Goal: Communication & Community: Ask a question

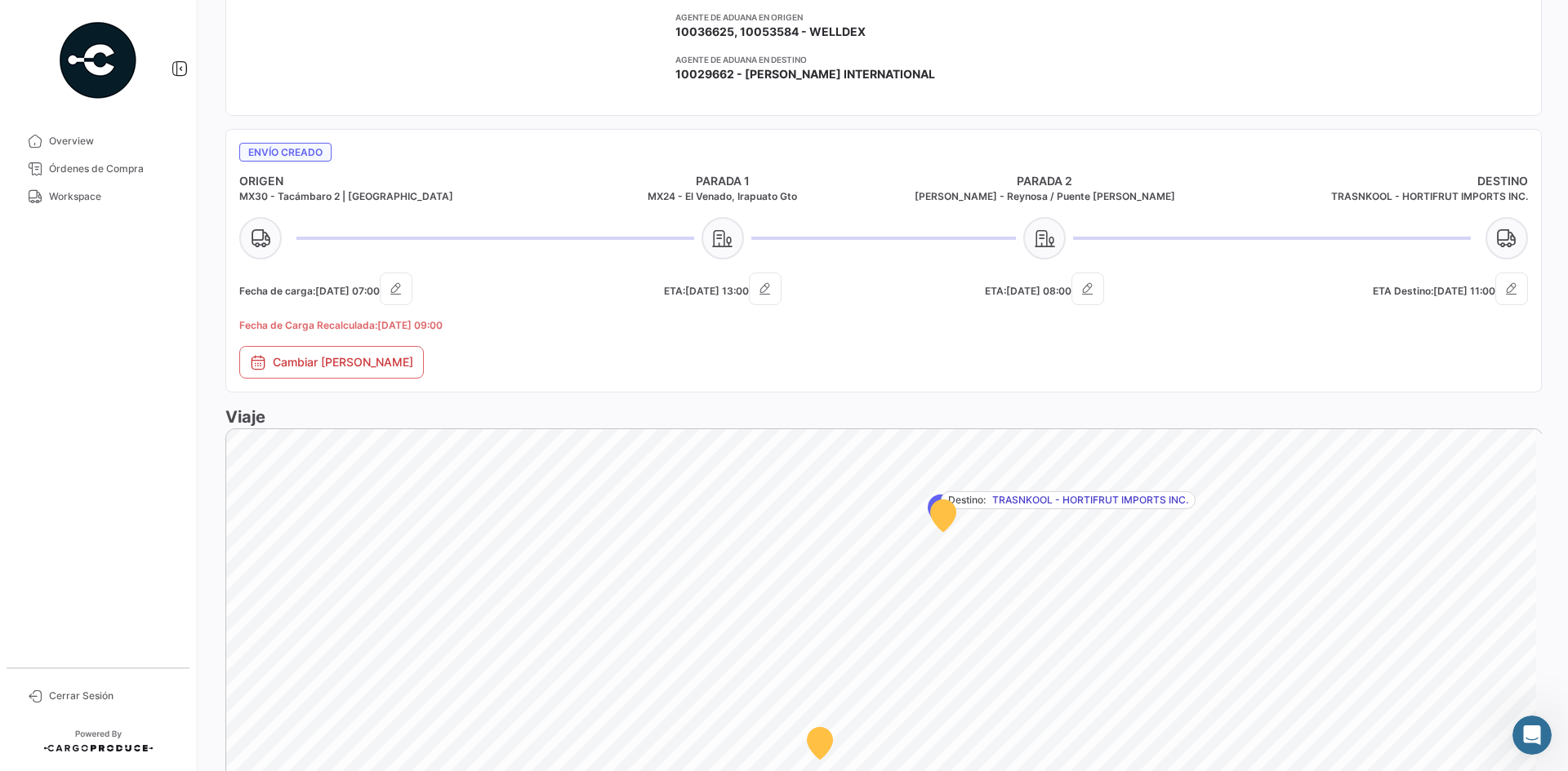
scroll to position [5, 0]
drag, startPoint x: 62, startPoint y: 197, endPoint x: 148, endPoint y: 215, distance: 87.9
click at [63, 197] on span "Workspace" at bounding box center [113, 196] width 127 height 15
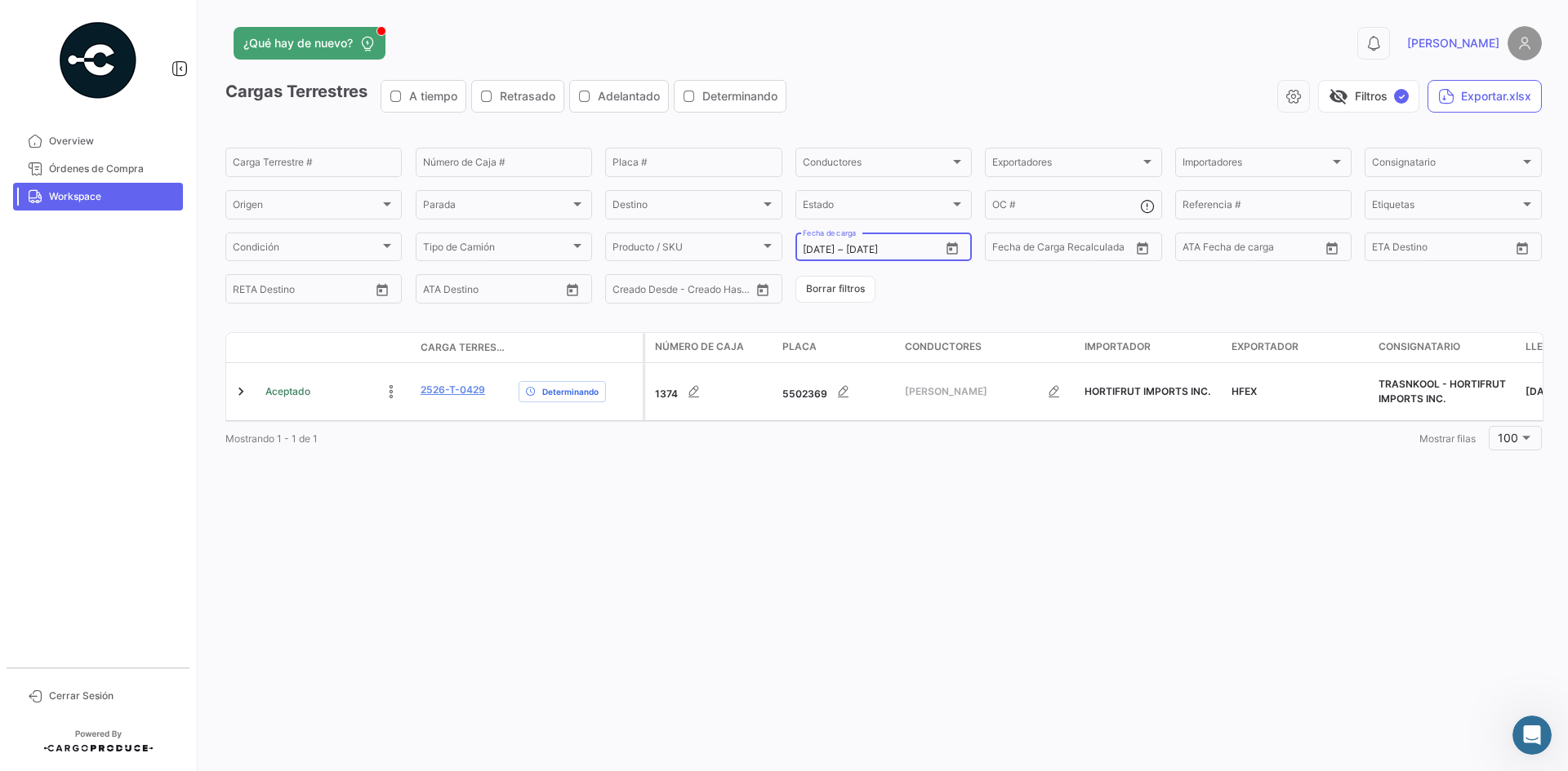
click at [961, 255] on button "Open calendar" at bounding box center [952, 248] width 25 height 25
click at [935, 480] on div "25" at bounding box center [929, 480] width 25 height 30
type input "[DATE]"
click at [935, 480] on div "25" at bounding box center [929, 480] width 25 height 30
type input "[DATE]"
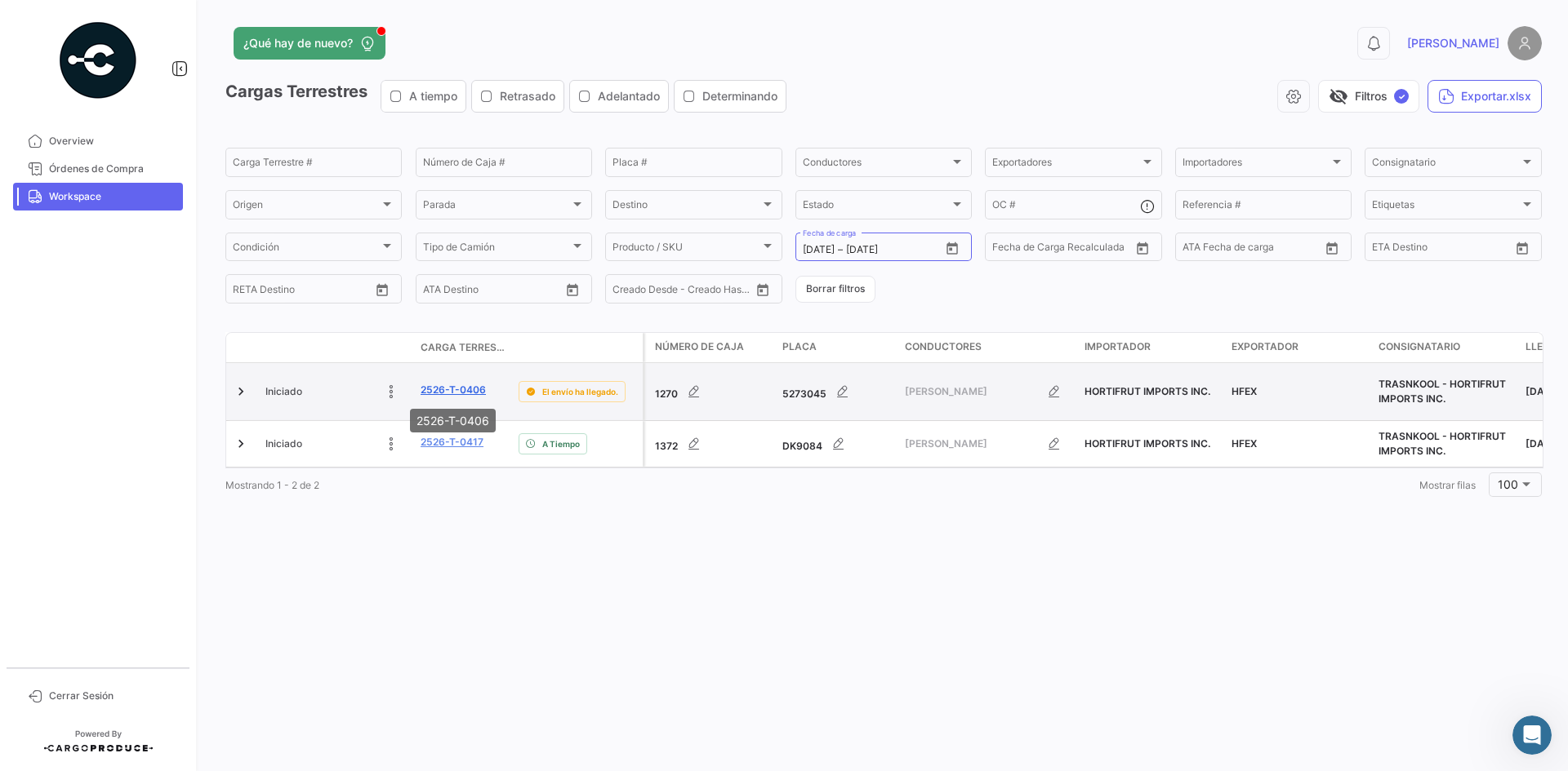
click at [458, 386] on link "2526-T-0406" at bounding box center [453, 390] width 65 height 15
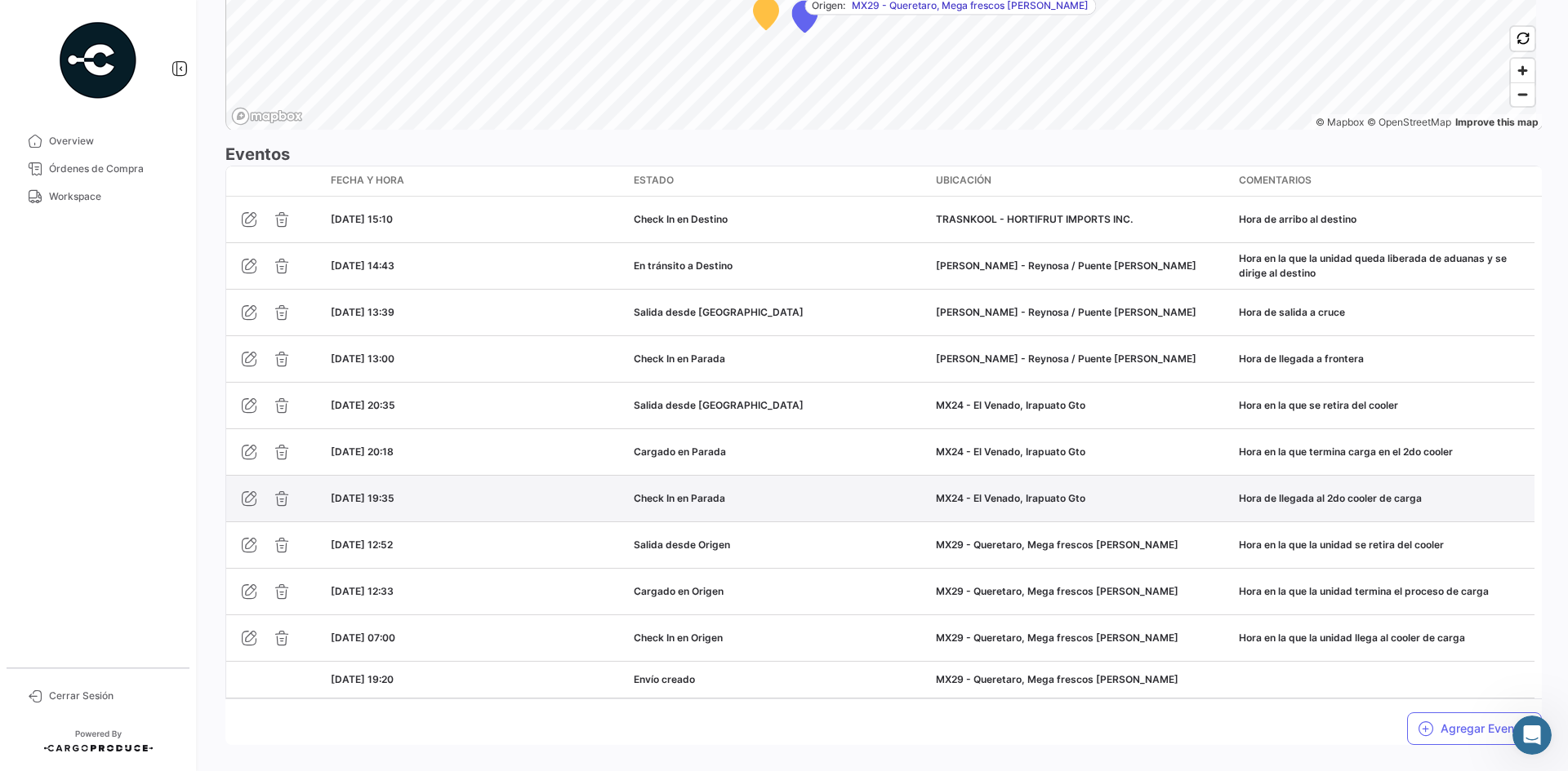
scroll to position [1369, 0]
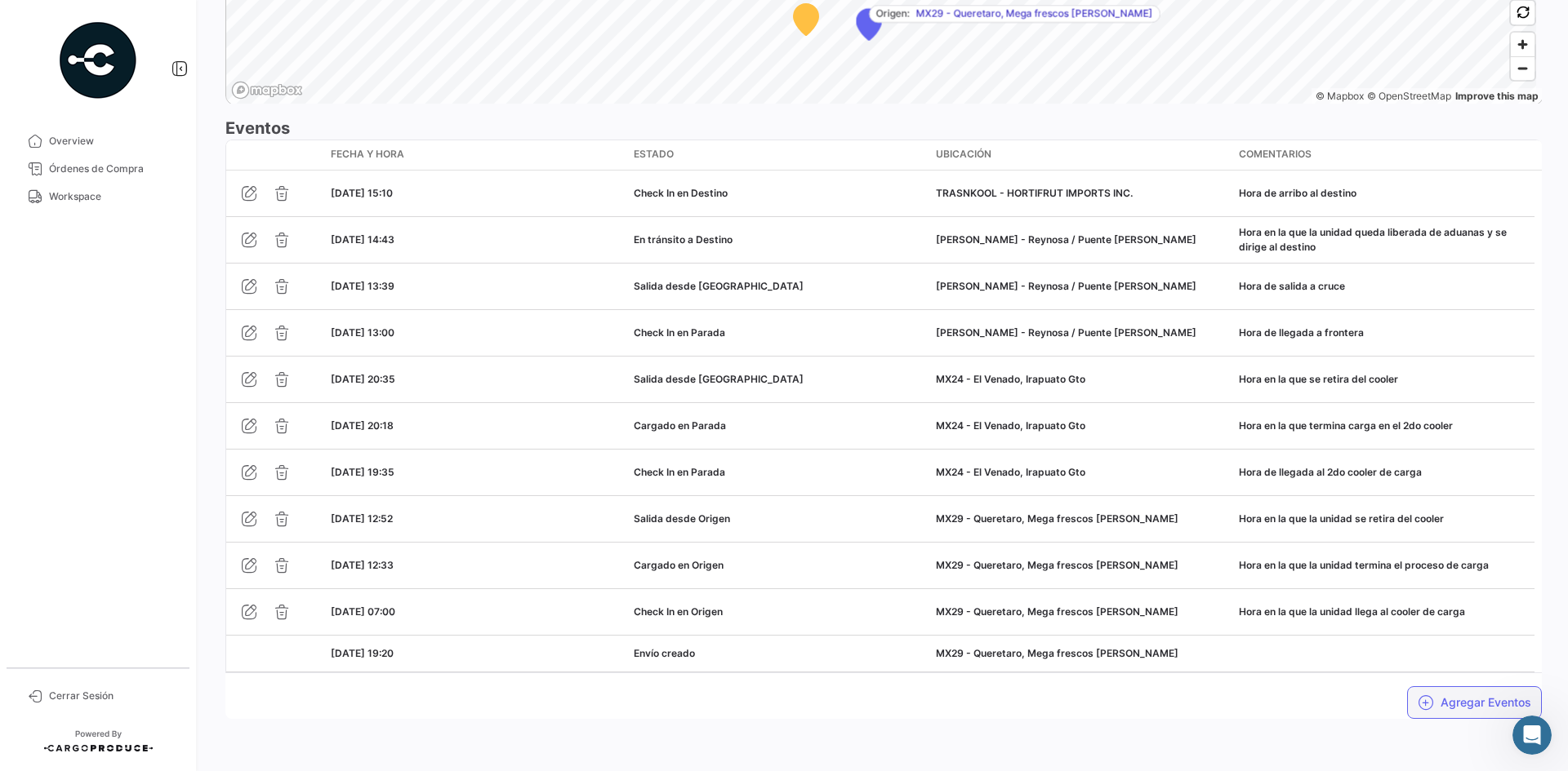
click at [1454, 715] on button "Agregar Eventos" at bounding box center [1474, 702] width 135 height 32
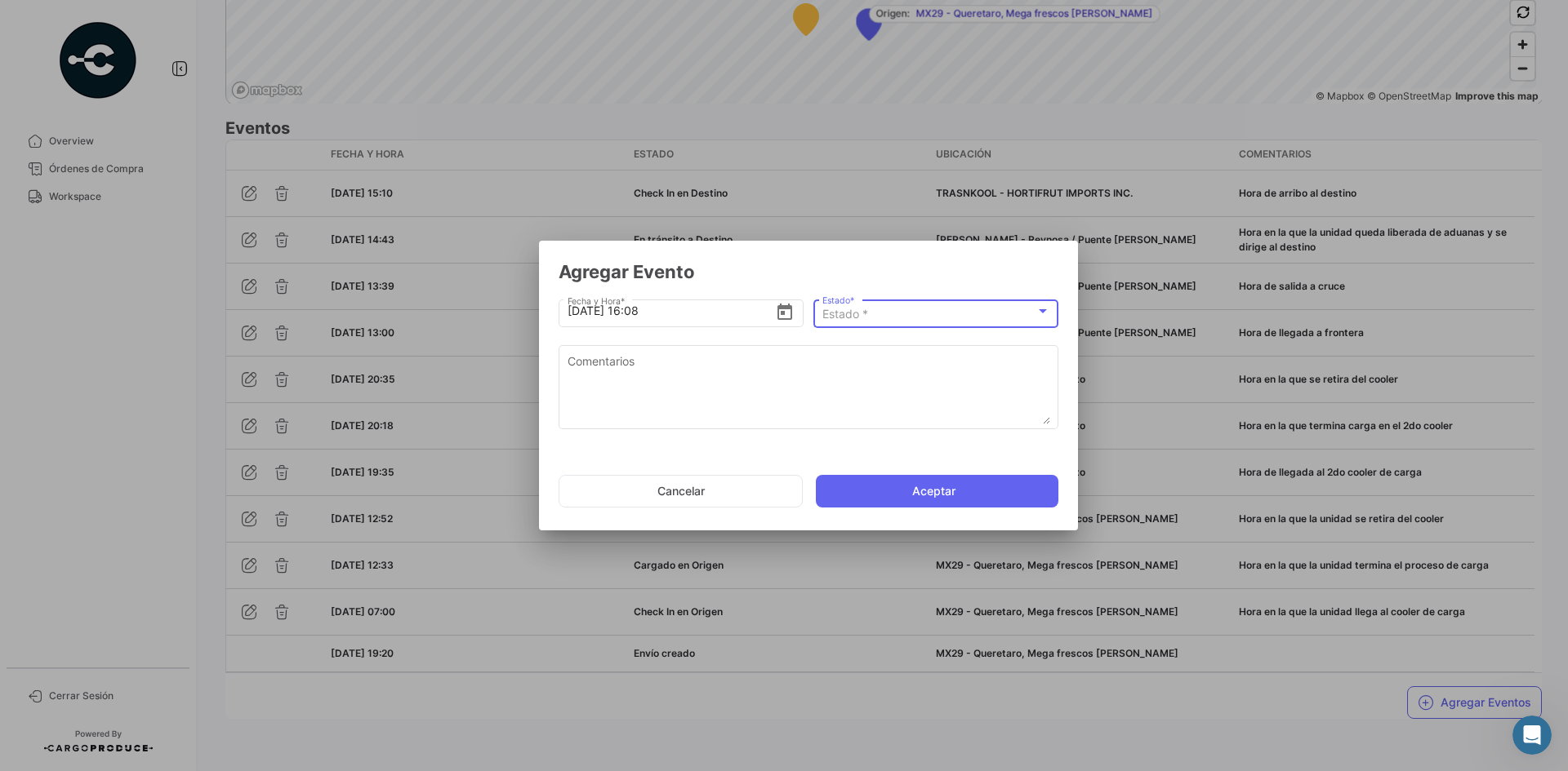
click at [916, 321] on div "Estado *" at bounding box center [928, 314] width 213 height 14
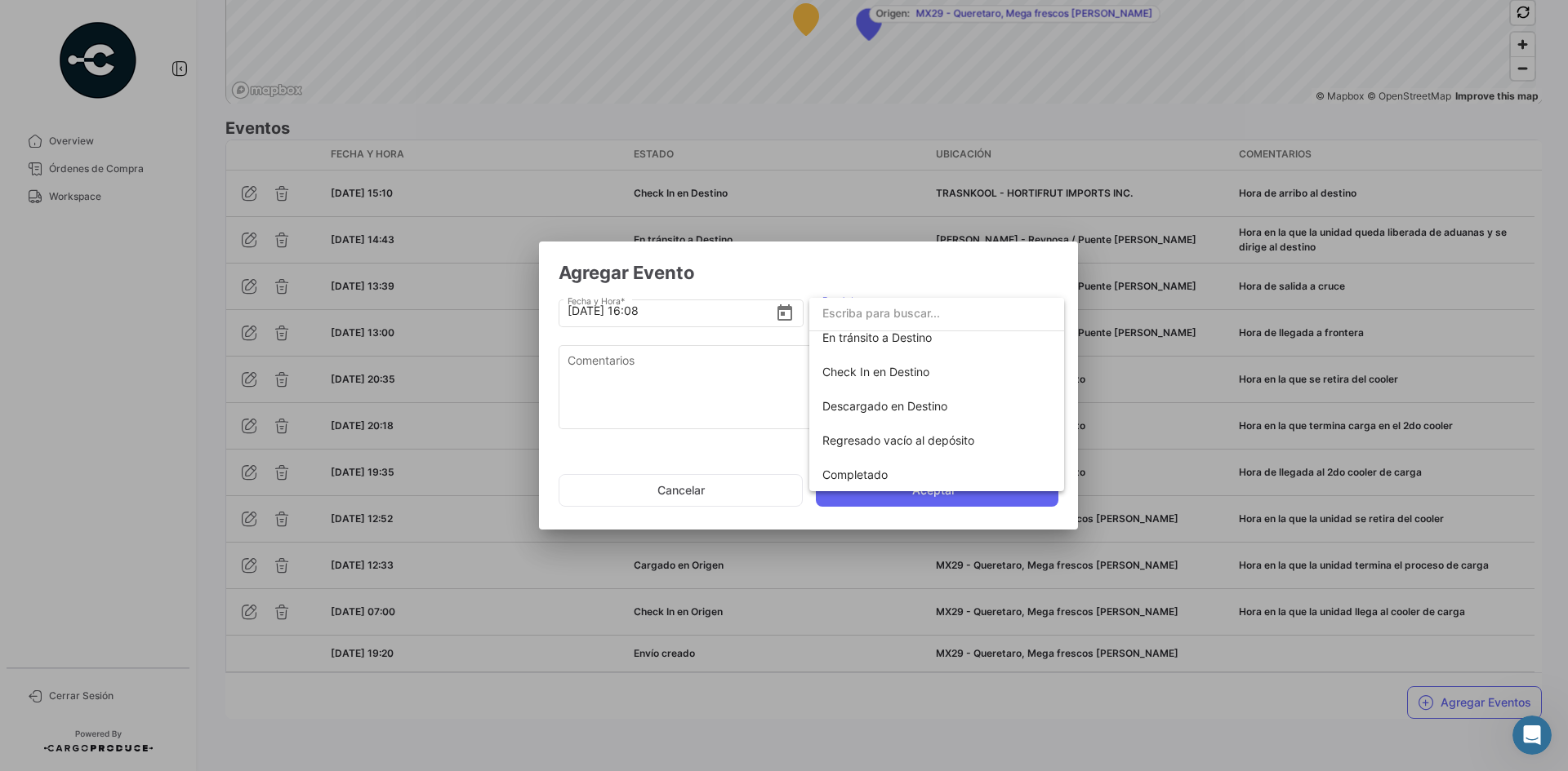
scroll to position [287, 0]
click at [631, 387] on div at bounding box center [784, 386] width 1568 height 771
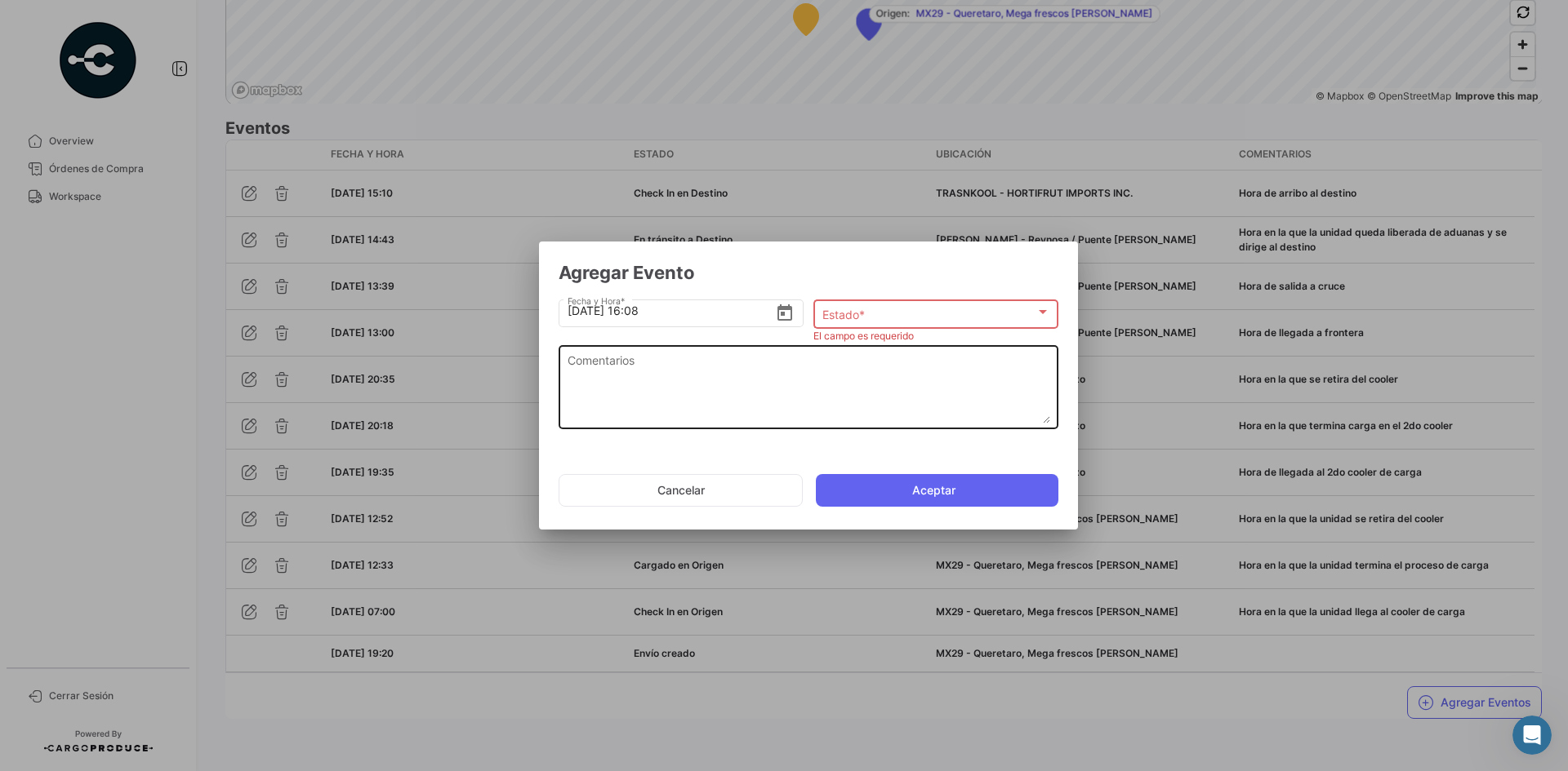
click at [658, 375] on textarea "Comentarios" at bounding box center [808, 388] width 482 height 72
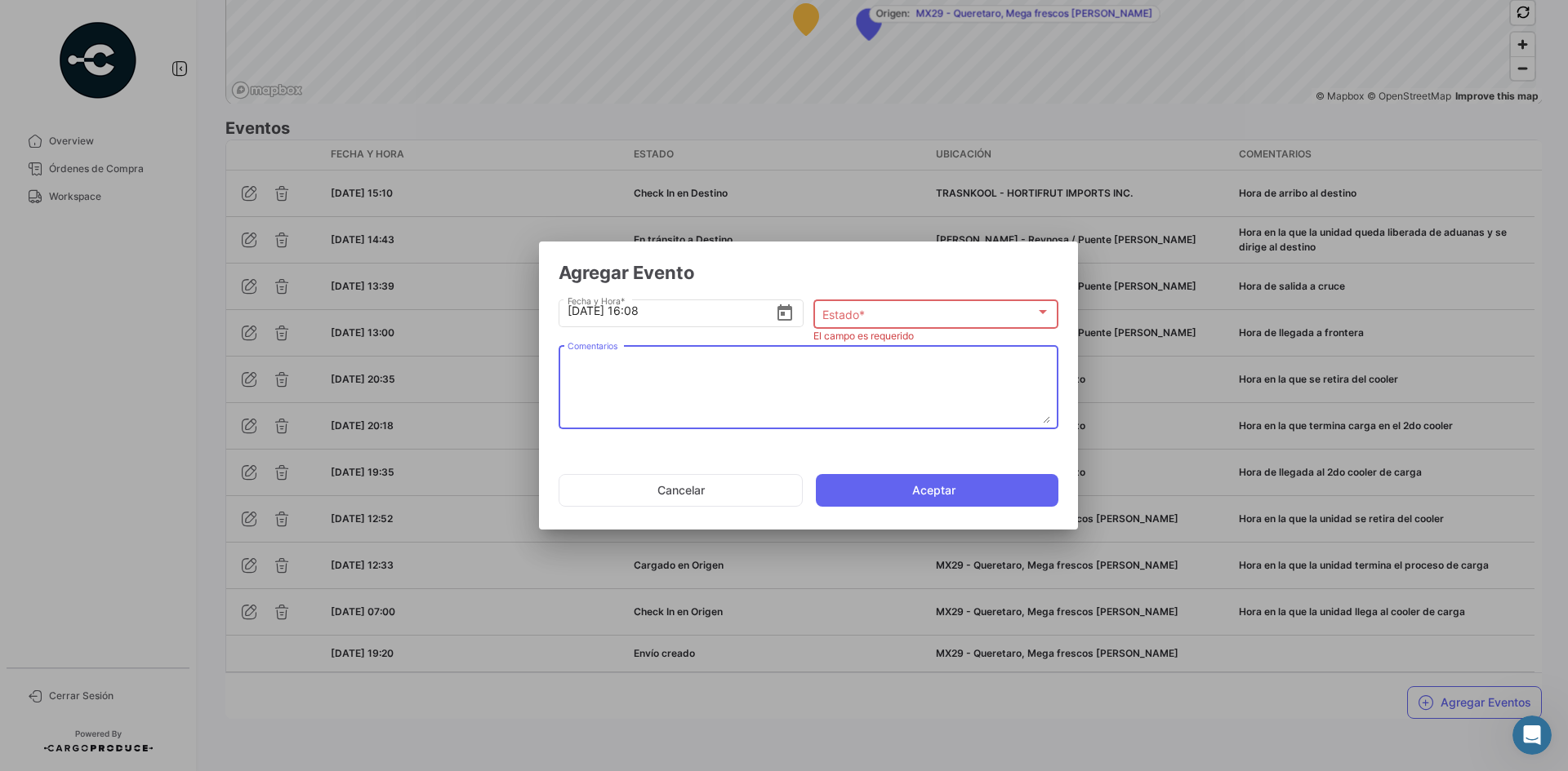
paste textarea "Hora en la que se termina la descarga, la unidad espera documentos de salida"
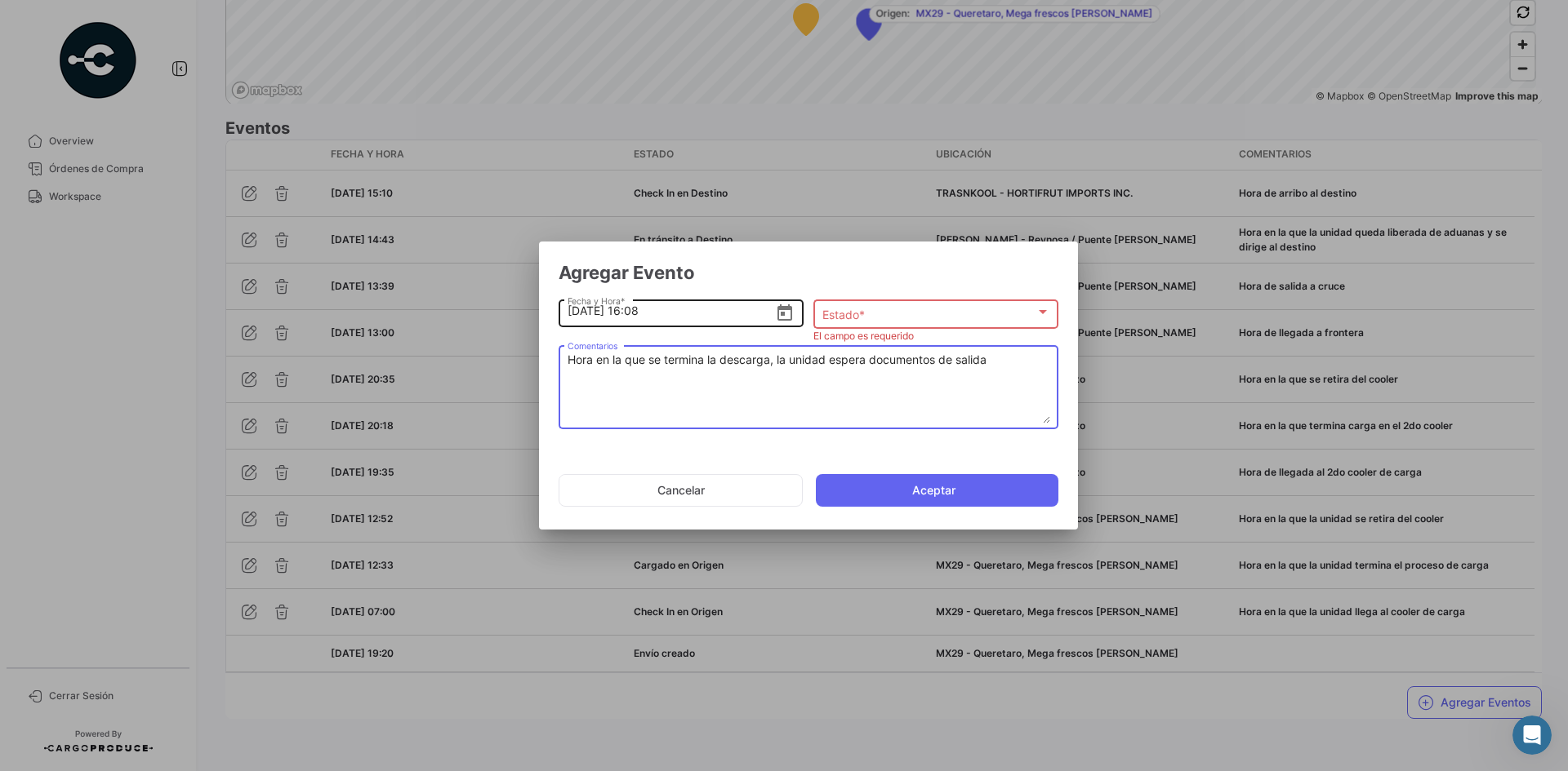
type textarea "Hora en la que se termina la descarga, la unidad espera documentos de salida"
click at [695, 319] on input "[DATE] 16:08" at bounding box center [671, 311] width 208 height 57
type input "[DATE] 16:00"
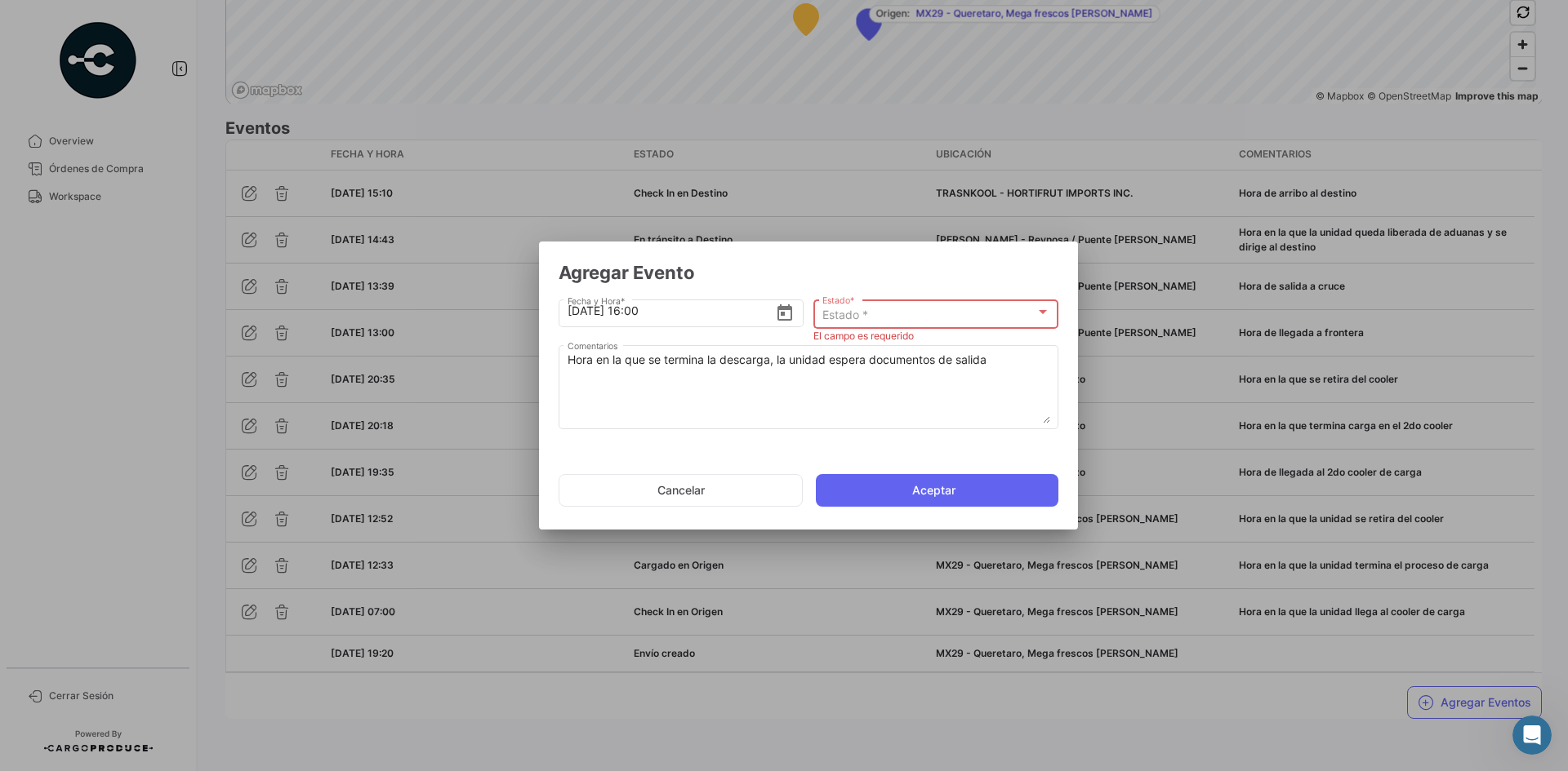
click at [907, 309] on div "Estado *" at bounding box center [928, 315] width 213 height 14
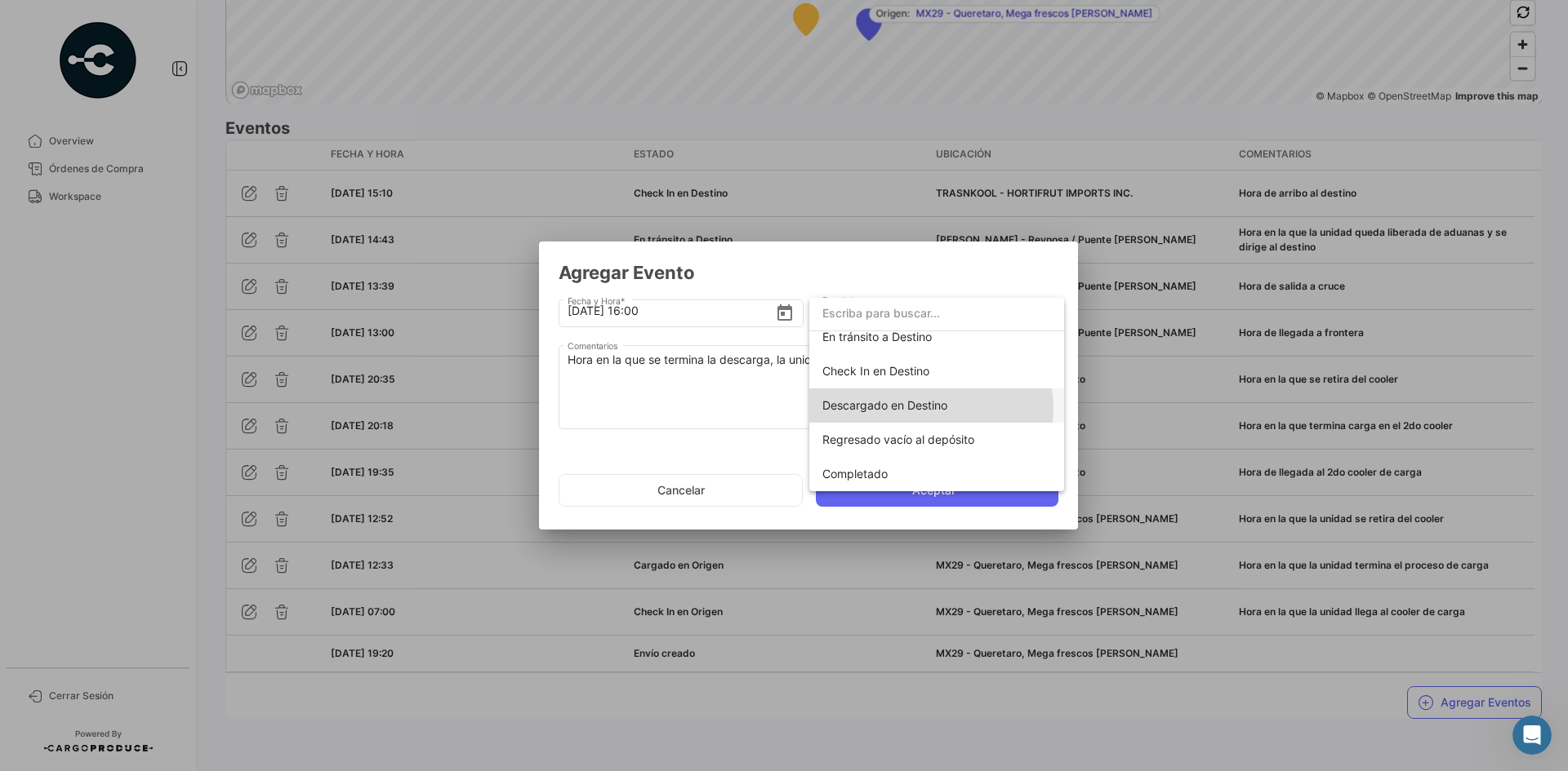
click at [920, 409] on span "Descargado en Destino" at bounding box center [884, 405] width 125 height 14
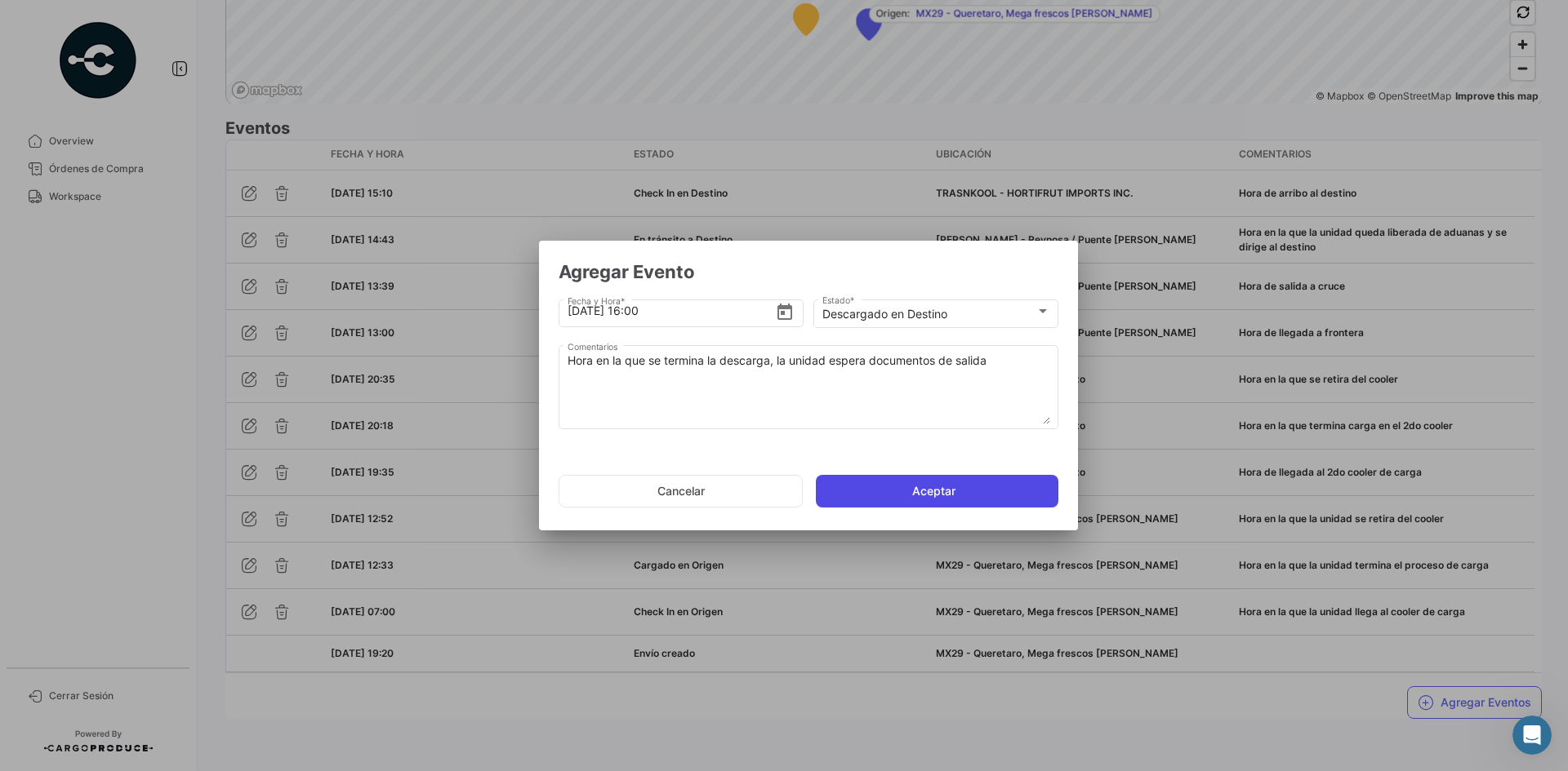
click at [890, 486] on button "Aceptar" at bounding box center [936, 491] width 243 height 32
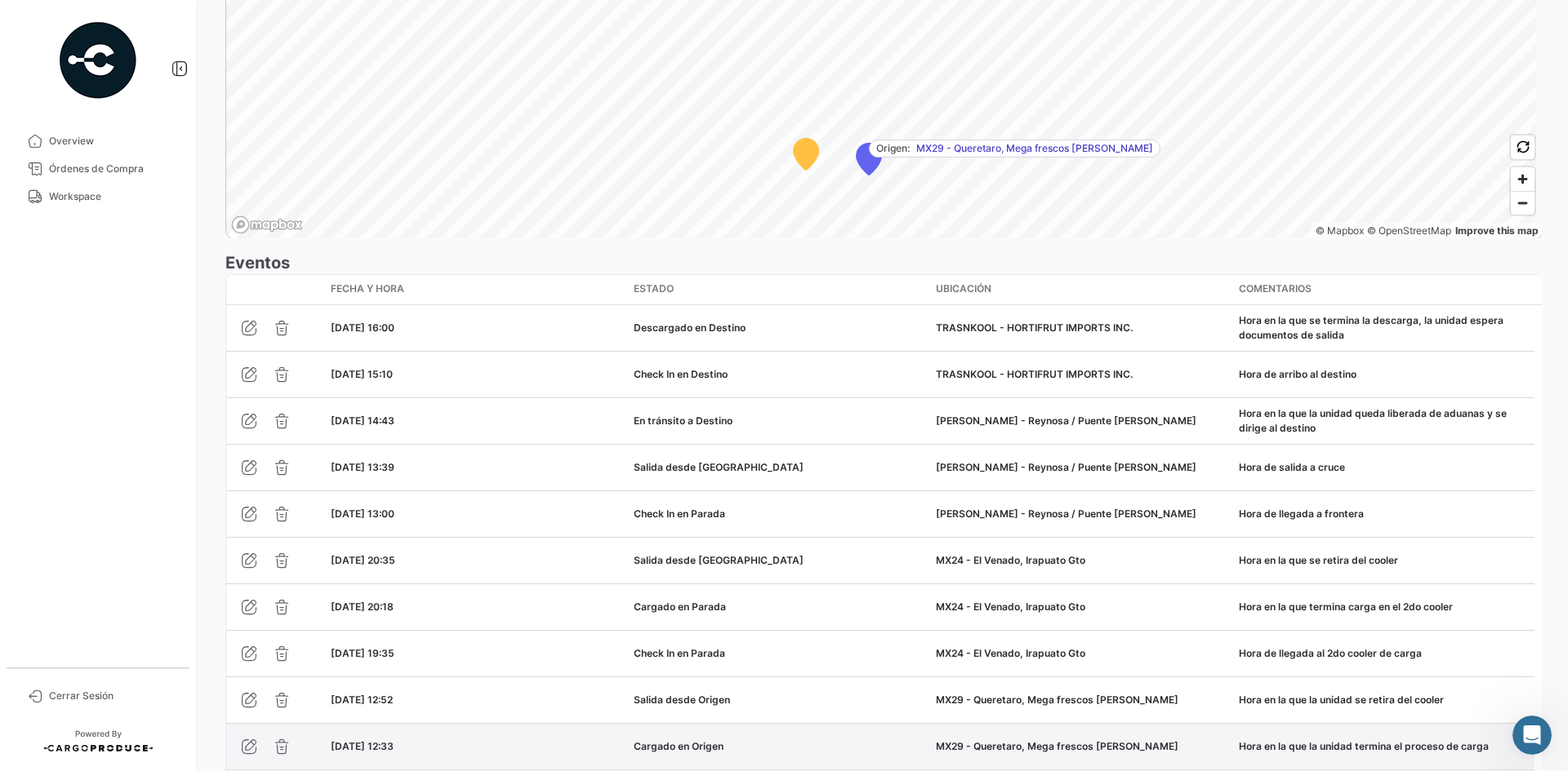
scroll to position [1415, 0]
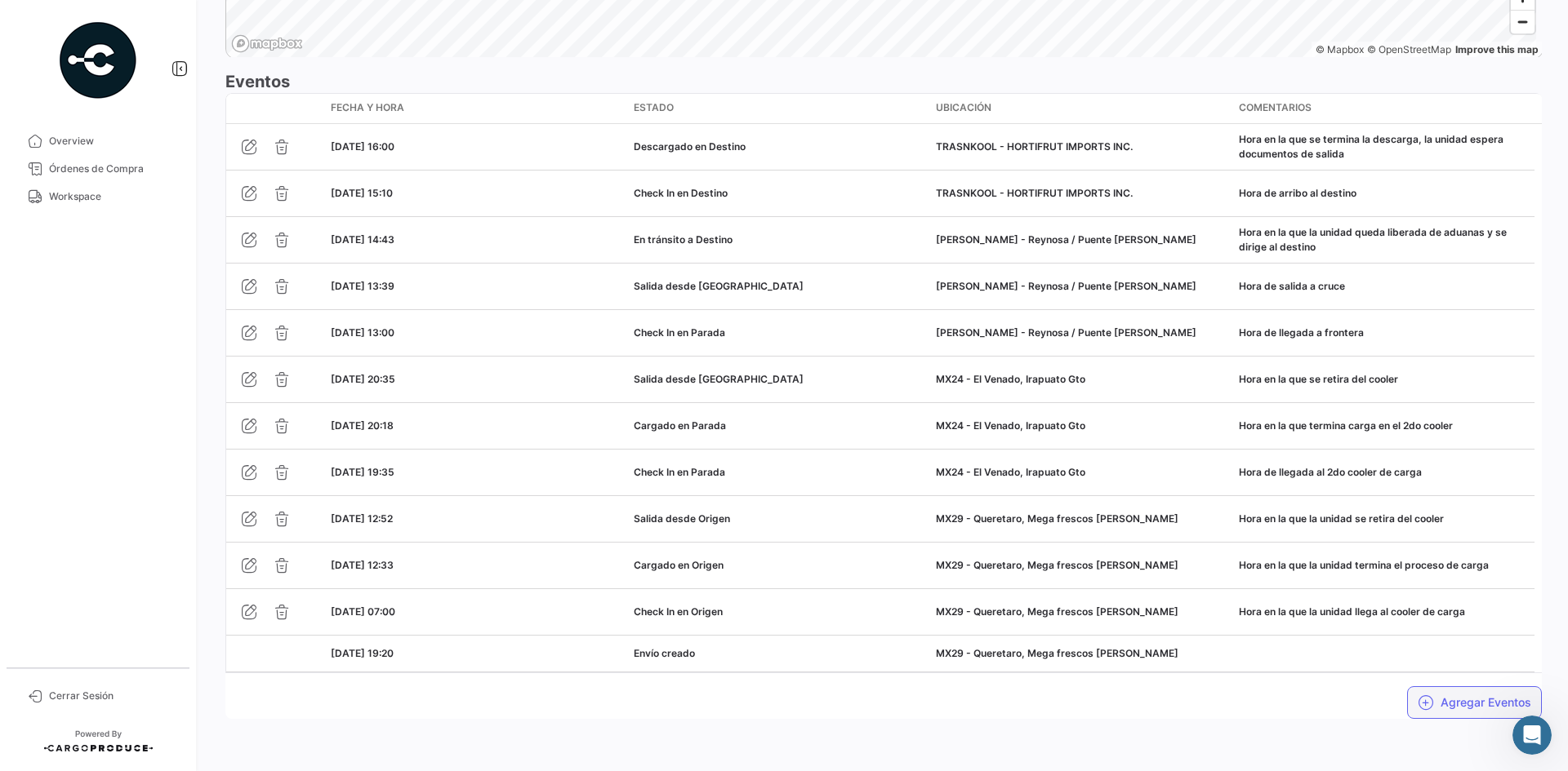
click at [1418, 698] on icon "button" at bounding box center [1426, 703] width 17 height 17
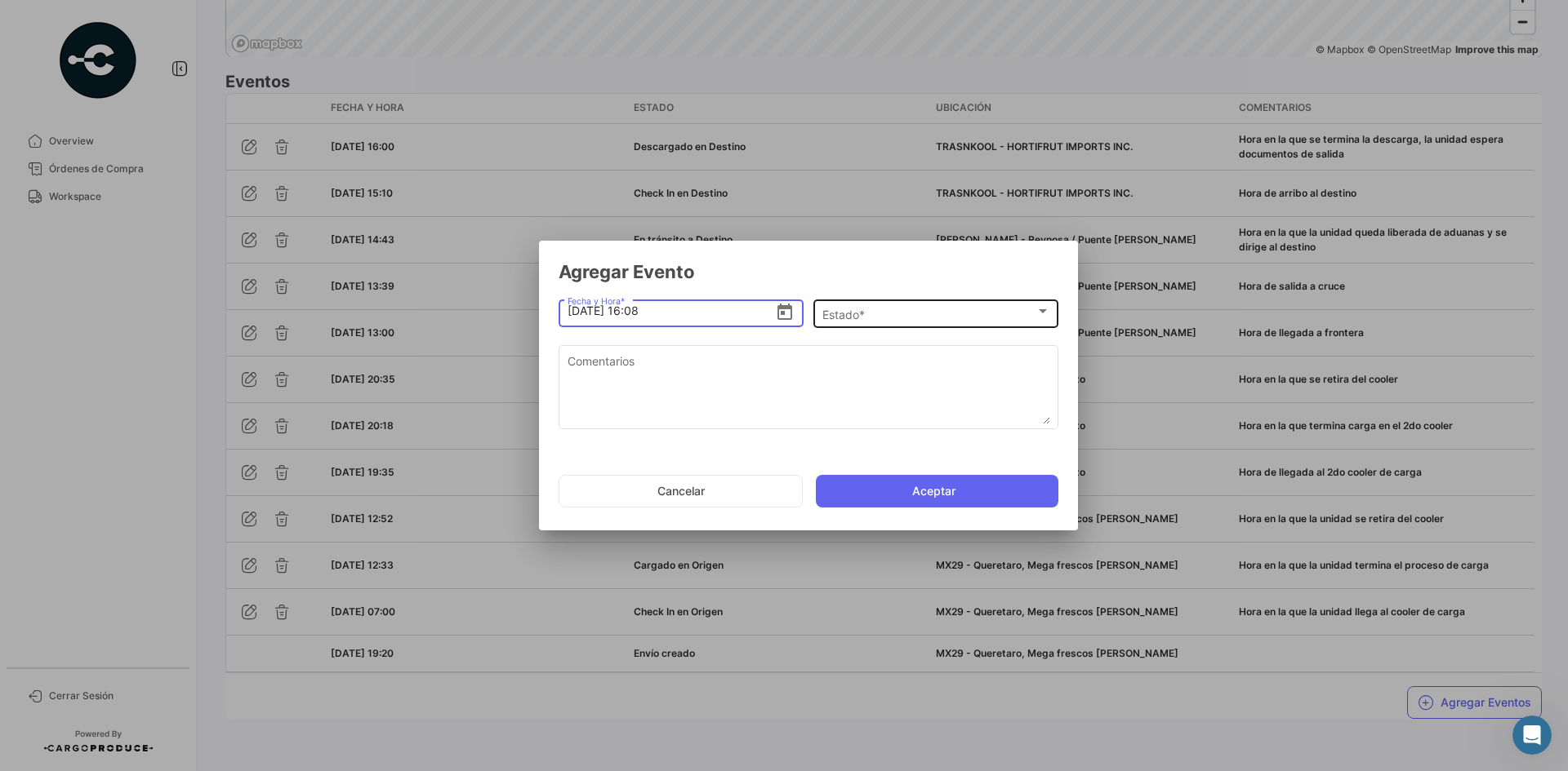
click at [899, 316] on div "Estado *" at bounding box center [928, 314] width 213 height 14
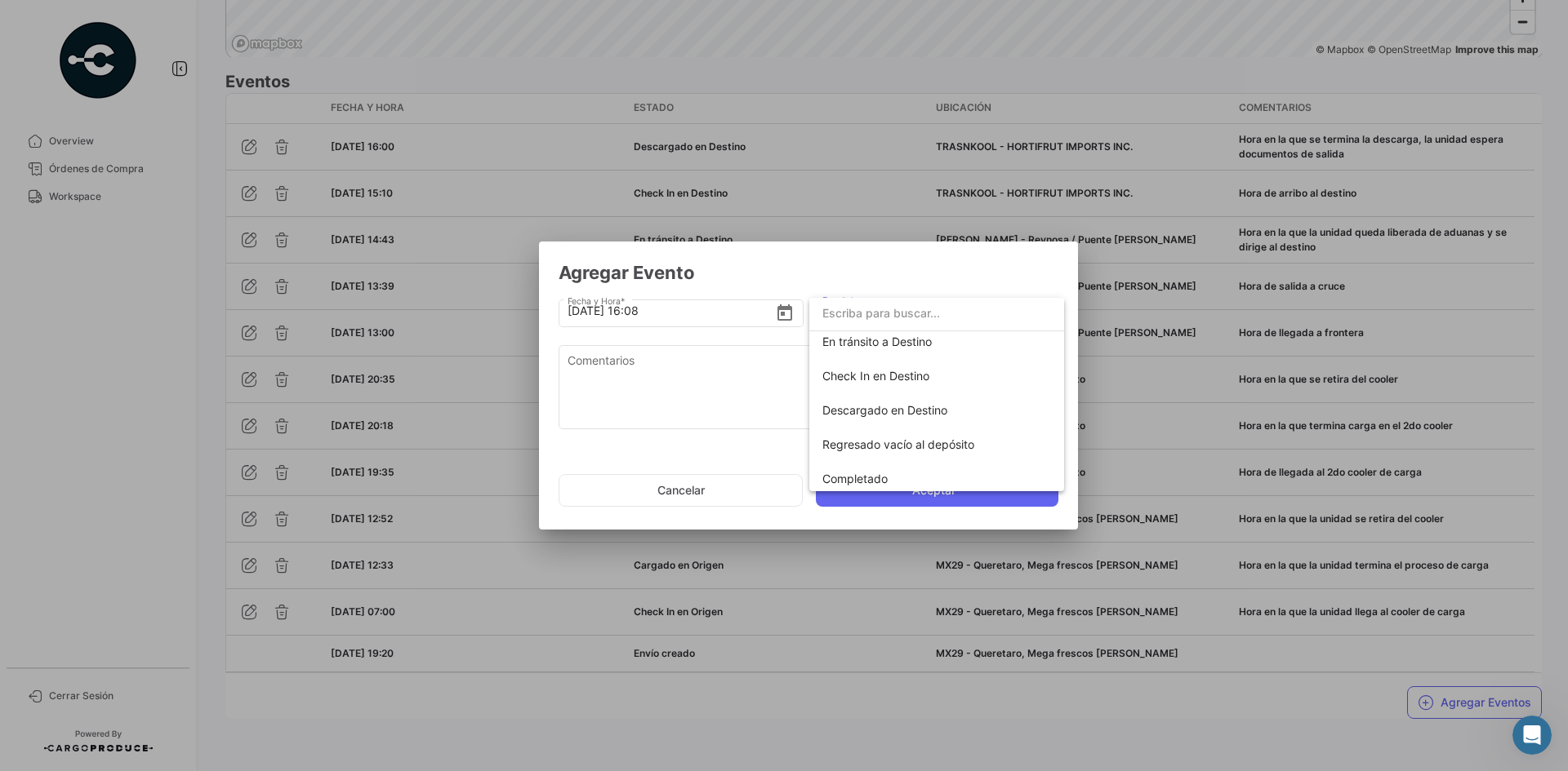
scroll to position [287, 0]
click at [891, 469] on span "Completado" at bounding box center [936, 474] width 229 height 34
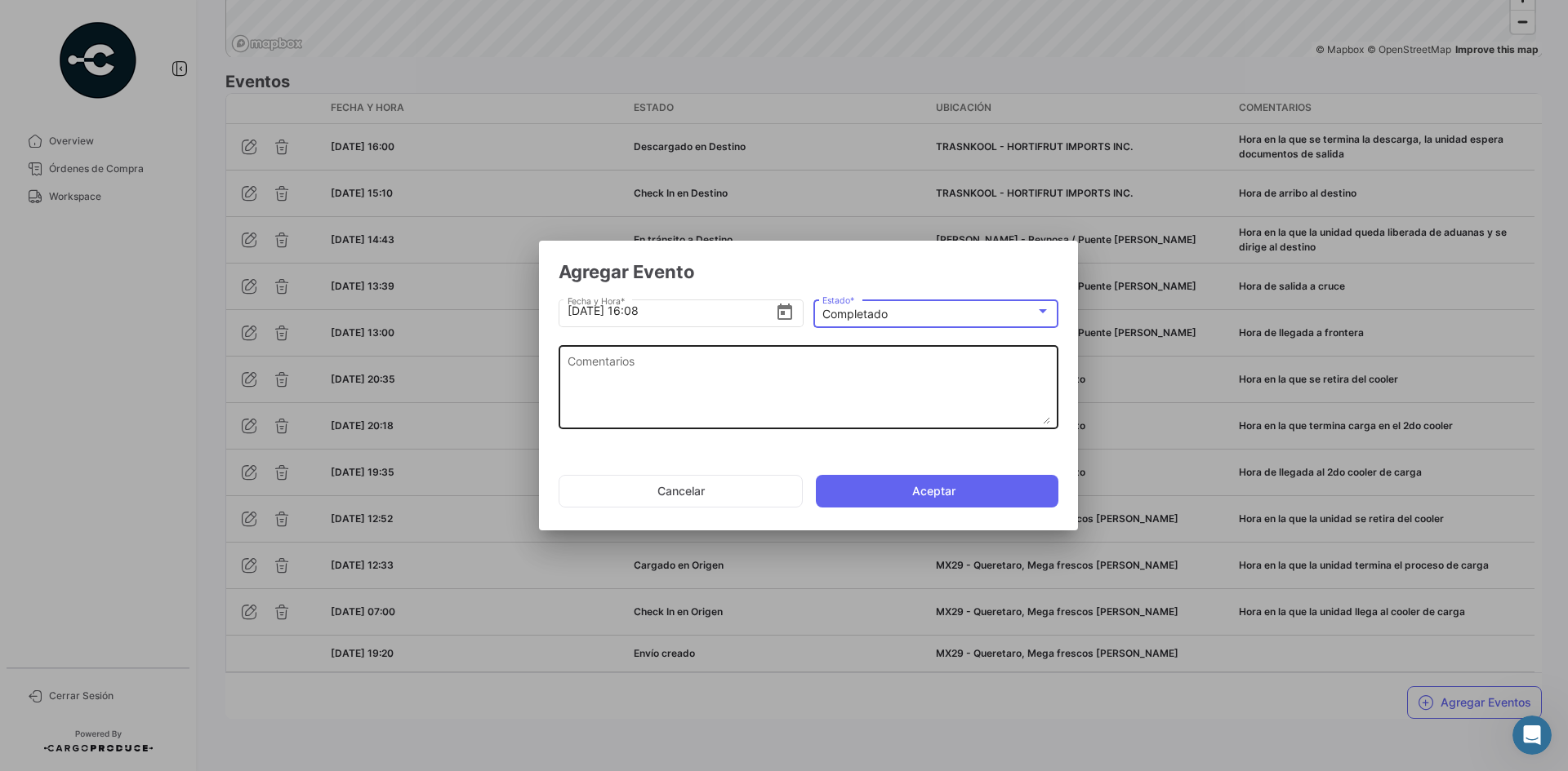
click at [882, 378] on textarea "Comentarios" at bounding box center [808, 388] width 482 height 72
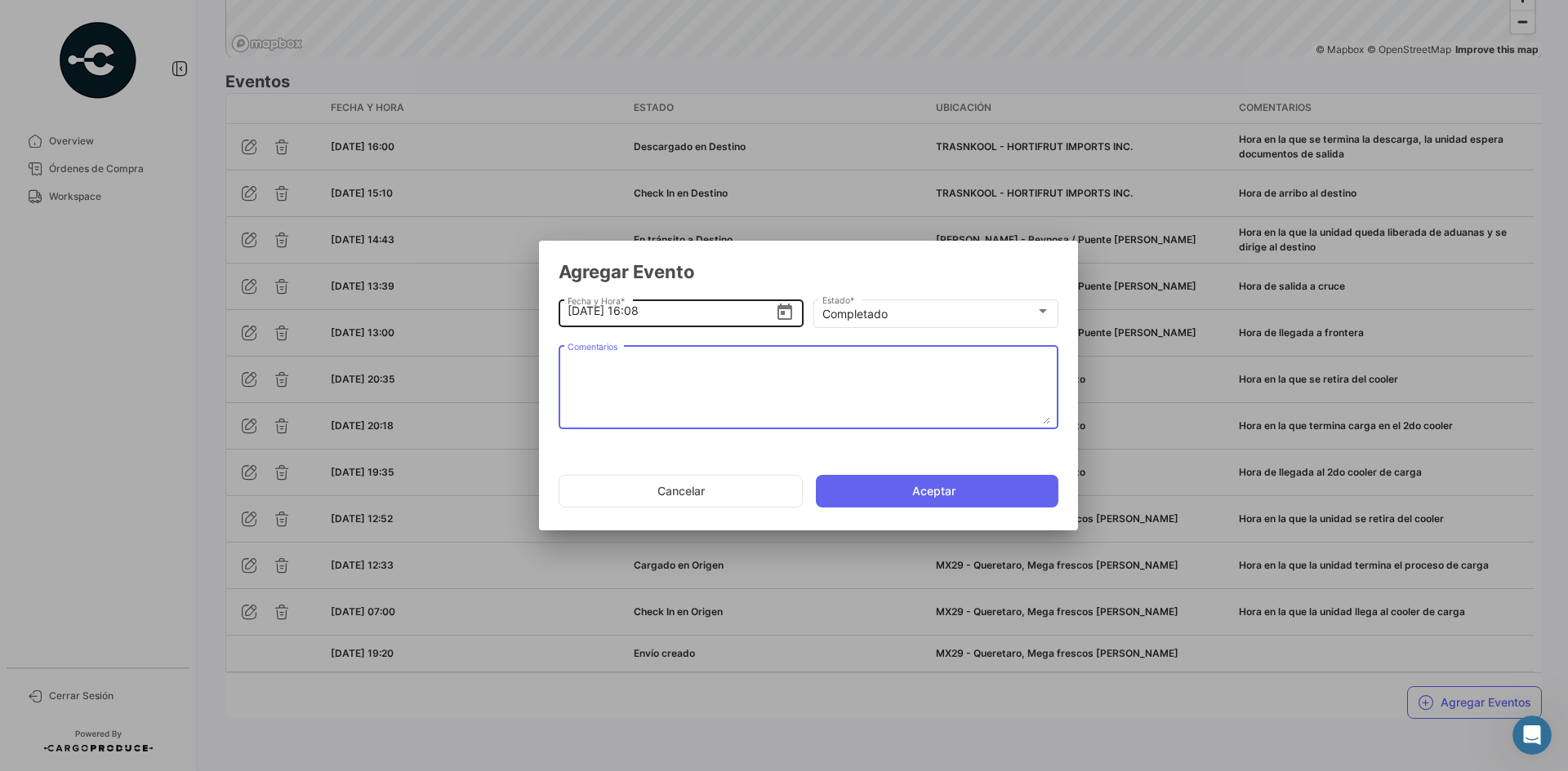
paste textarea "Fin del viaje, [PERSON_NAME] en la que se retira de la bodega del cliente"
type textarea "Fin del viaje, [PERSON_NAME] en la que se retira de la bodega del cliente"
click at [720, 323] on input "[DATE] 16:08" at bounding box center [671, 311] width 208 height 57
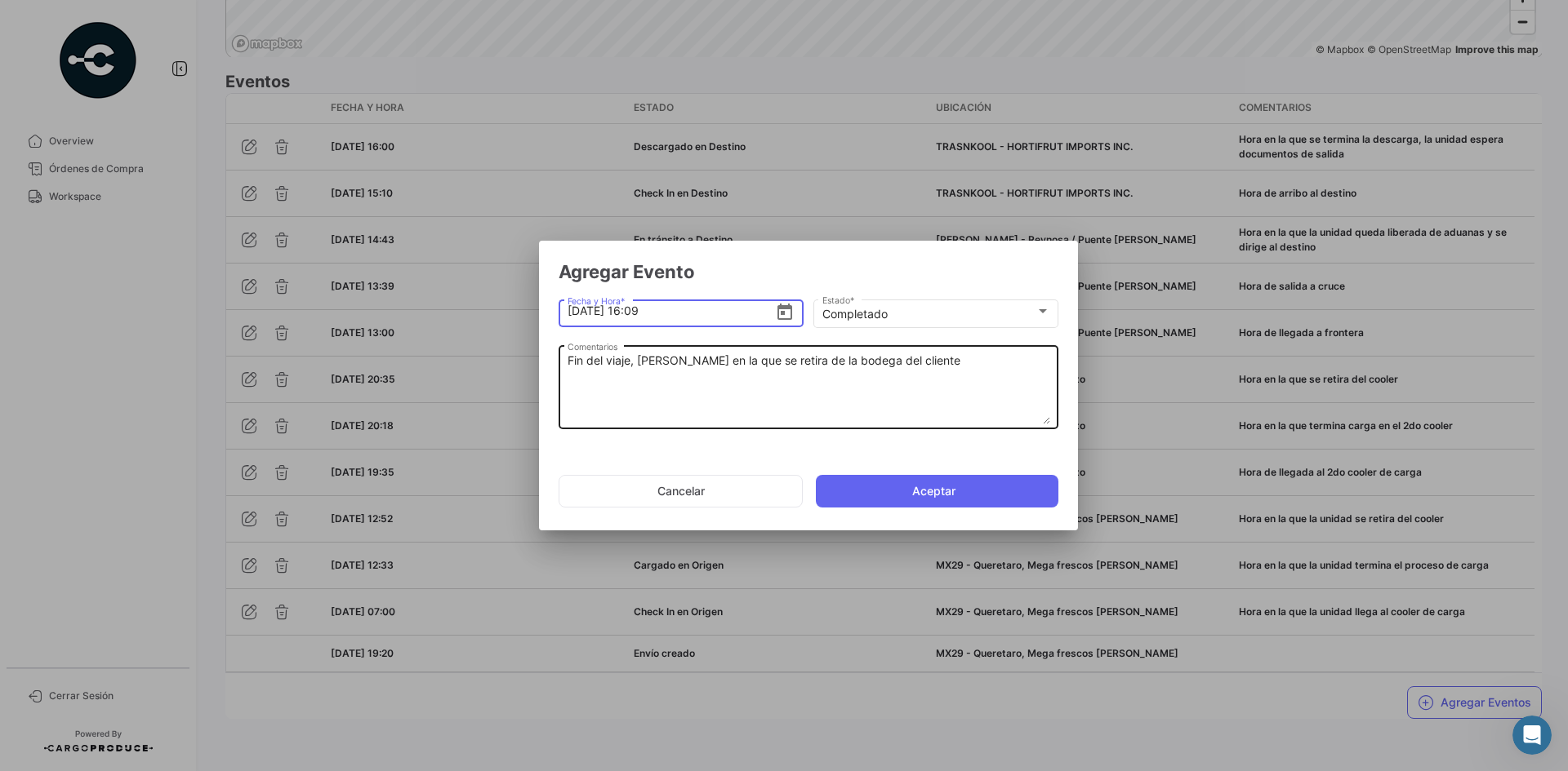
click at [781, 401] on textarea "Fin del viaje, [PERSON_NAME] en la que se retira de la bodega del cliente" at bounding box center [808, 388] width 482 height 72
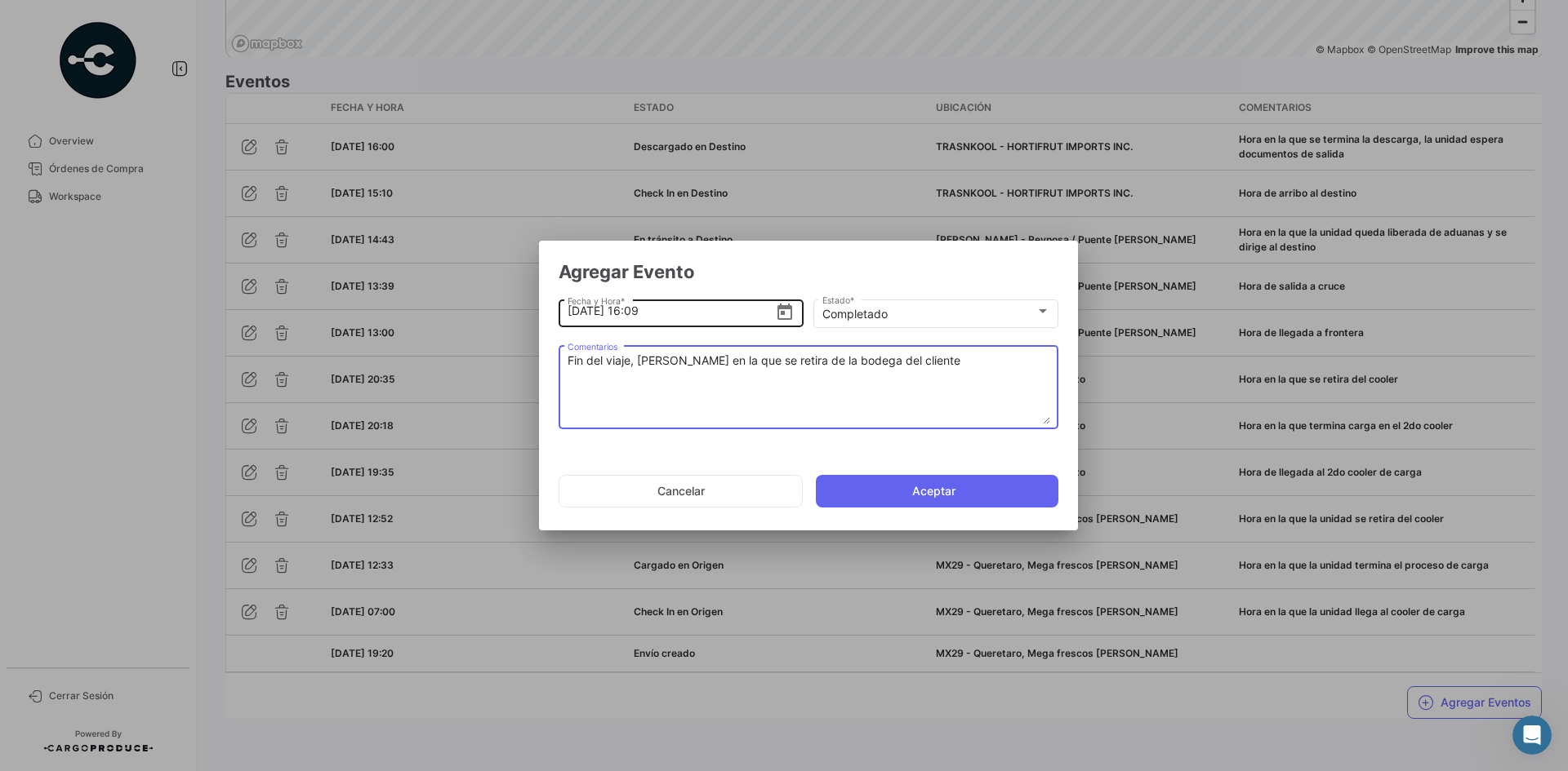
click at [695, 317] on input "[DATE] 16:09" at bounding box center [671, 311] width 208 height 57
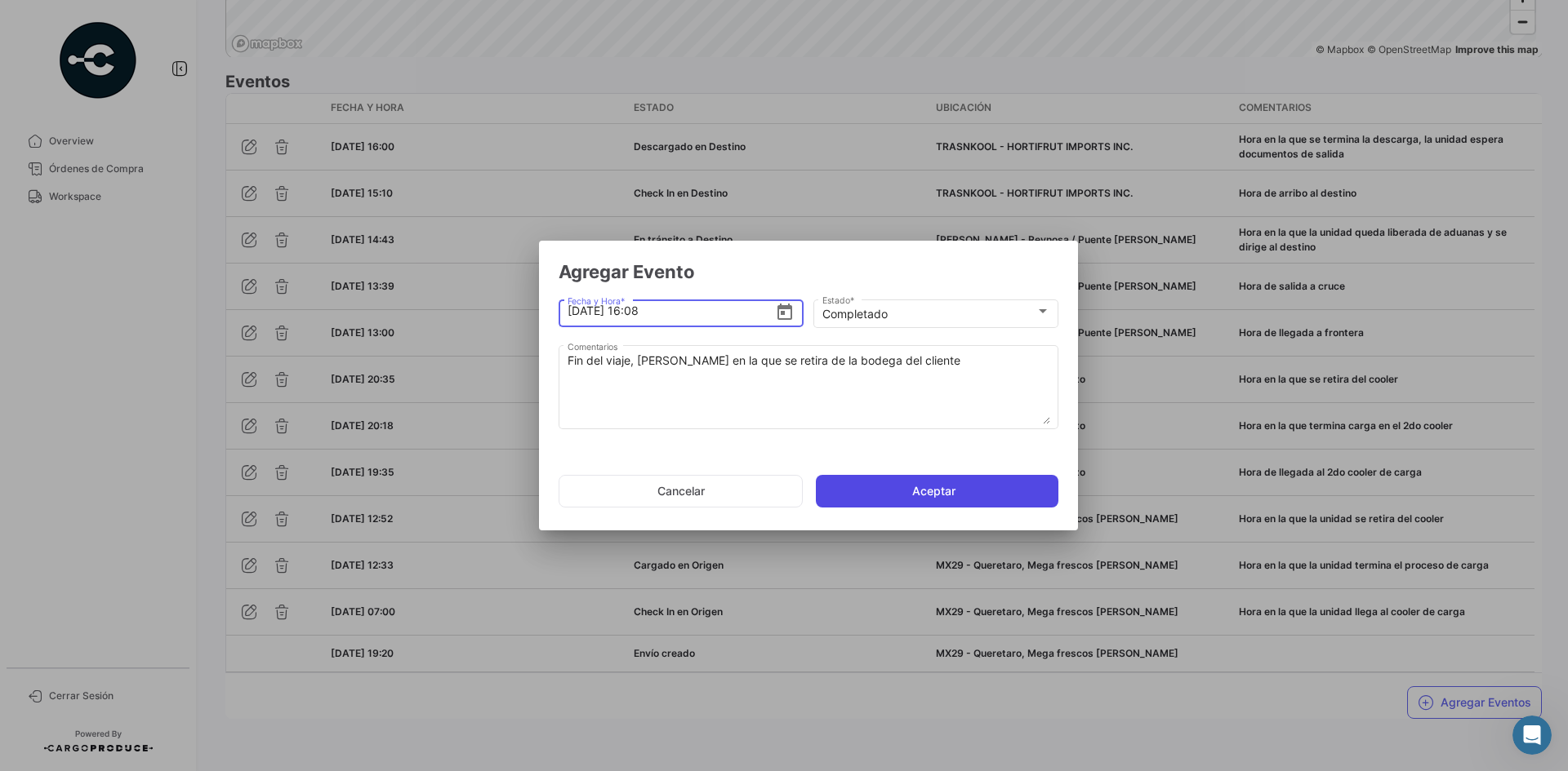
type input "[DATE] 16:08"
click at [897, 484] on button "Aceptar" at bounding box center [936, 491] width 243 height 32
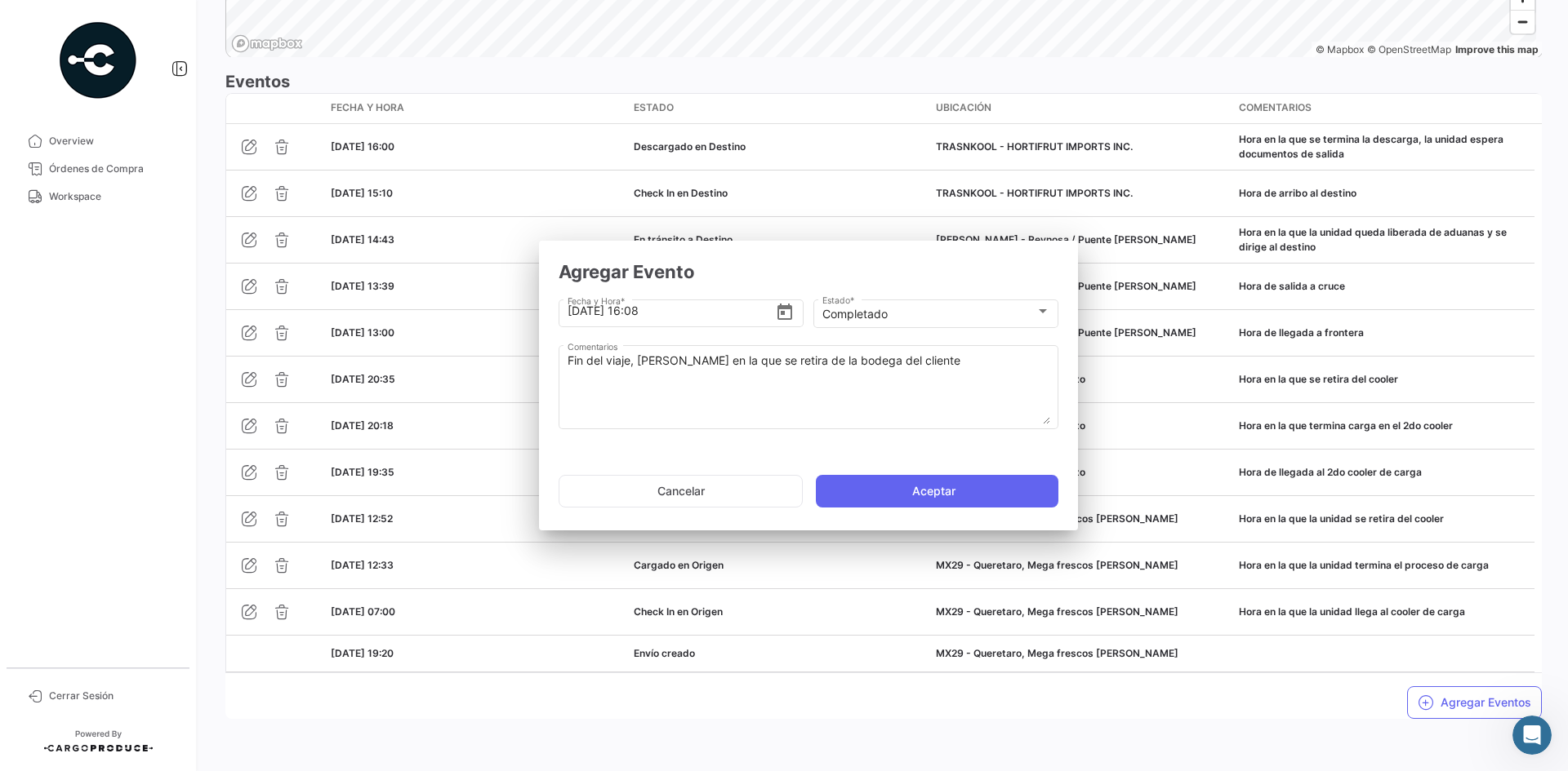
scroll to position [0, 0]
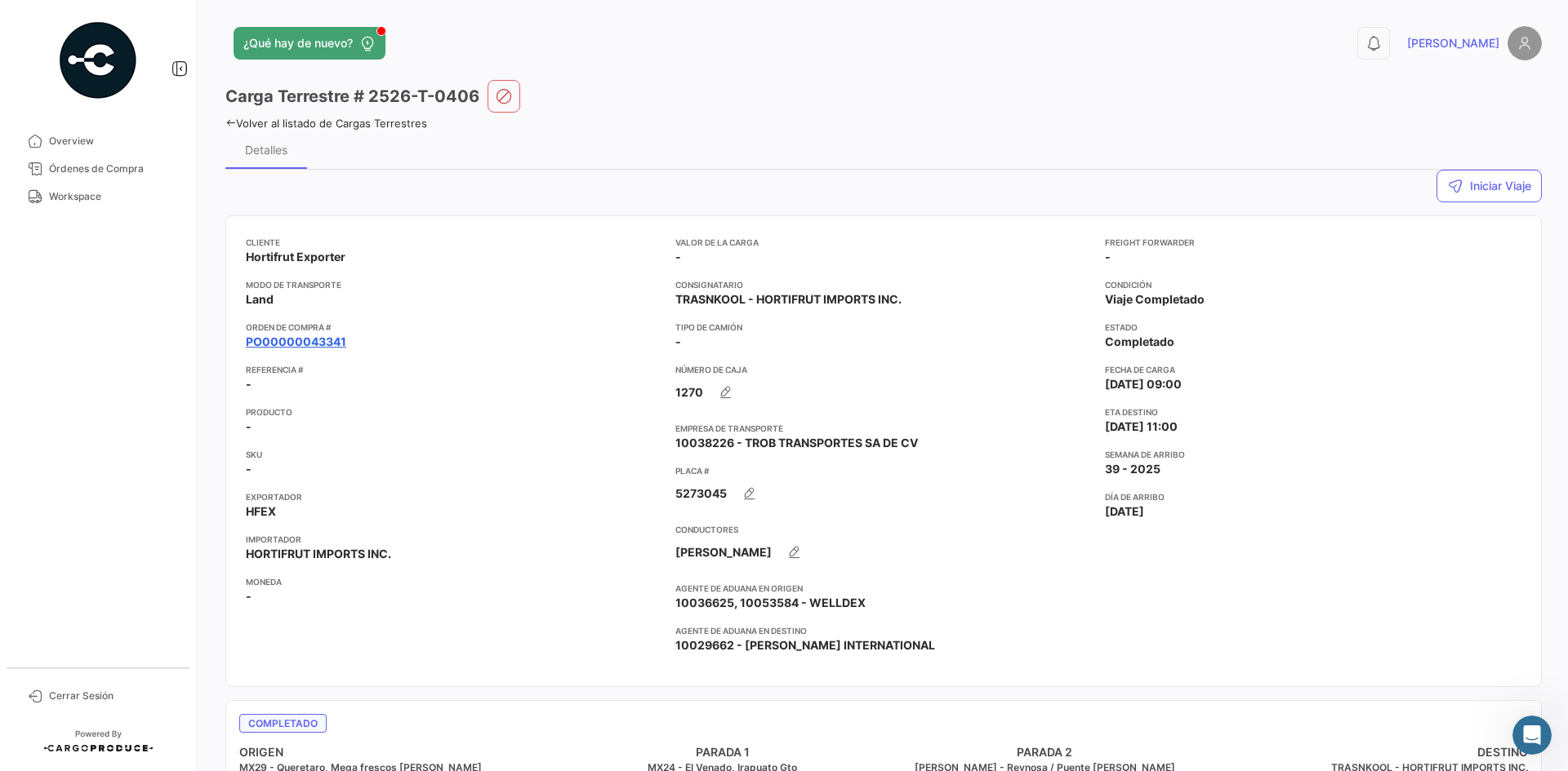
click at [338, 339] on link "PO00000043341" at bounding box center [295, 342] width 101 height 17
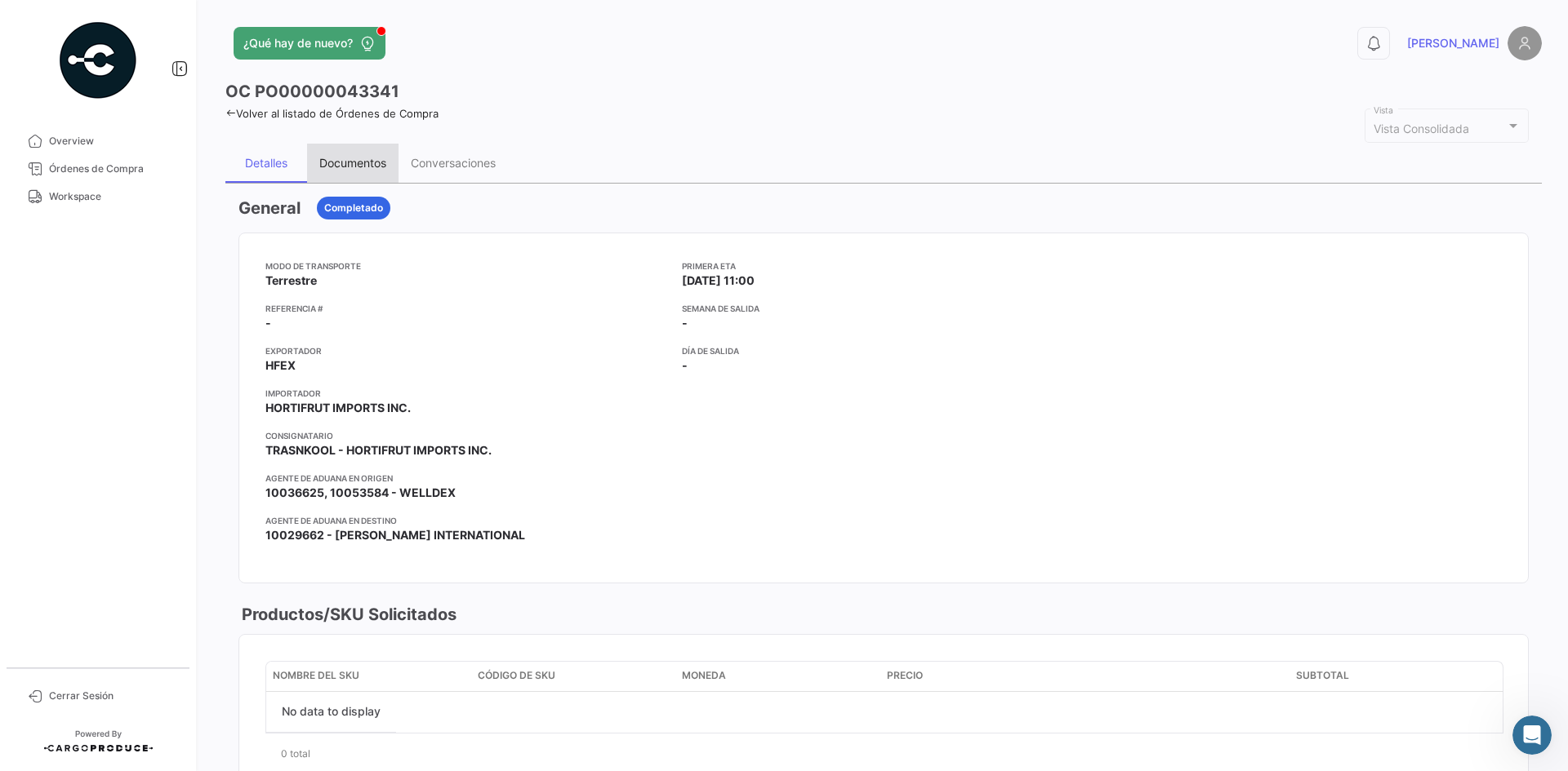
click at [337, 163] on div "Documentos" at bounding box center [352, 162] width 67 height 14
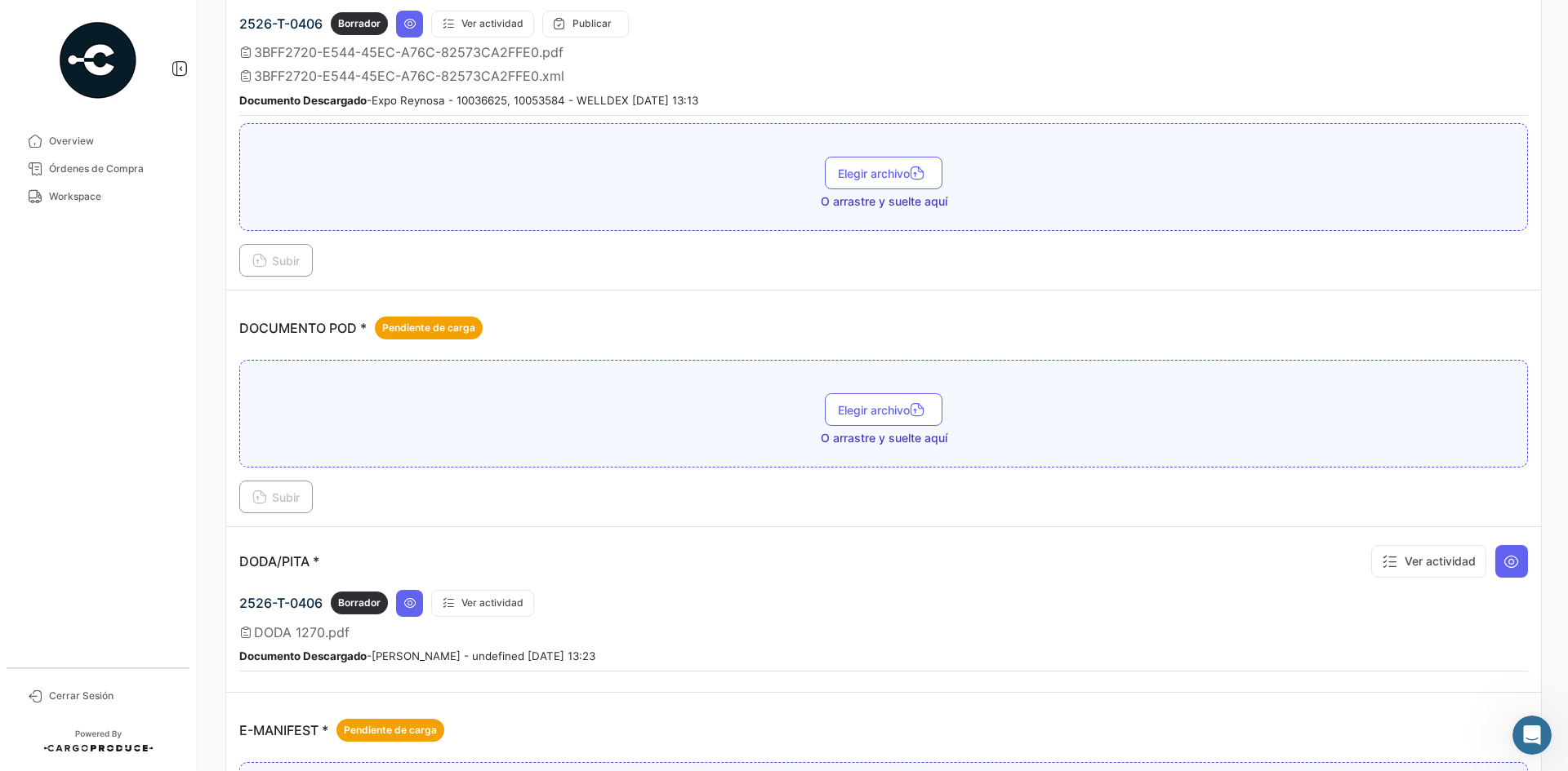
scroll to position [572, 0]
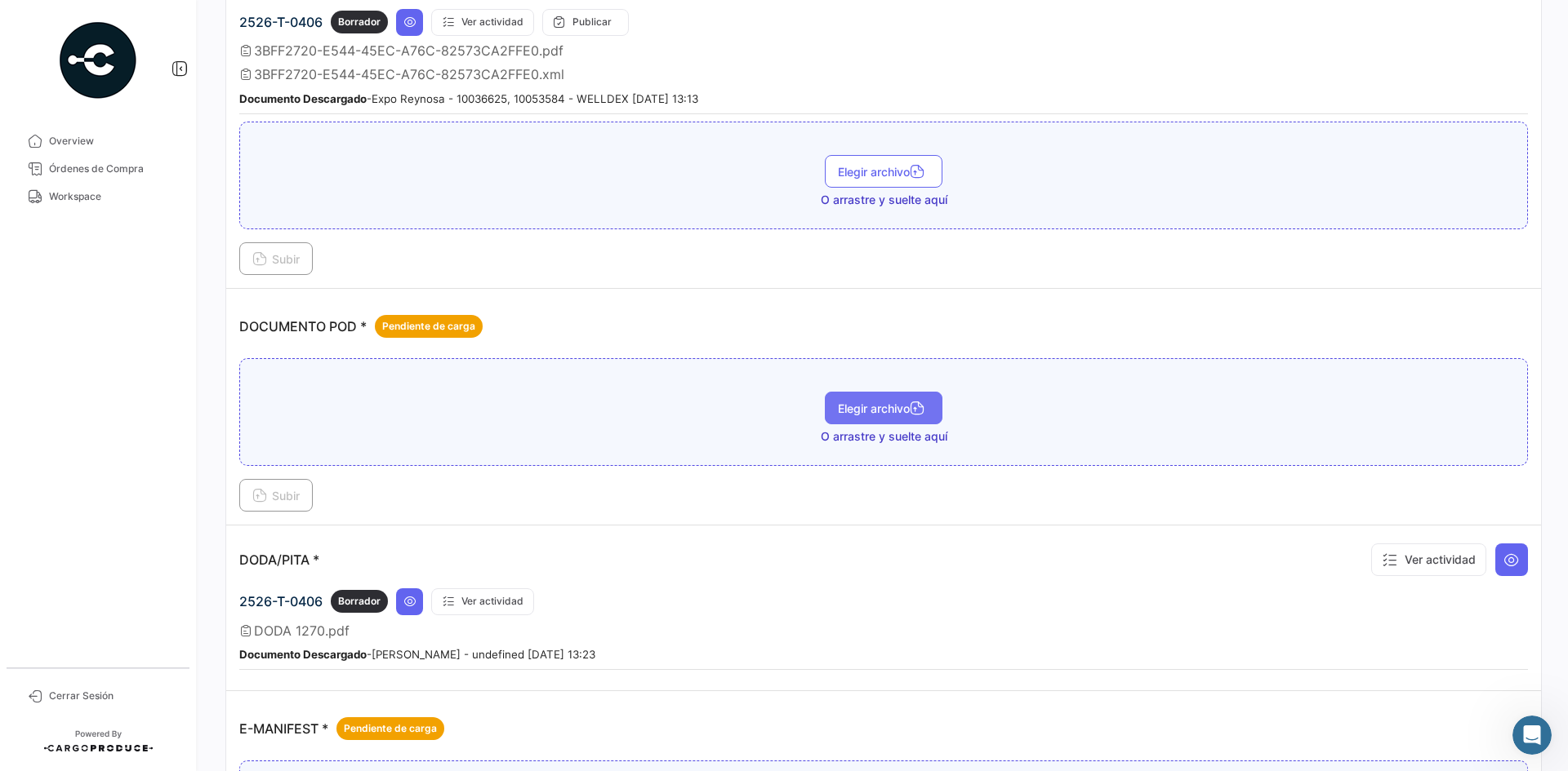
click at [853, 401] on span "Elegir archivo" at bounding box center [883, 408] width 91 height 14
click at [264, 499] on icon at bounding box center [260, 497] width 15 height 15
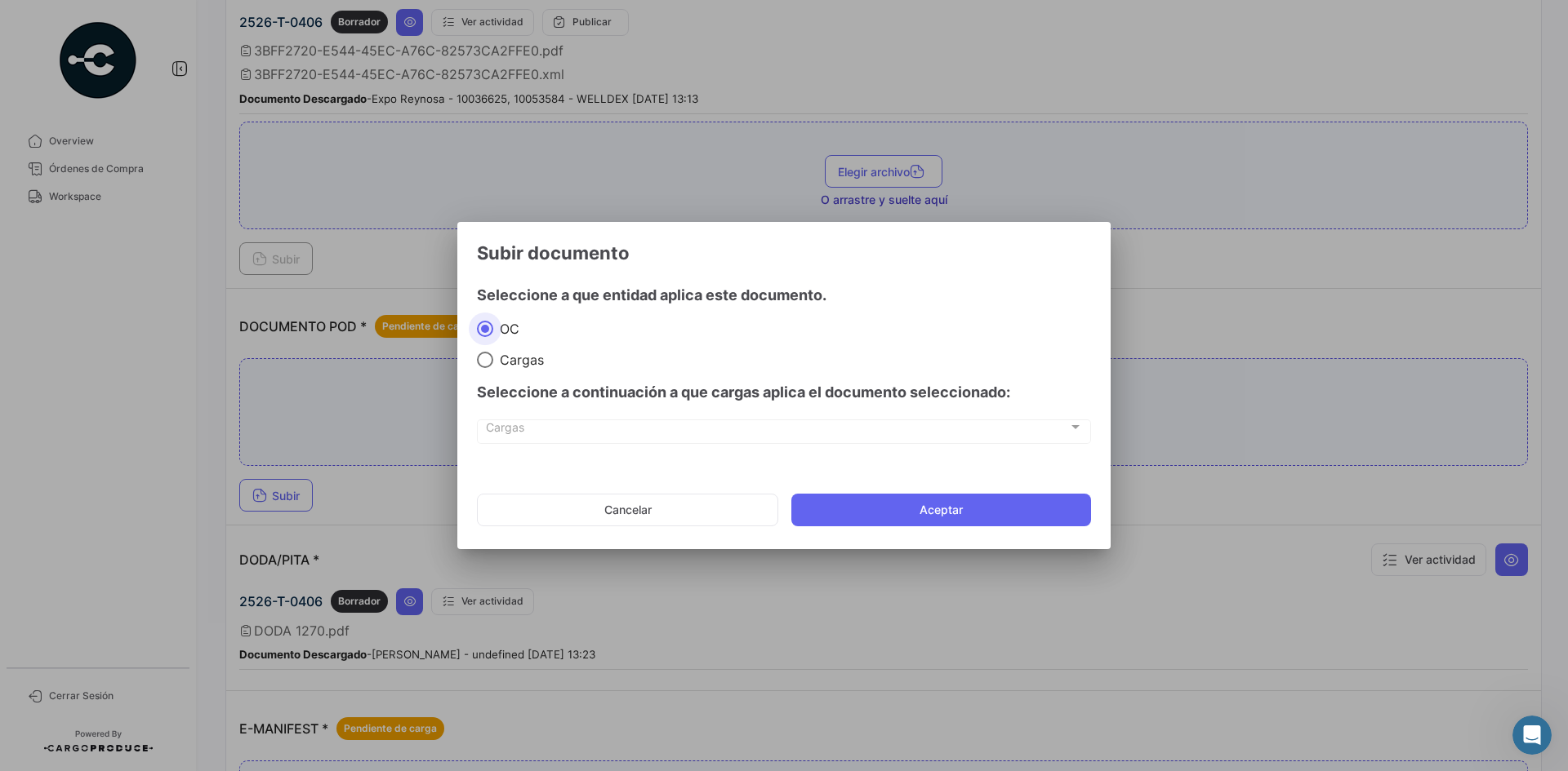
click at [544, 353] on label "Cargas" at bounding box center [784, 361] width 614 height 17
click at [493, 353] on input "Cargas" at bounding box center [485, 361] width 17 height 17
radio input "true"
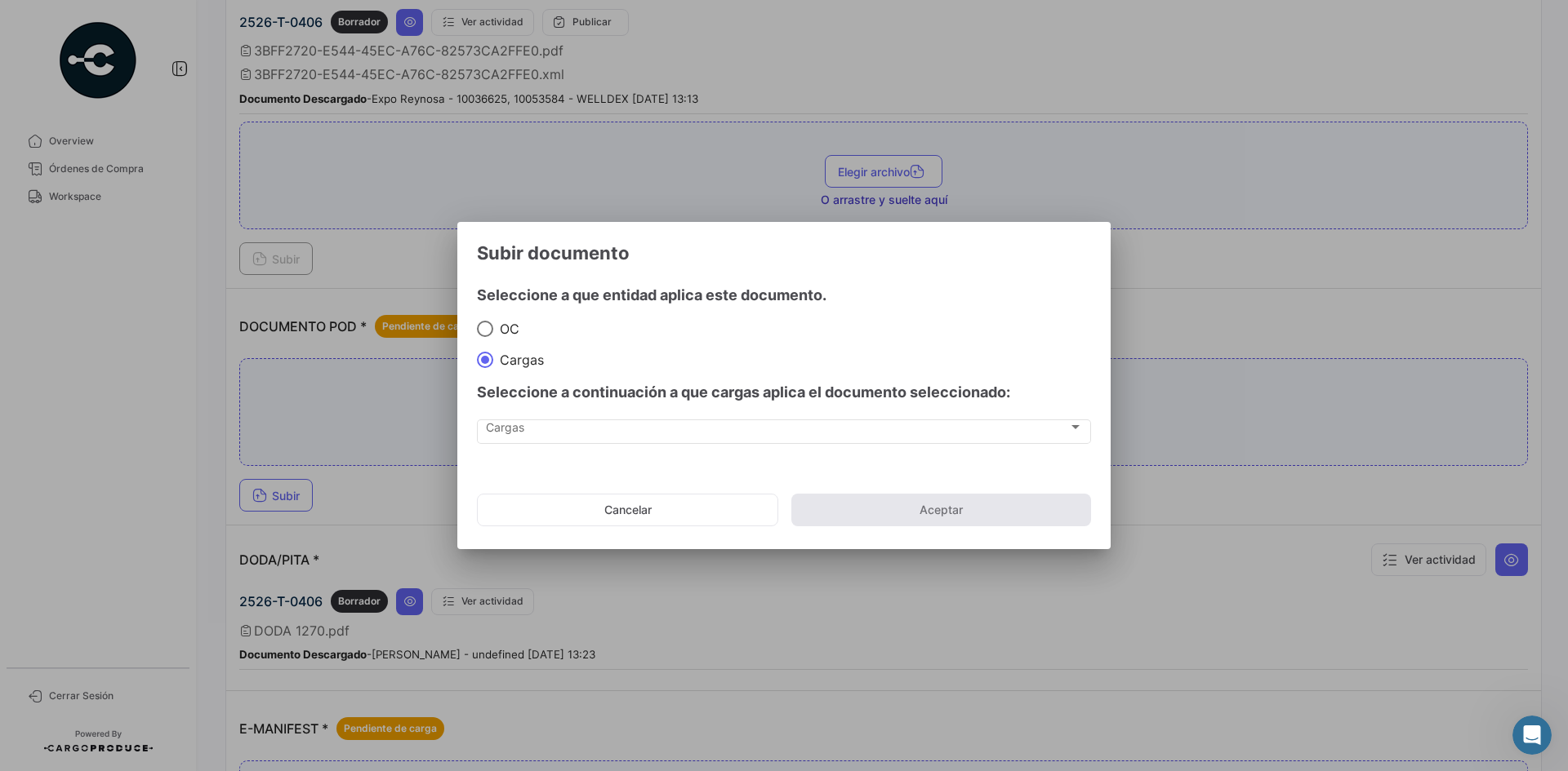
click at [893, 513] on mat-dialog-actions "Cancelar Aceptar" at bounding box center [784, 510] width 614 height 55
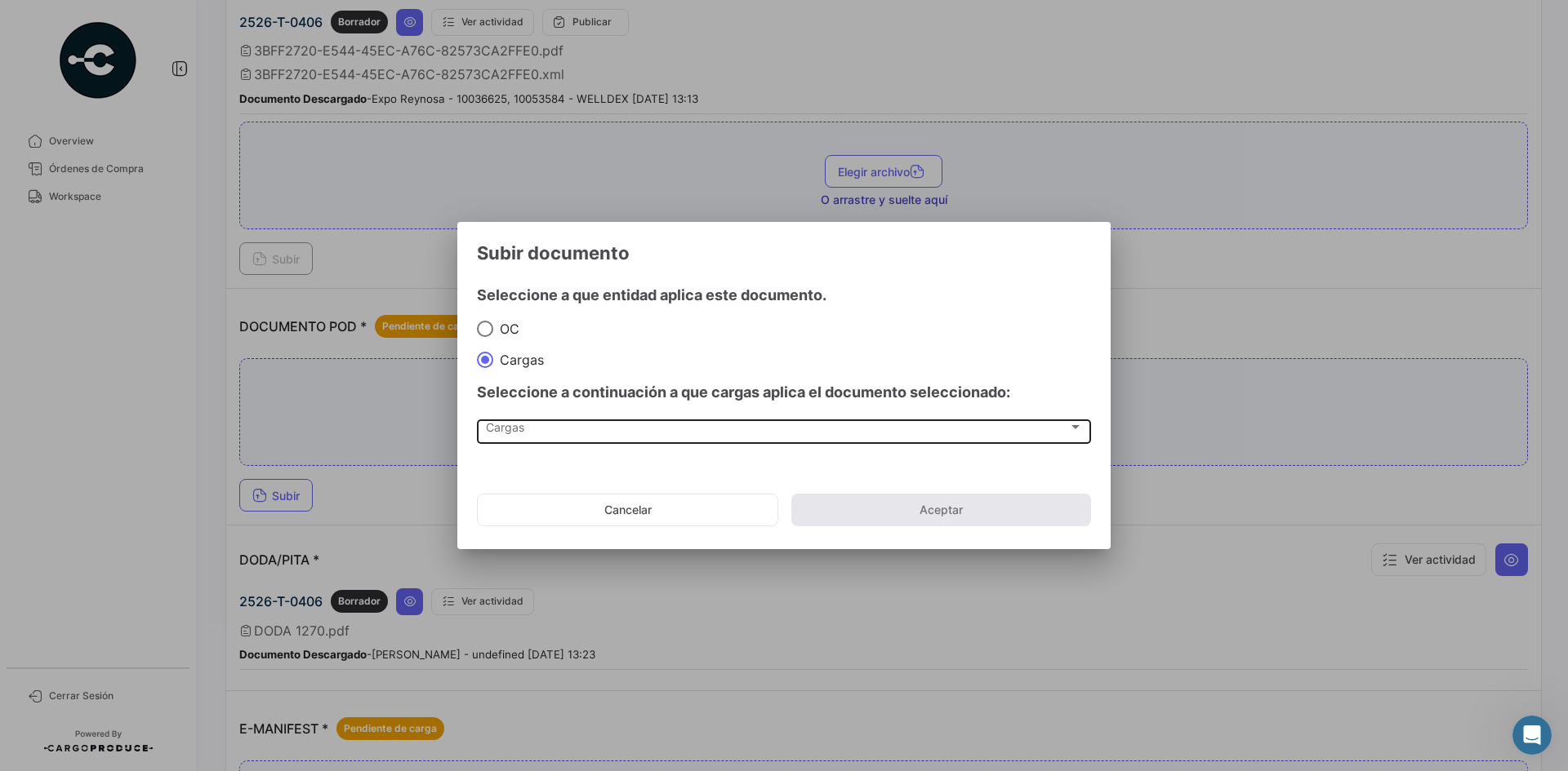
click at [604, 423] on div "Cargas" at bounding box center [777, 430] width 582 height 14
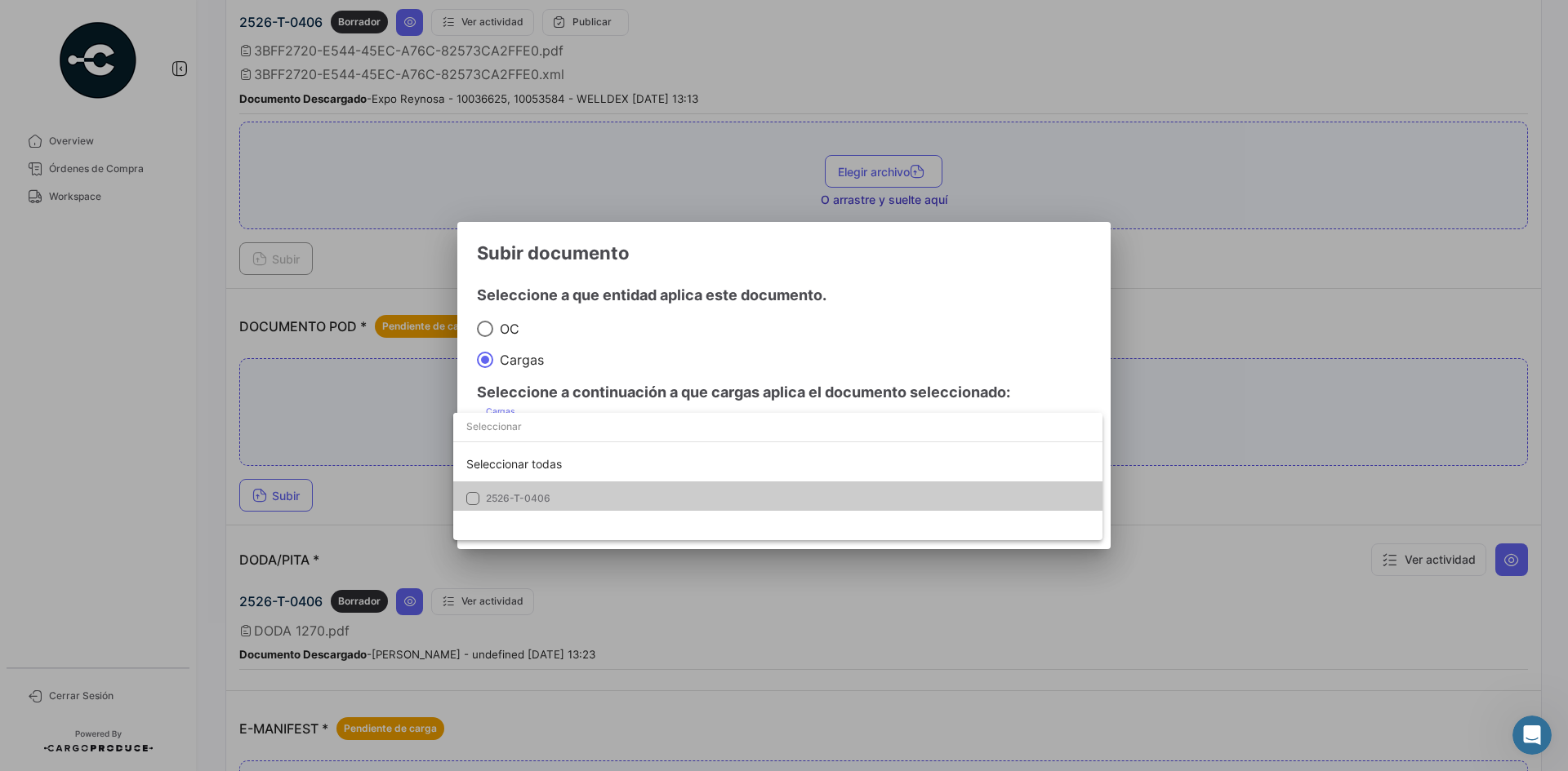
click at [536, 496] on span "2526-T-0406" at bounding box center [518, 498] width 65 height 12
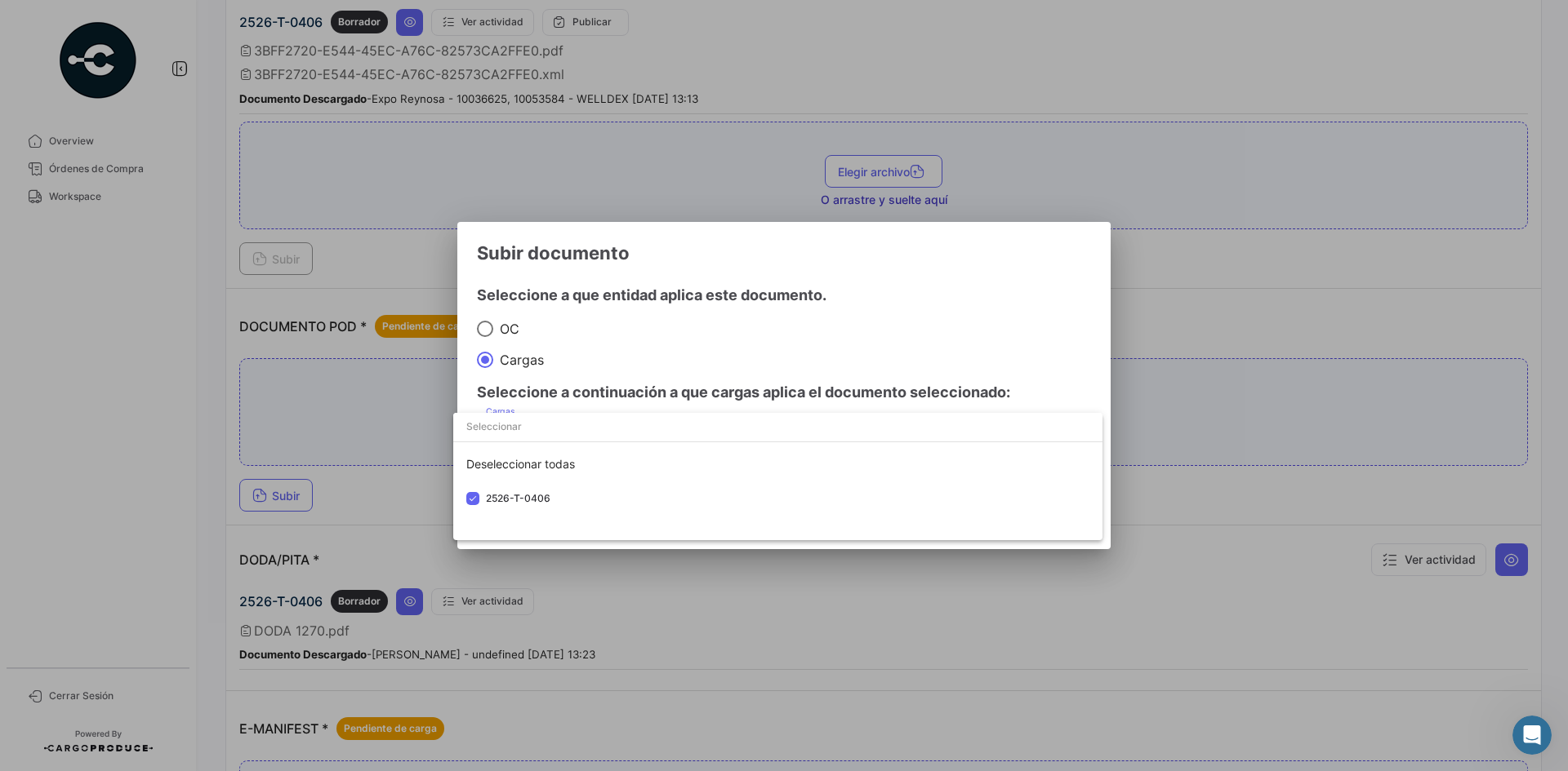
click at [970, 278] on div at bounding box center [784, 386] width 1568 height 771
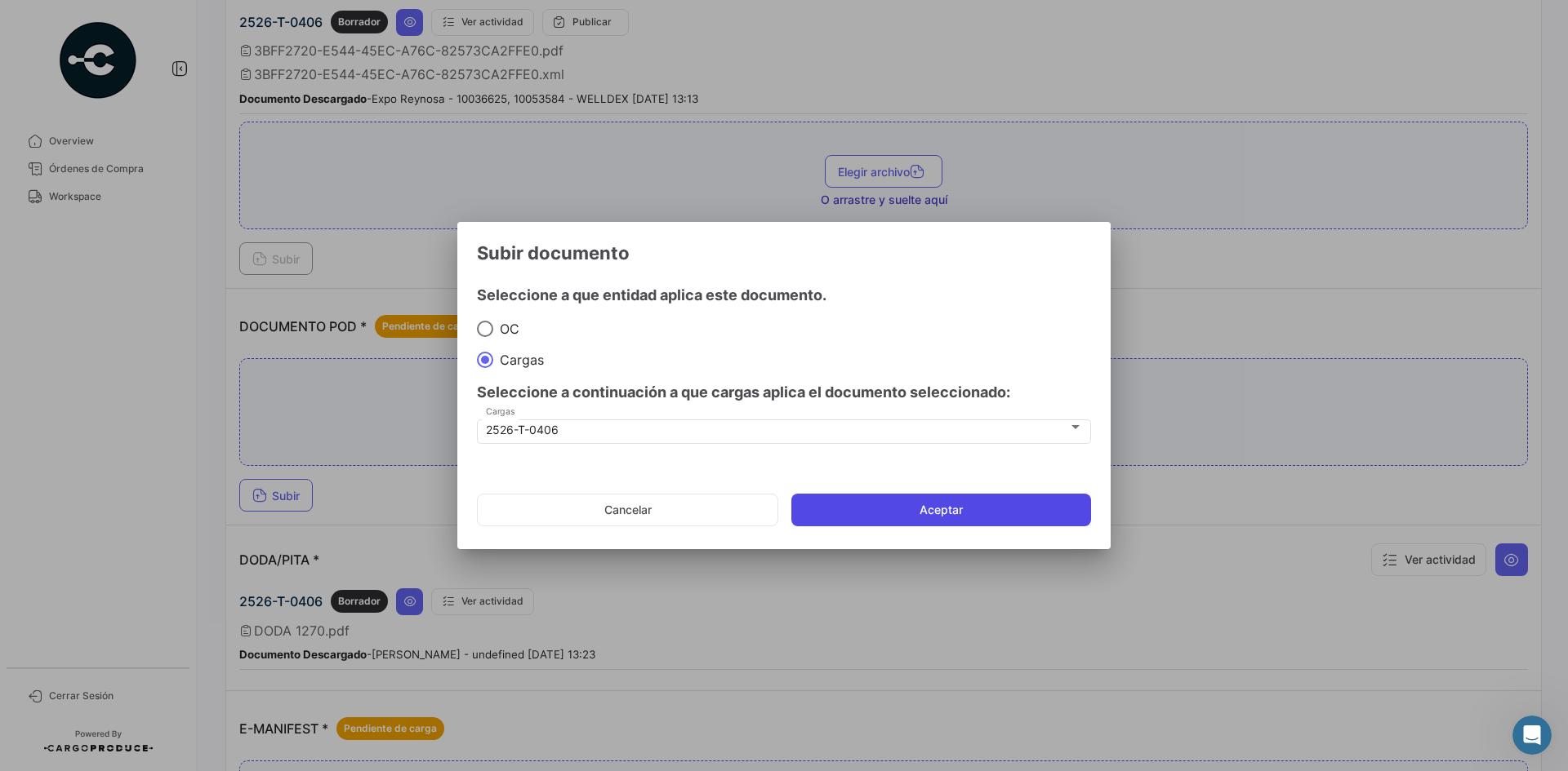
click at [930, 505] on button "Aceptar" at bounding box center [941, 510] width 300 height 32
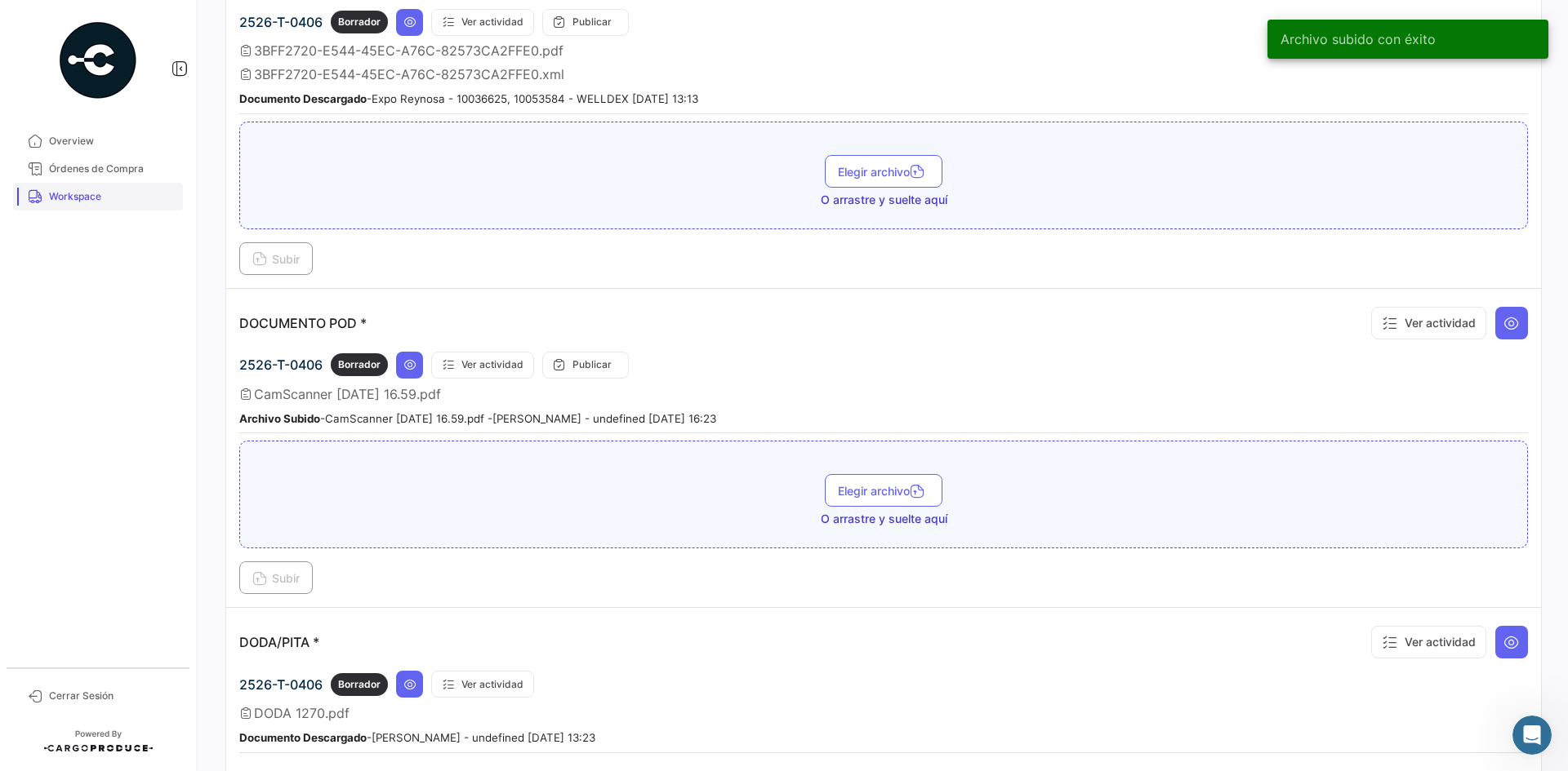
click at [67, 196] on span "Workspace" at bounding box center [113, 196] width 127 height 15
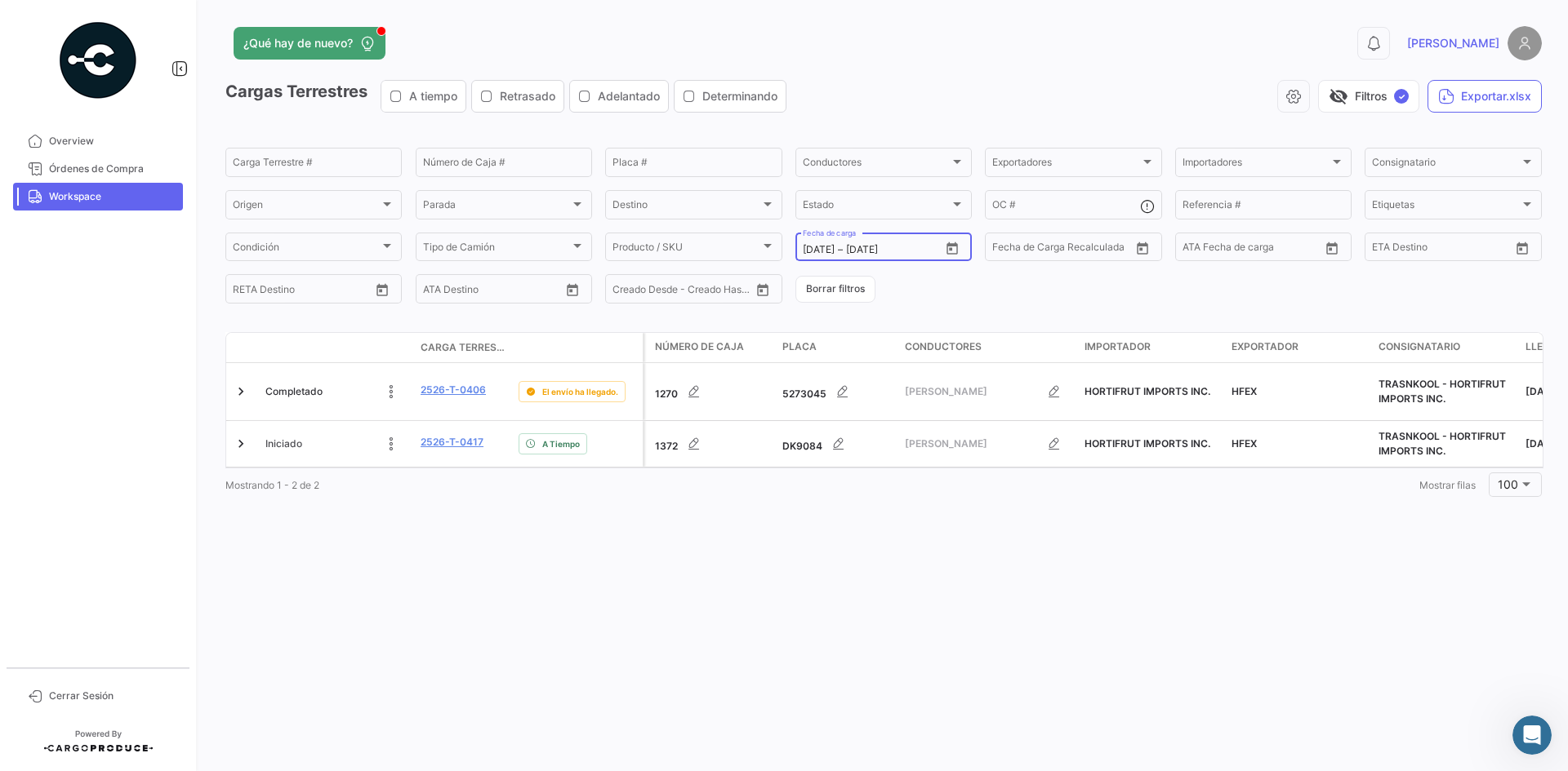
click at [952, 243] on icon "Open calendar" at bounding box center [952, 247] width 11 height 12
click at [982, 480] on div "27" at bounding box center [987, 480] width 26 height 30
type input "[DATE]"
click at [984, 480] on div "27" at bounding box center [987, 480] width 26 height 30
type input "[DATE]"
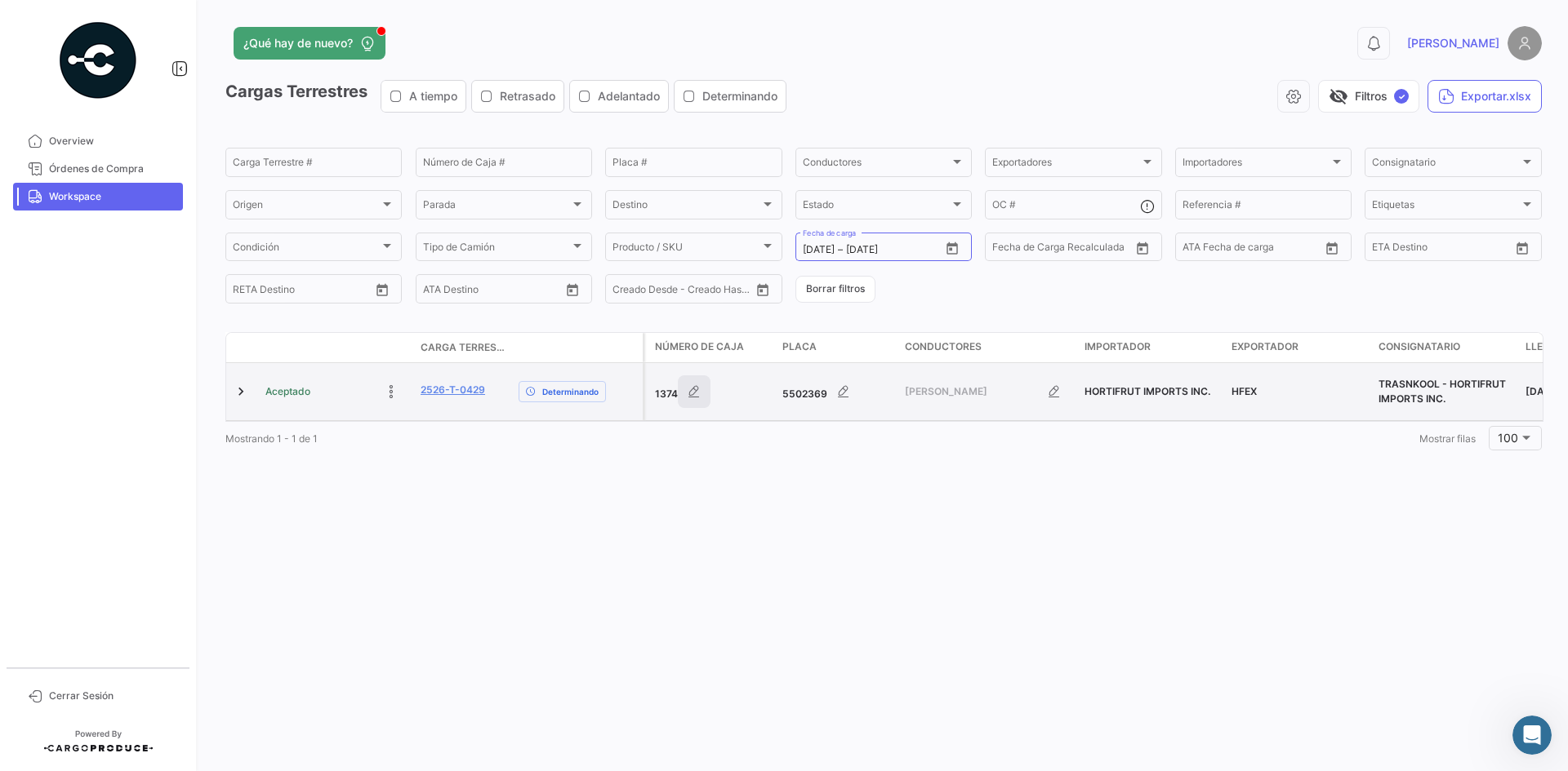
click at [696, 385] on icon "button" at bounding box center [695, 392] width 17 height 17
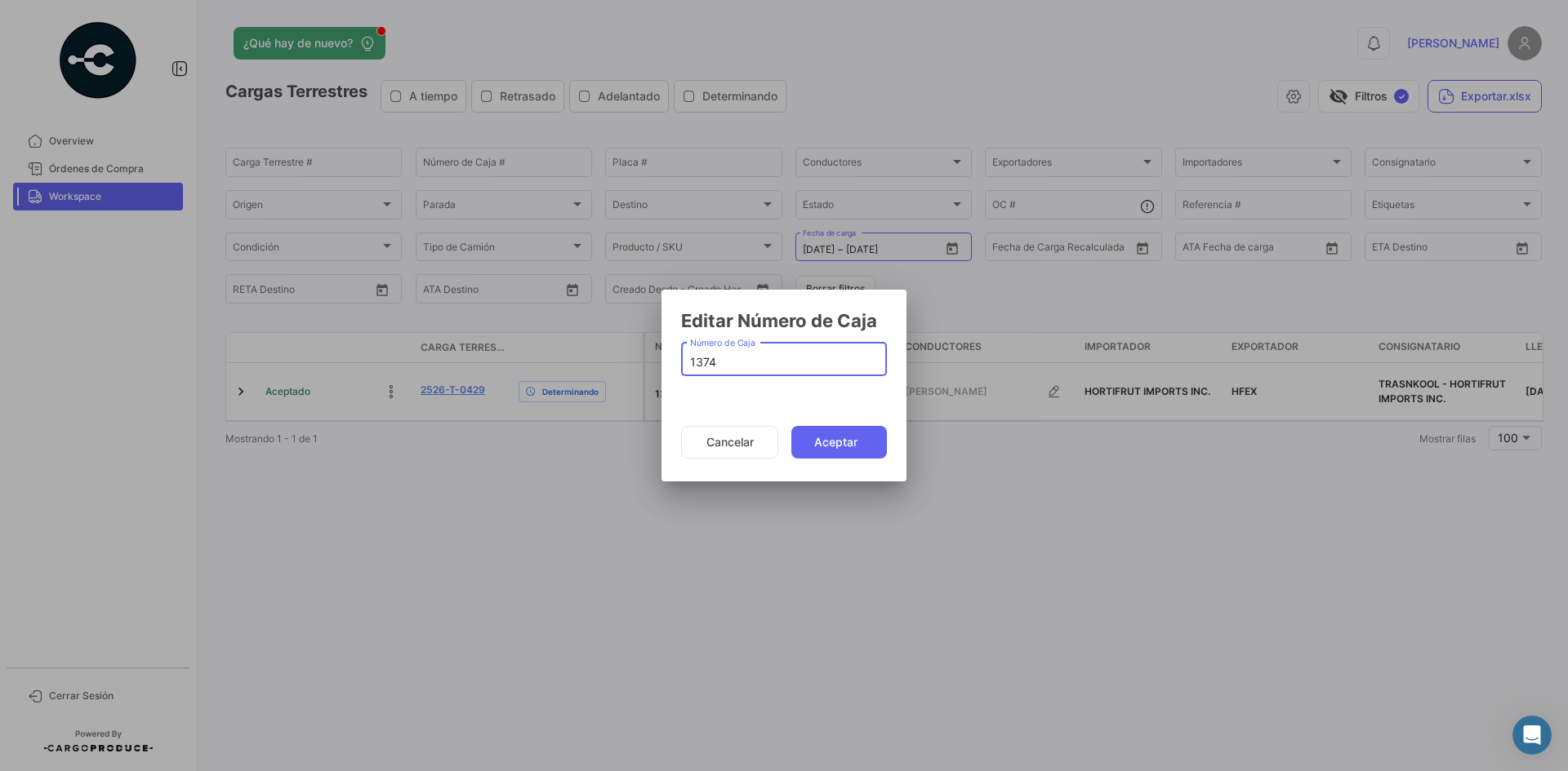
click at [693, 361] on input "1374" at bounding box center [784, 362] width 188 height 14
type input "4073"
click at [836, 448] on button "Aceptar" at bounding box center [839, 442] width 96 height 32
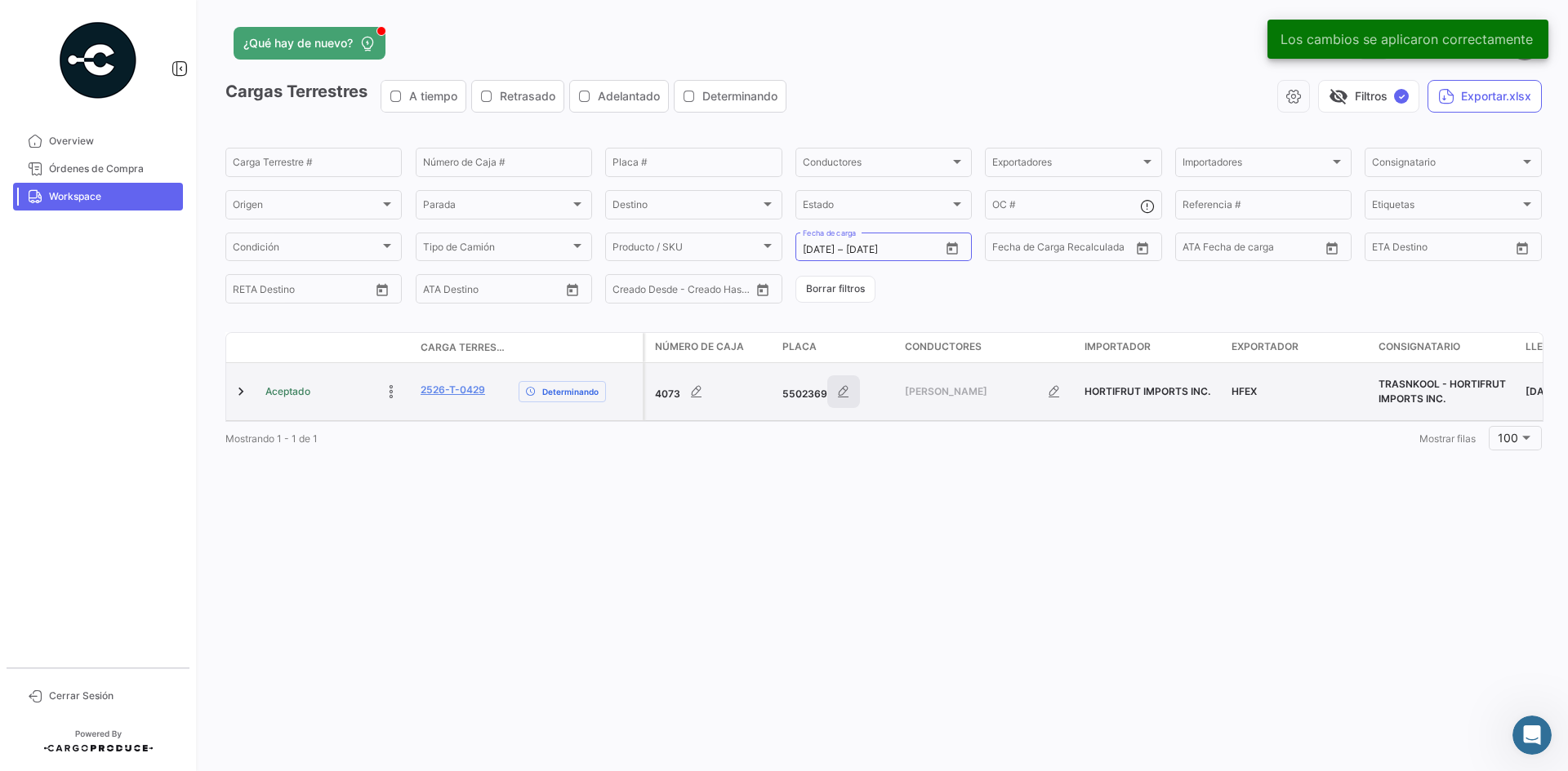
click at [837, 397] on icon "button" at bounding box center [844, 392] width 17 height 17
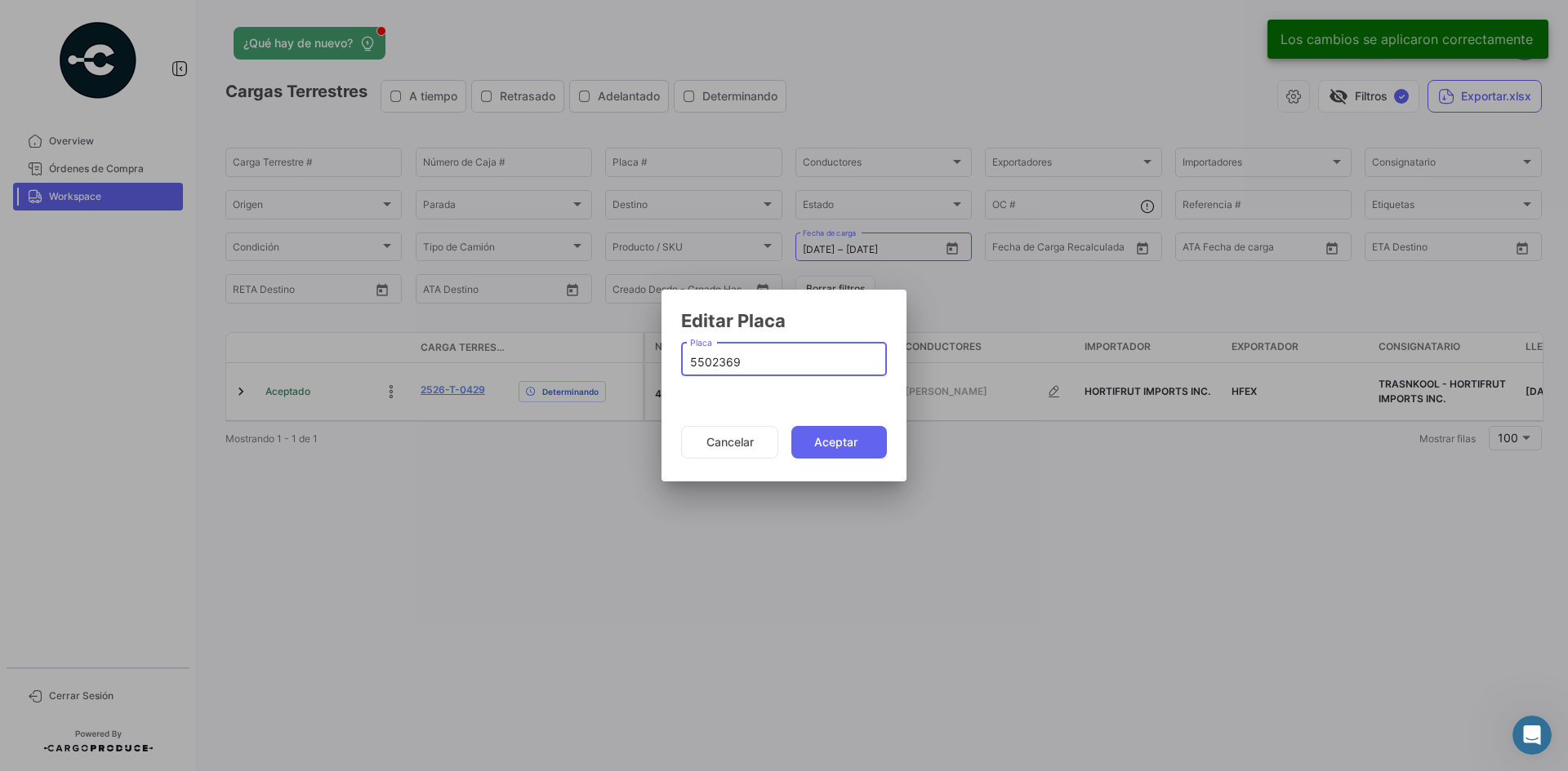
click at [713, 360] on input "5502369" at bounding box center [784, 362] width 188 height 14
type input "87UP2W"
click at [831, 440] on button "Aceptar" at bounding box center [839, 442] width 96 height 32
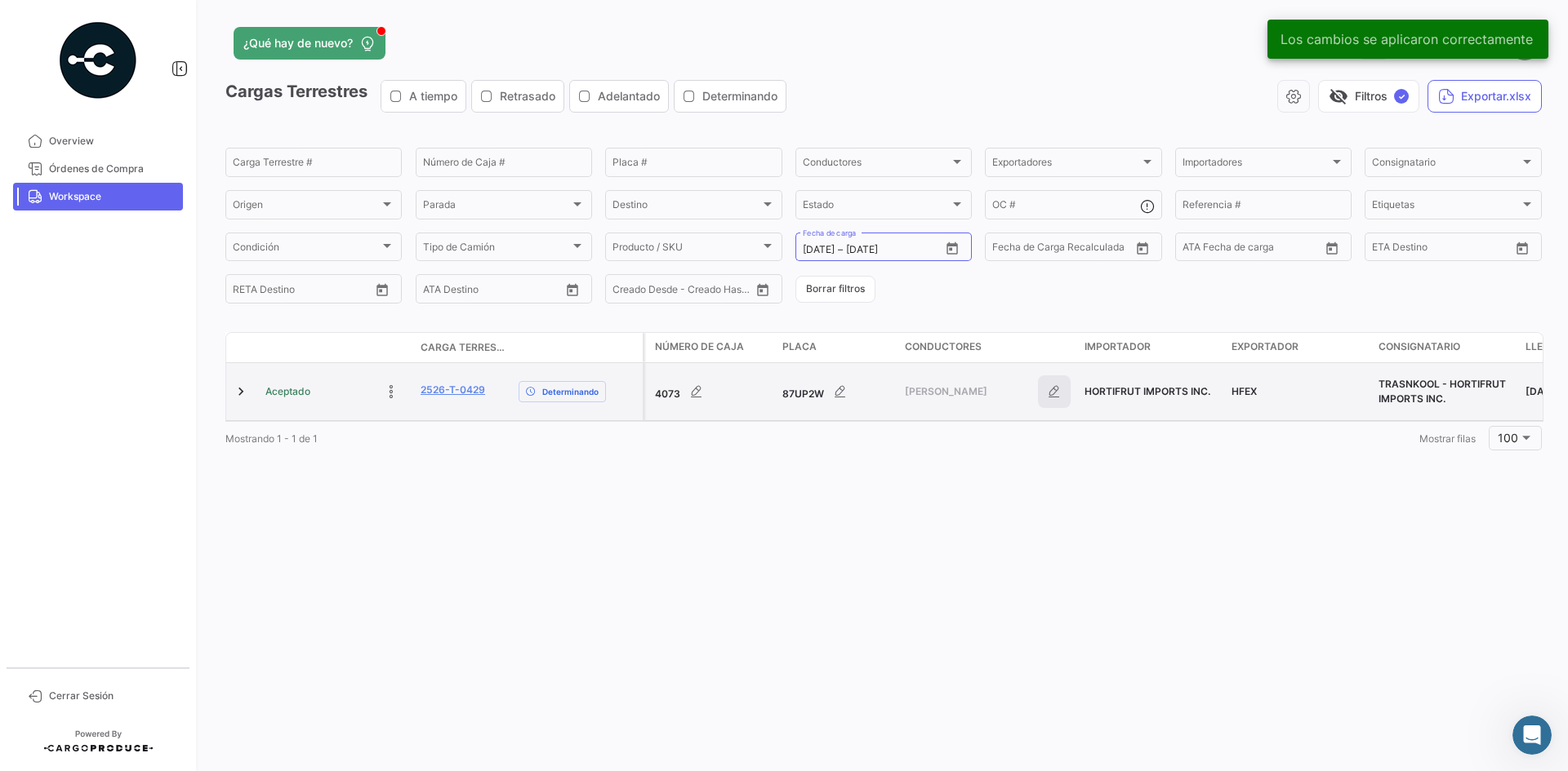
click at [1051, 389] on icon "button" at bounding box center [1054, 392] width 17 height 17
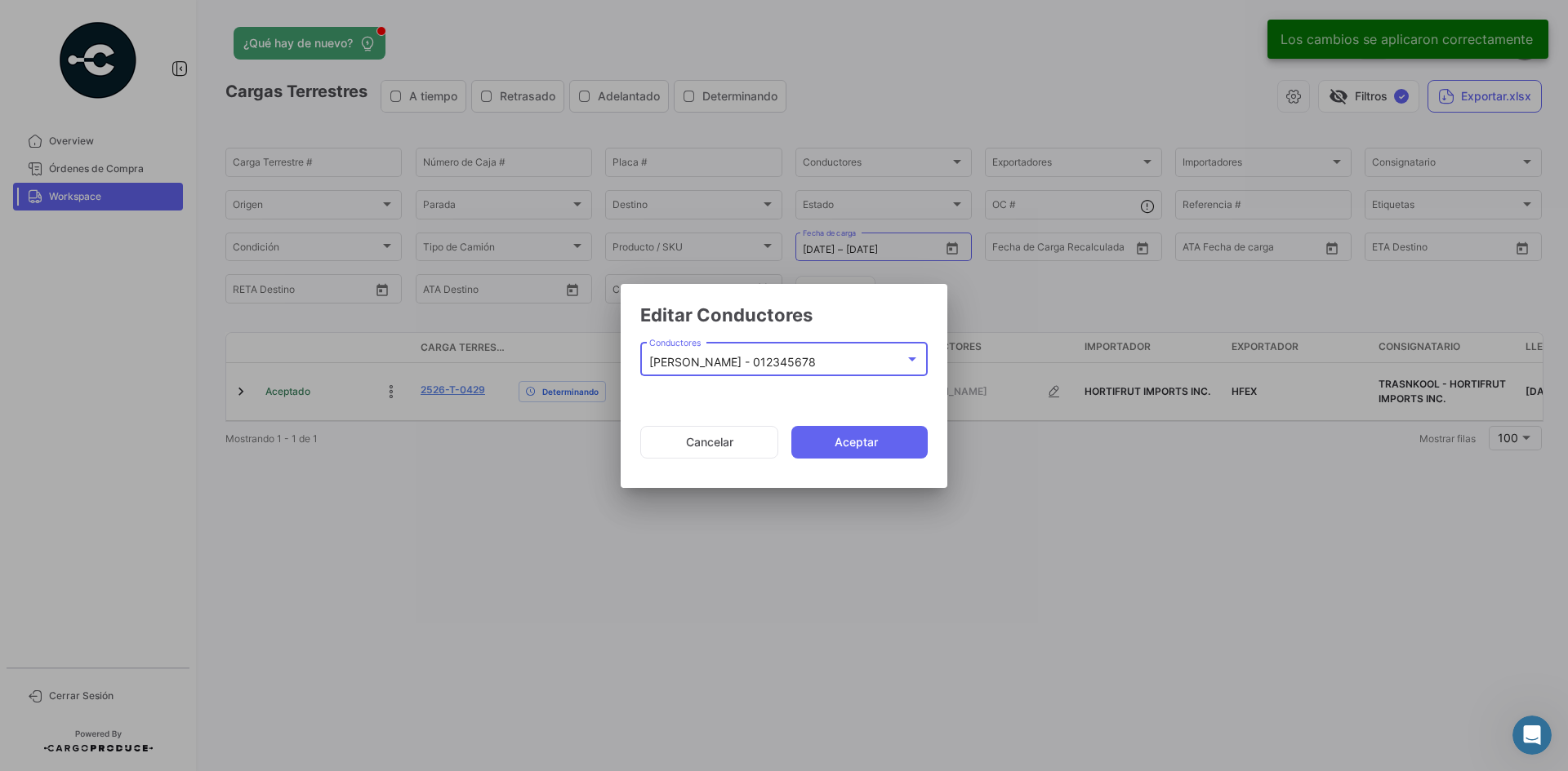
click at [709, 355] on mat-select-trigger "[PERSON_NAME] - 012345678" at bounding box center [732, 362] width 167 height 14
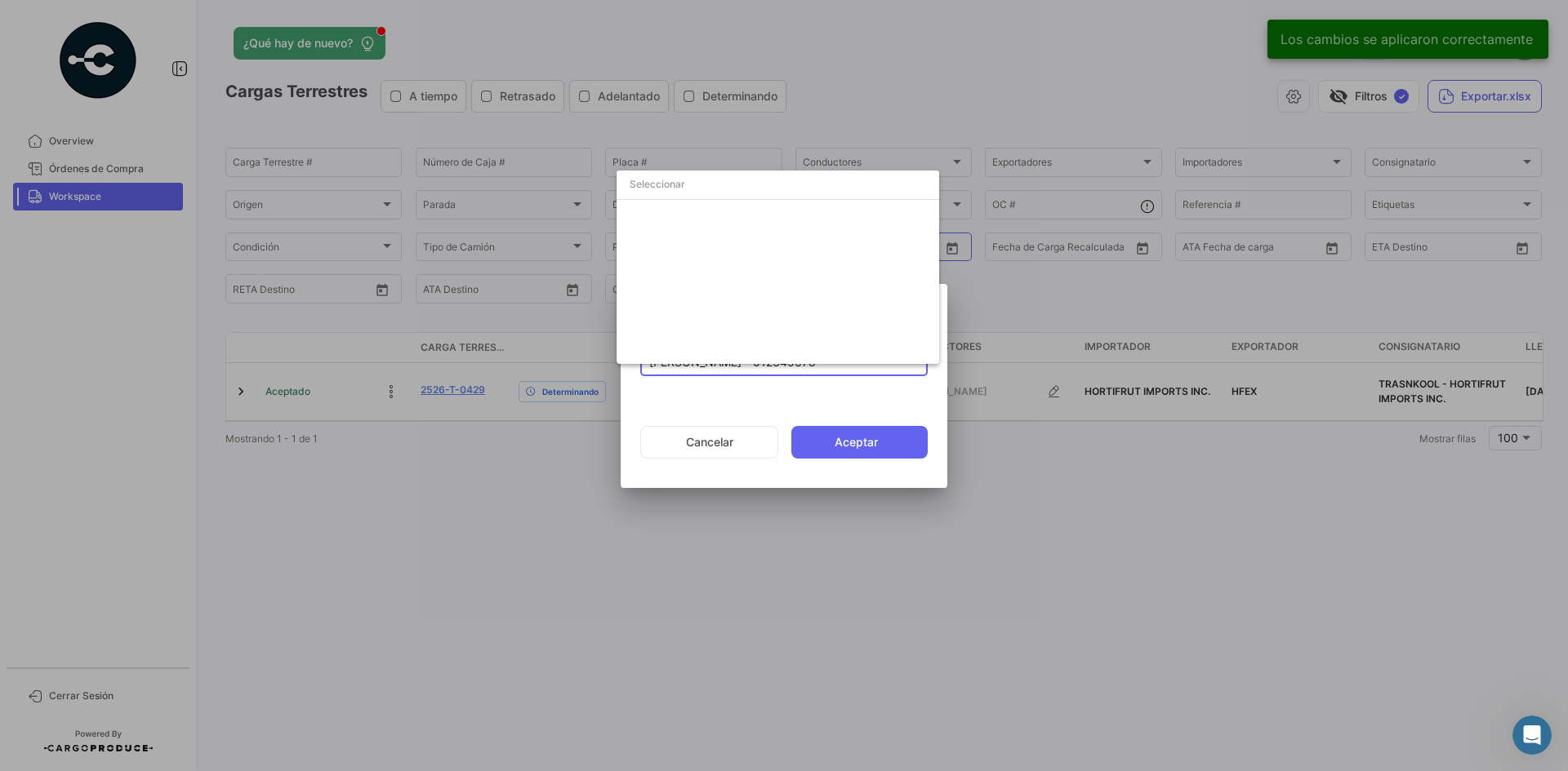
scroll to position [3661, 0]
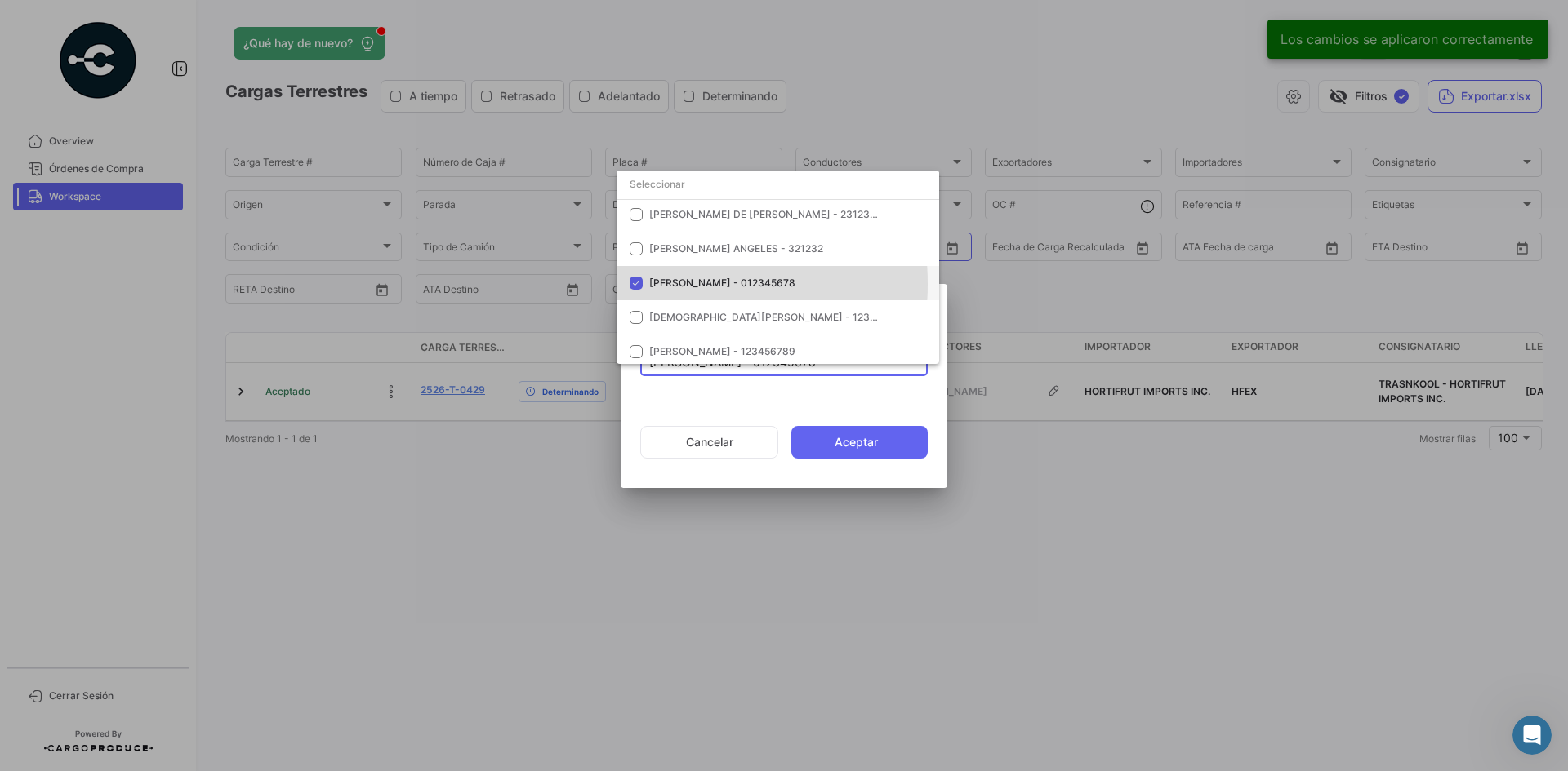
click at [649, 284] on span "[PERSON_NAME] - 012345678" at bounding box center [722, 282] width 146 height 12
click at [671, 187] on input "dropdown search" at bounding box center [778, 184] width 323 height 30
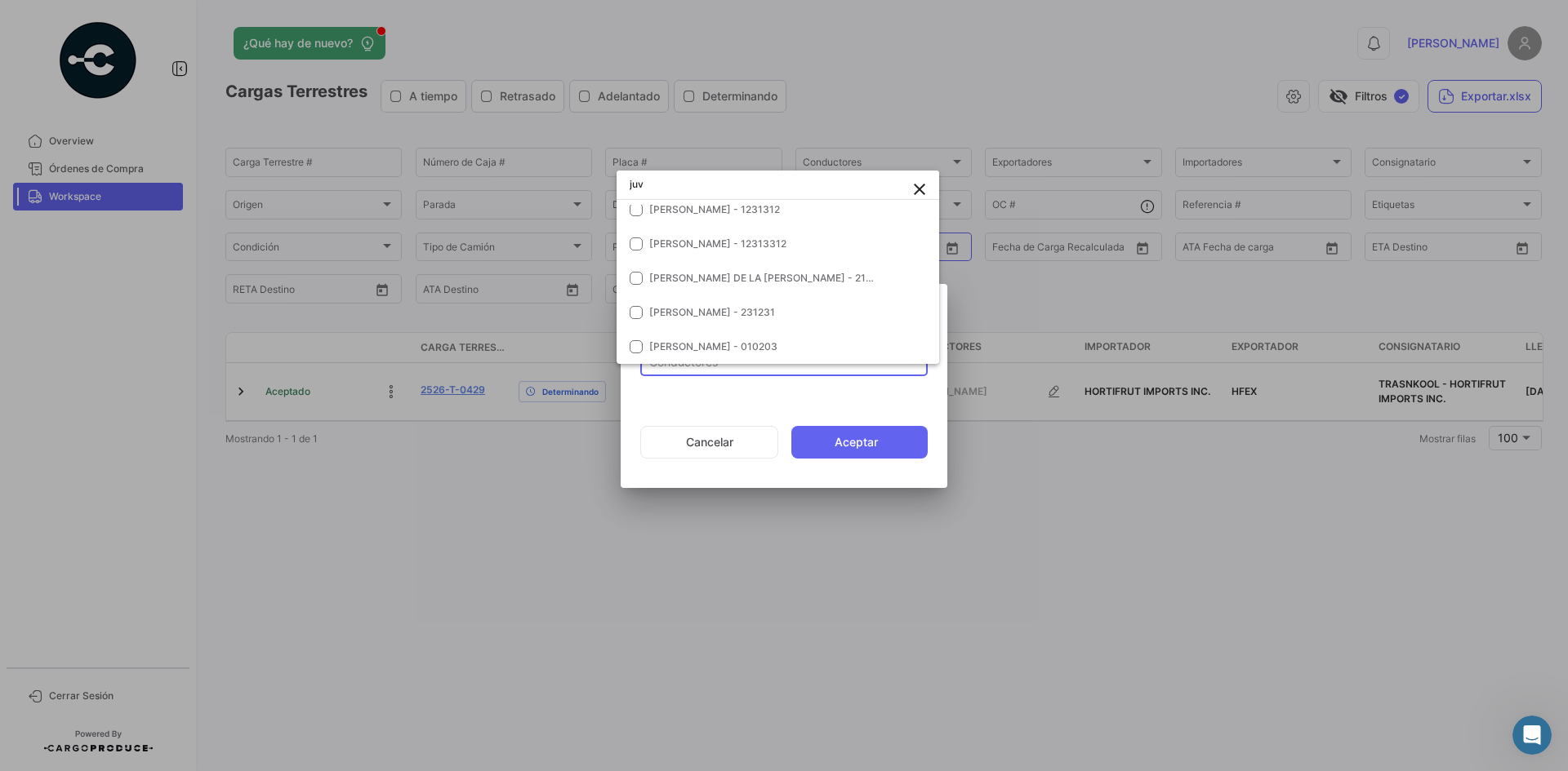
scroll to position [0, 0]
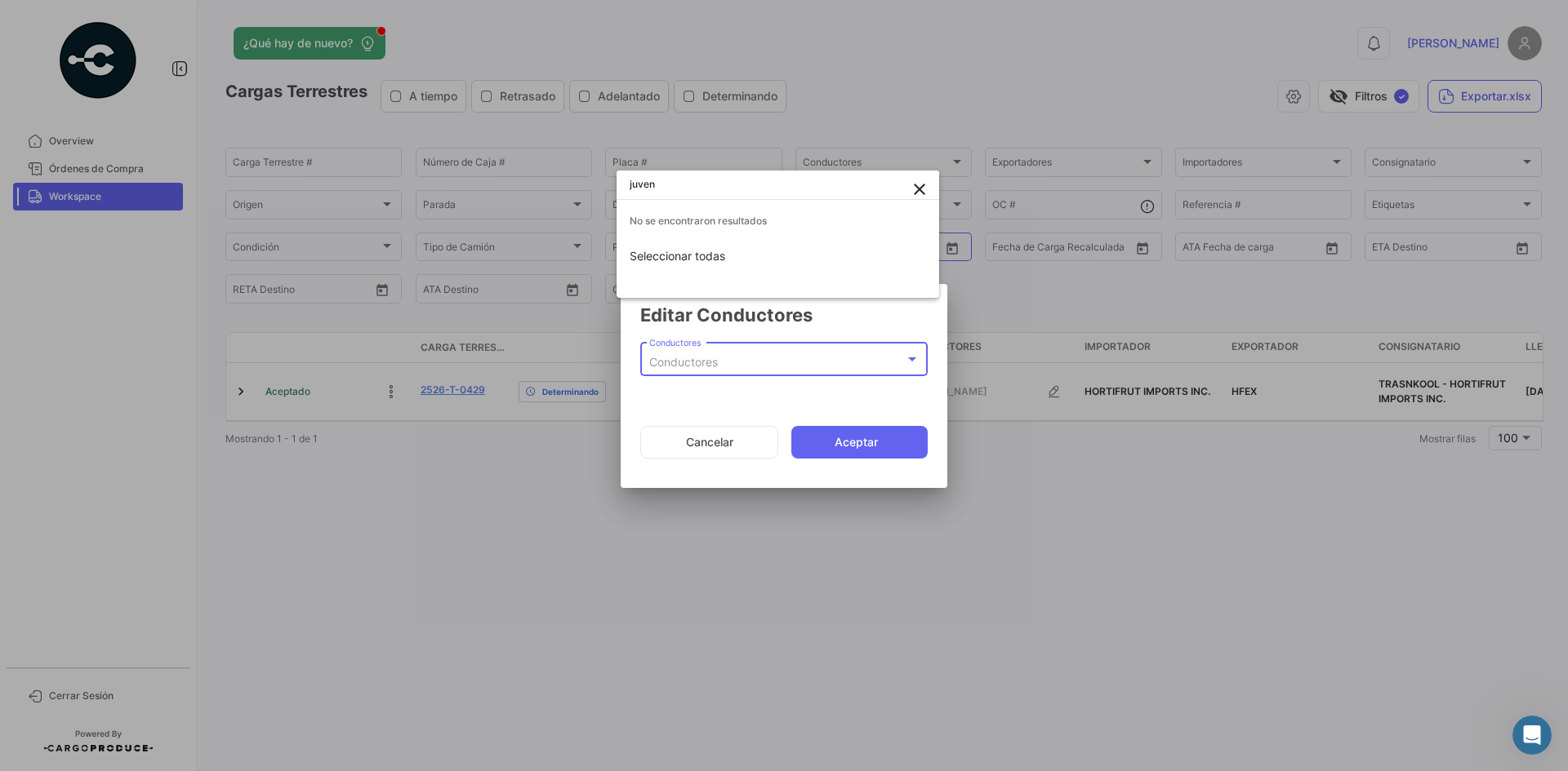
type input "juven"
click at [722, 438] on div at bounding box center [784, 386] width 1568 height 771
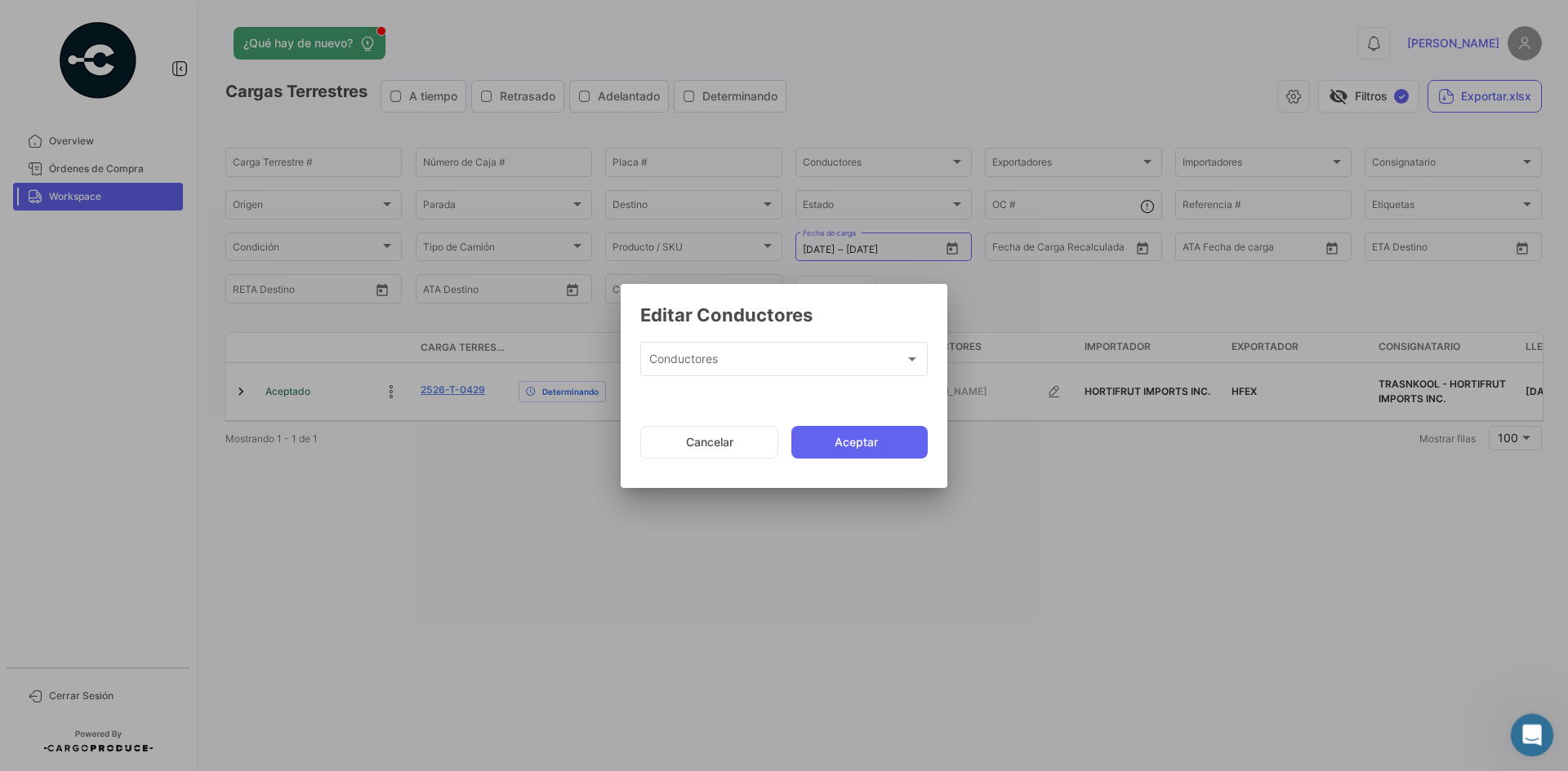
click at [1538, 729] on icon "Abrir Intercom Messenger" at bounding box center [1529, 733] width 27 height 27
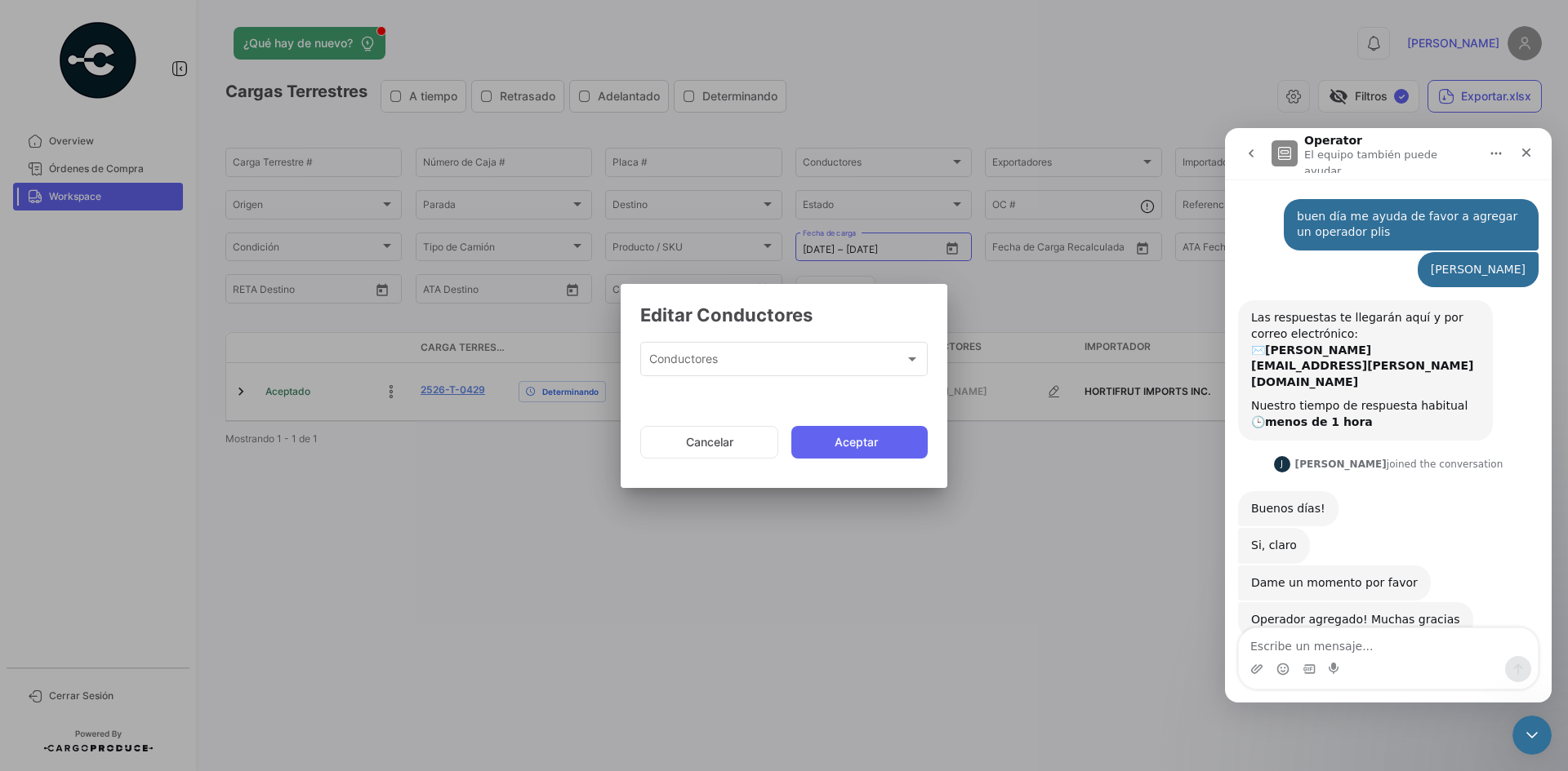
scroll to position [5, 0]
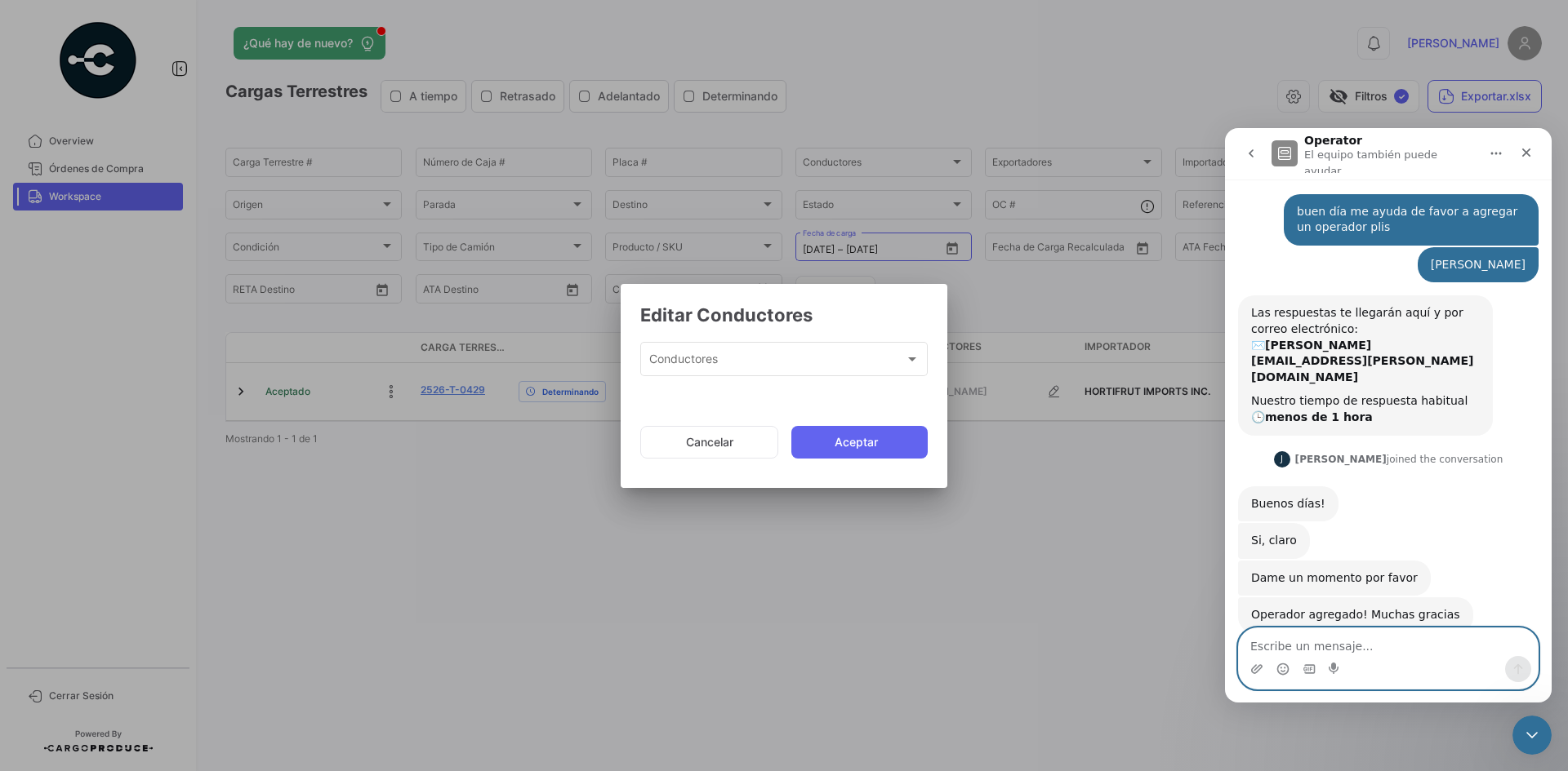
click at [1299, 650] on textarea "Escribe un mensaje..." at bounding box center [1388, 643] width 299 height 28
type textarea "buen dia"
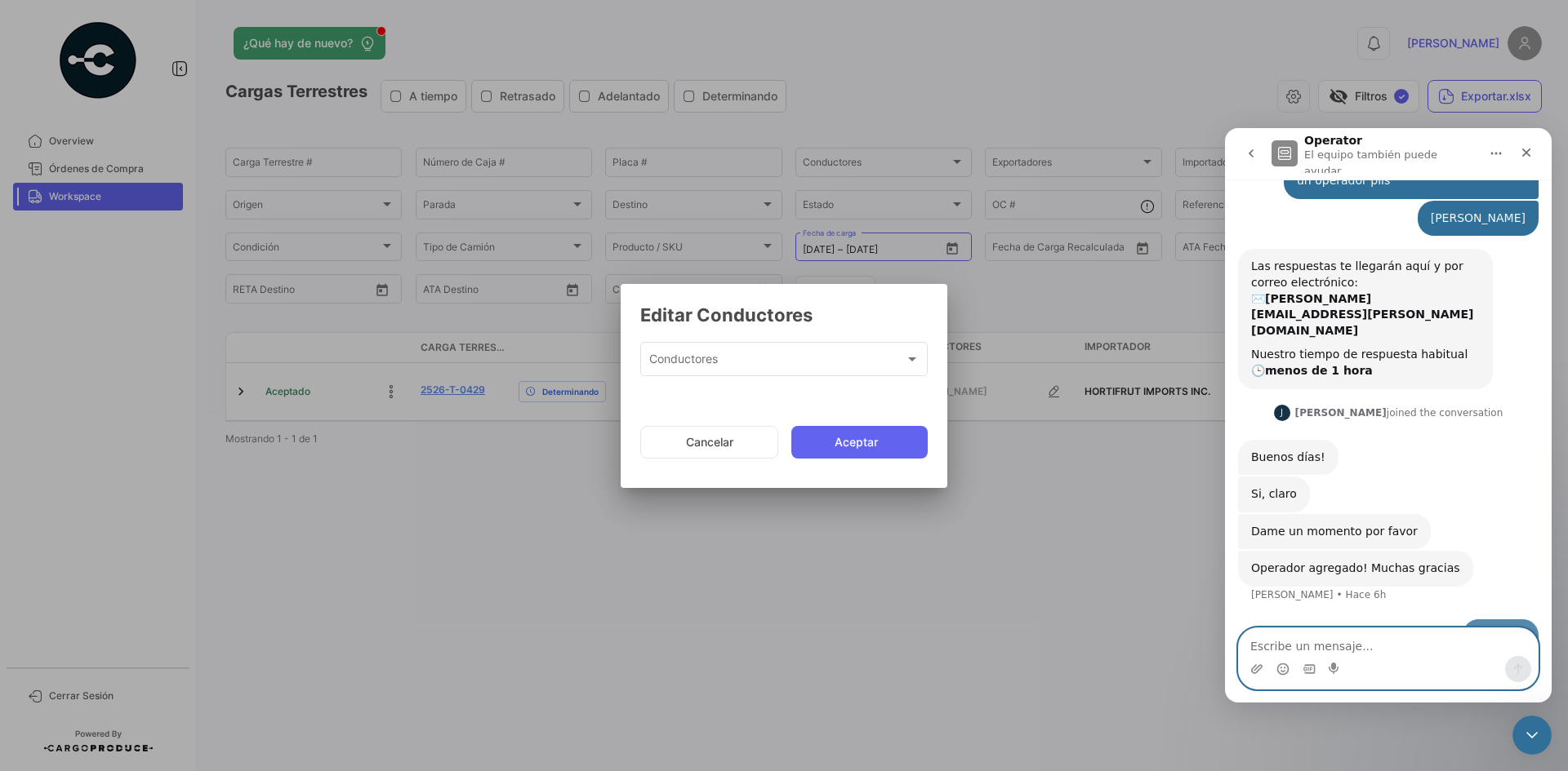
scroll to position [53, 0]
type textarea "yo de nuevo"
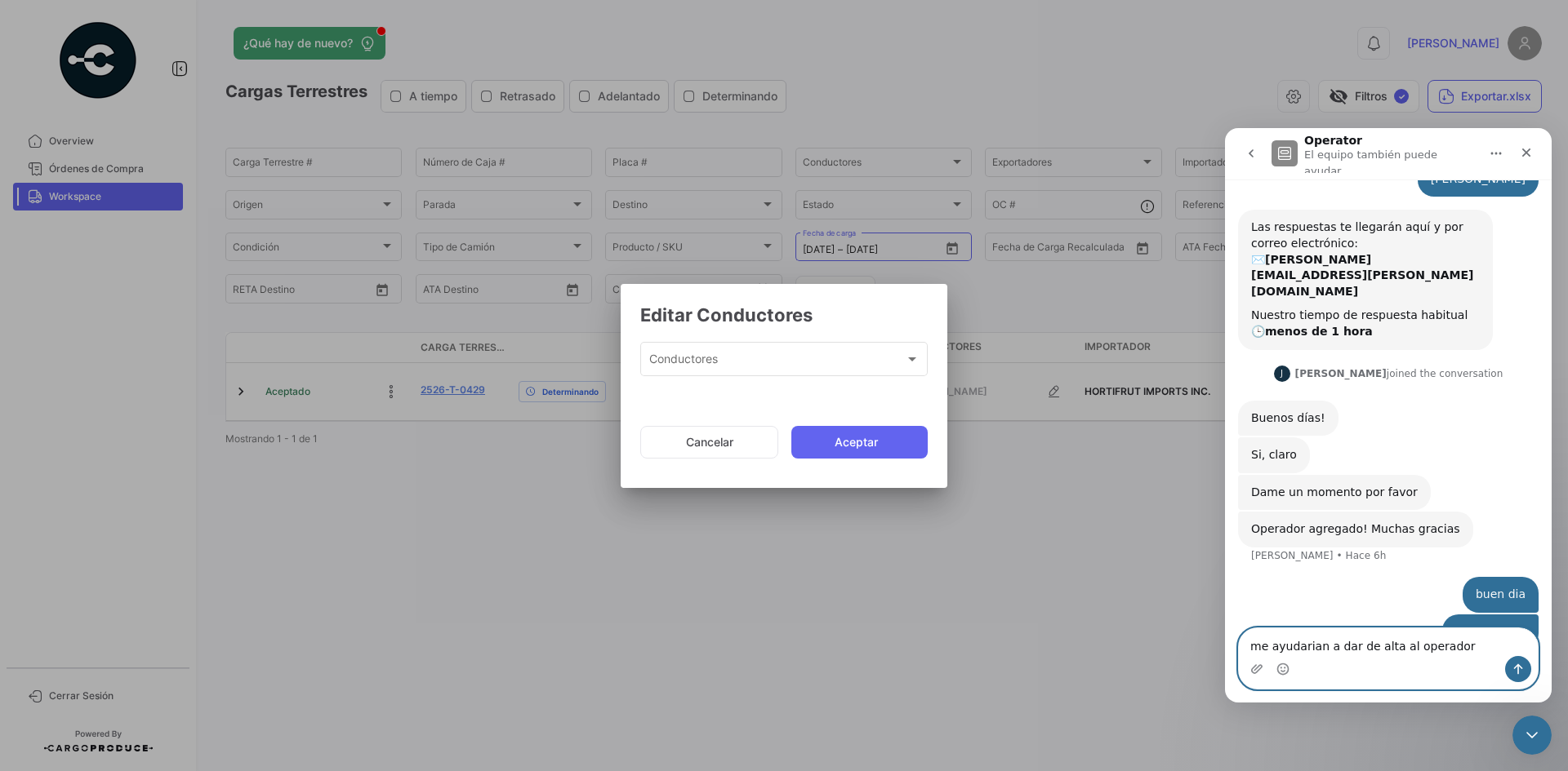
paste textarea "[PERSON_NAME]"
type textarea "me ayudarian a dar de alta al operador [PERSON_NAME]"
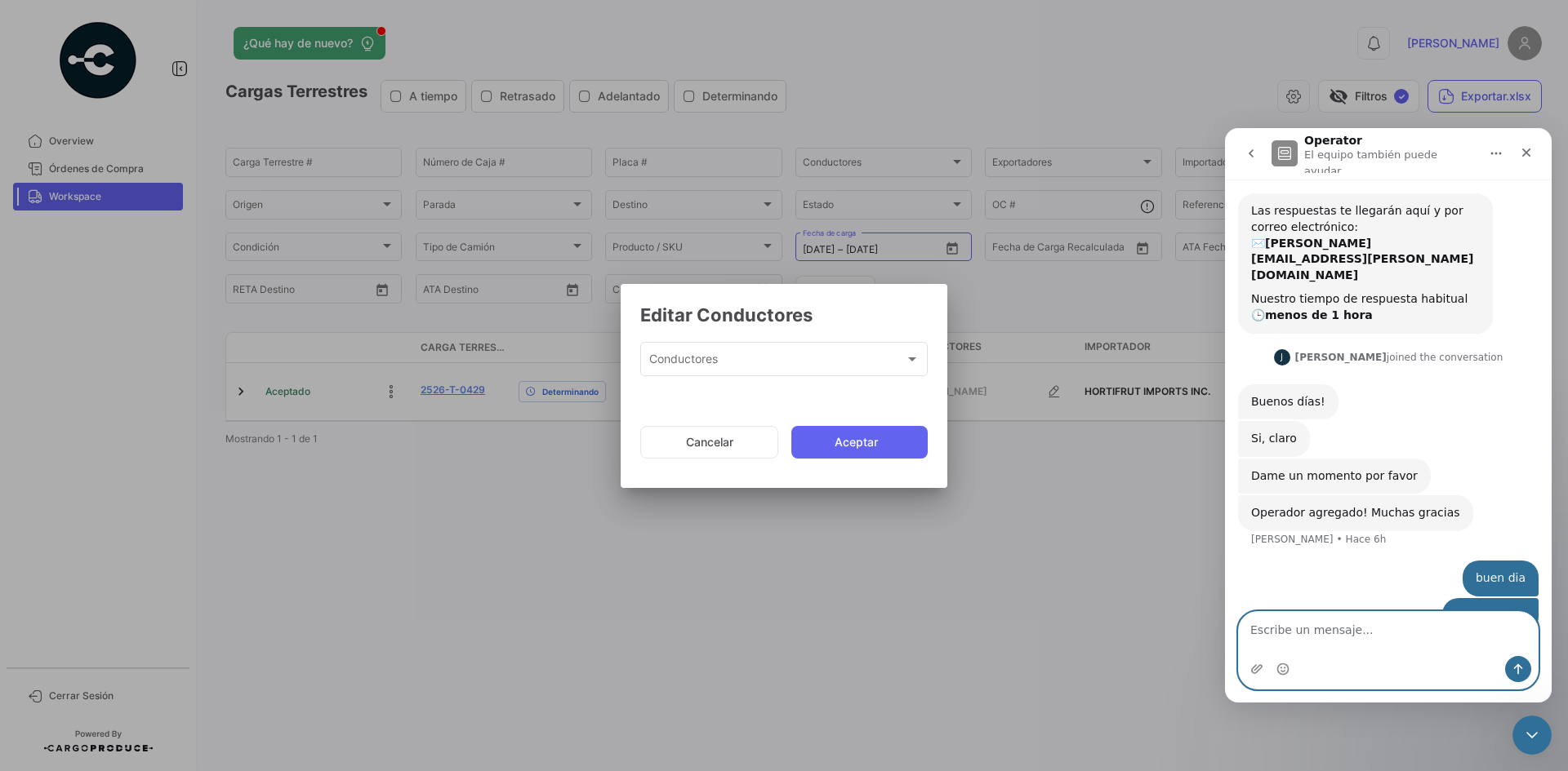
scroll to position [145, 0]
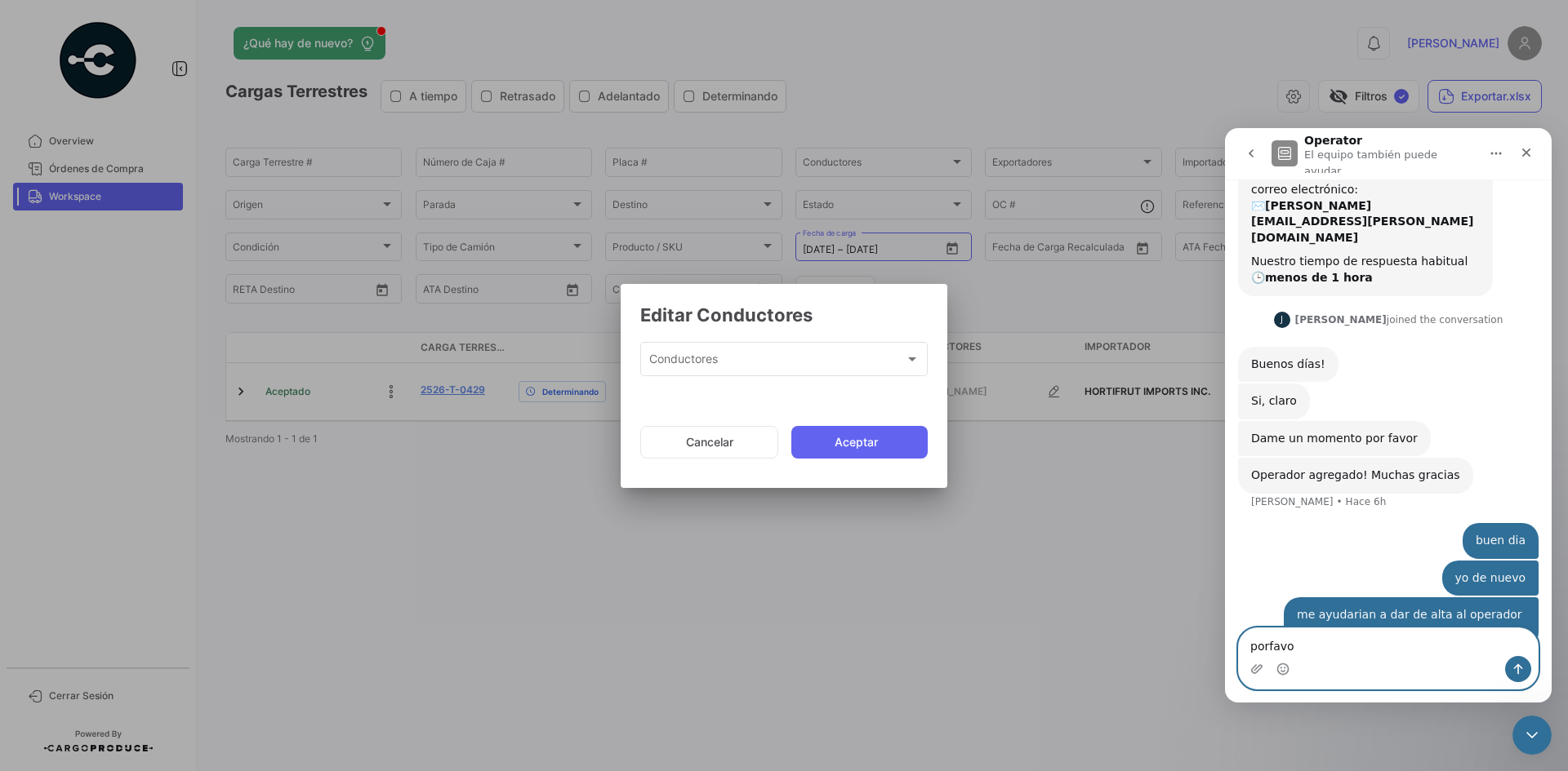
type textarea "porfavor"
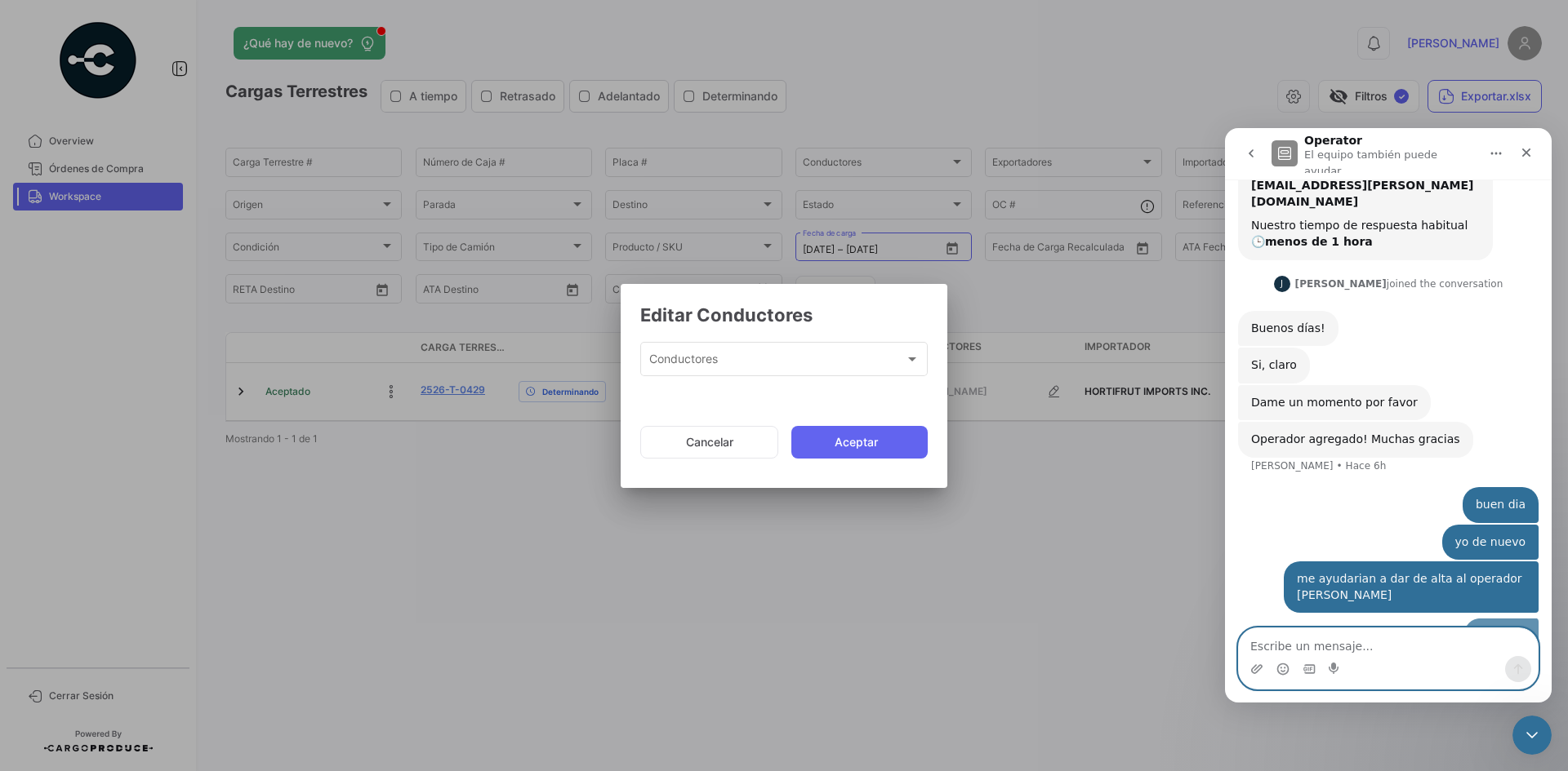
scroll to position [182, 0]
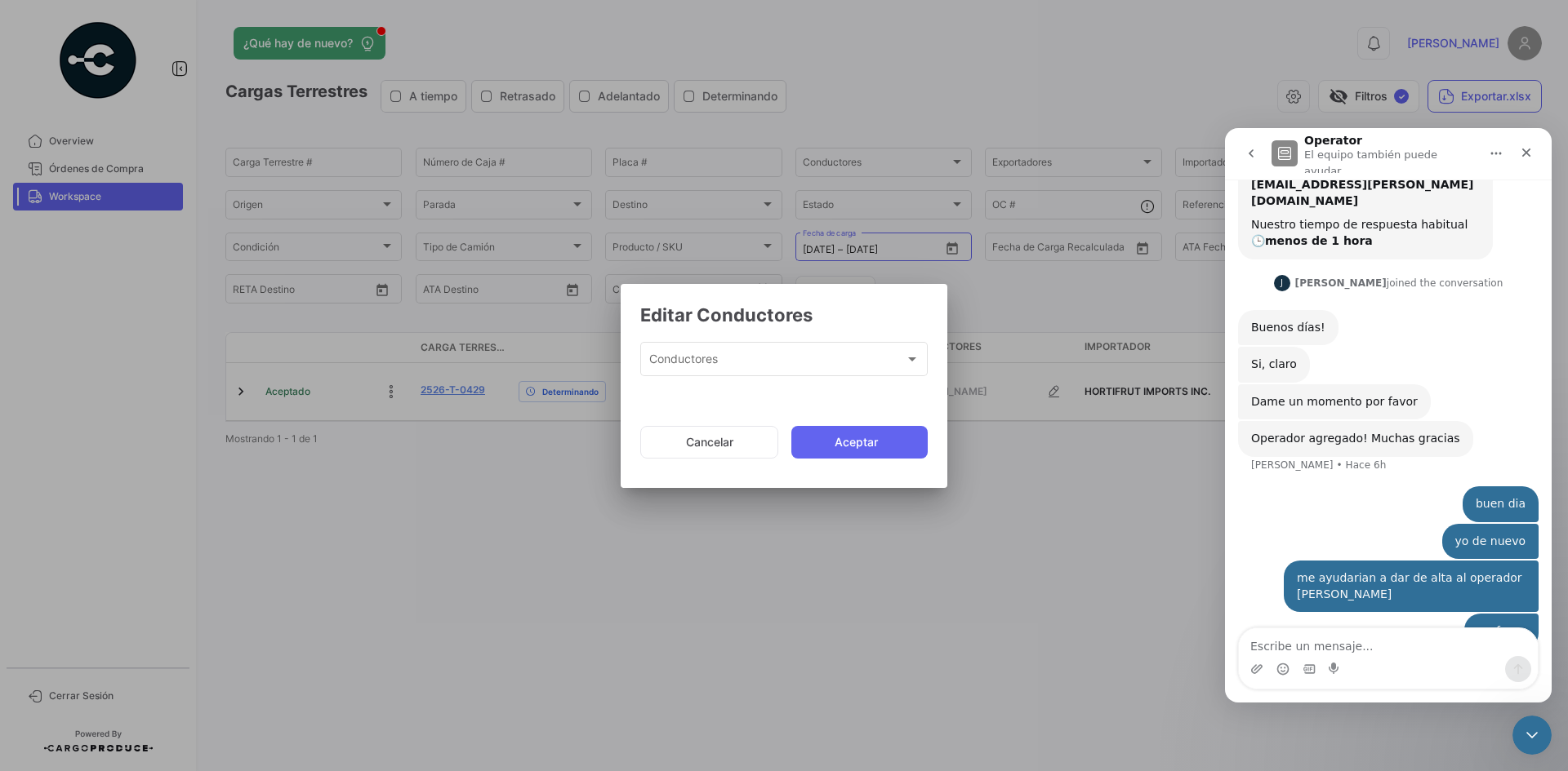
click at [1253, 149] on icon "go back" at bounding box center [1251, 153] width 13 height 13
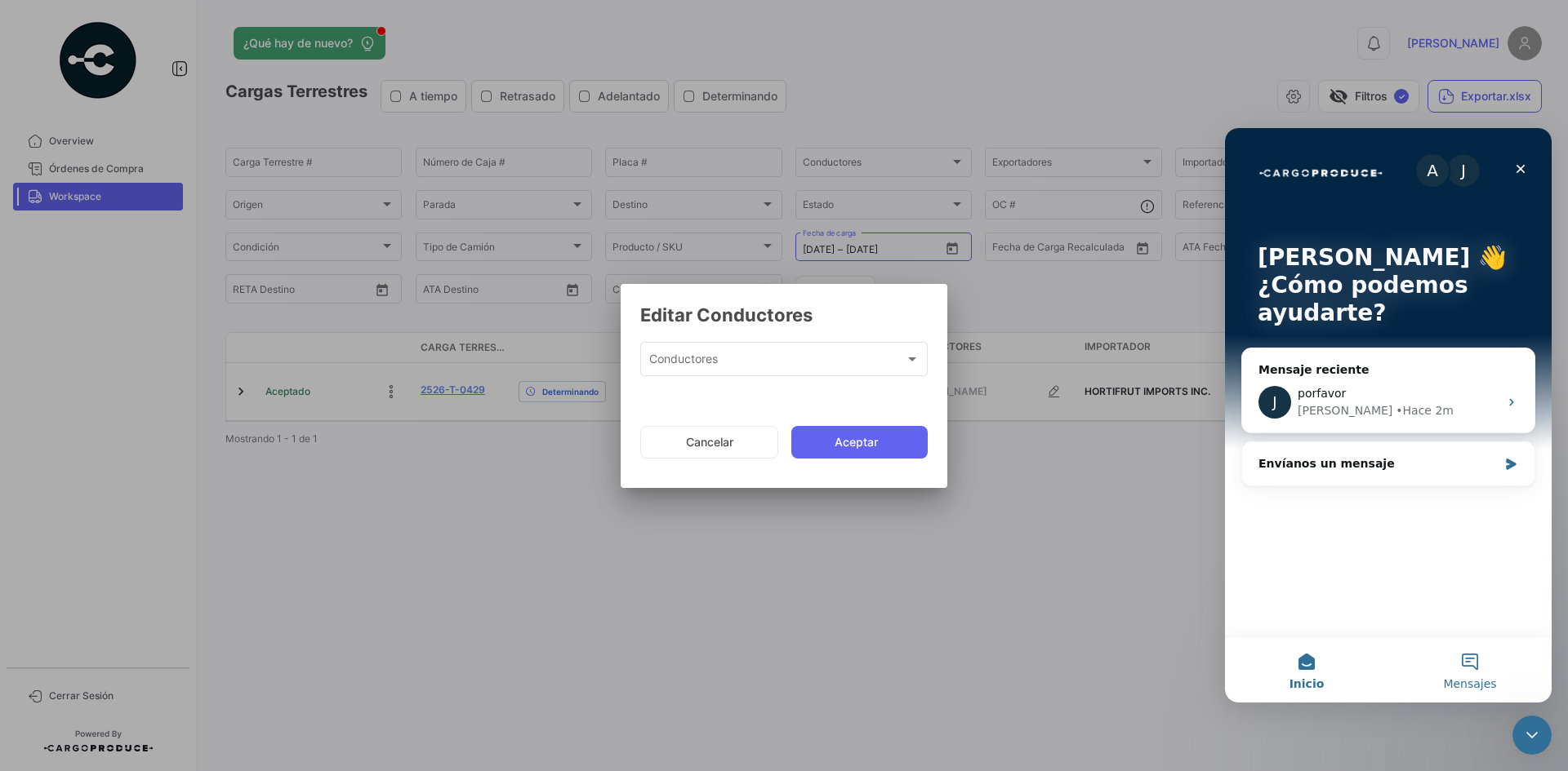
click at [1465, 668] on button "Mensajes" at bounding box center [1469, 670] width 163 height 65
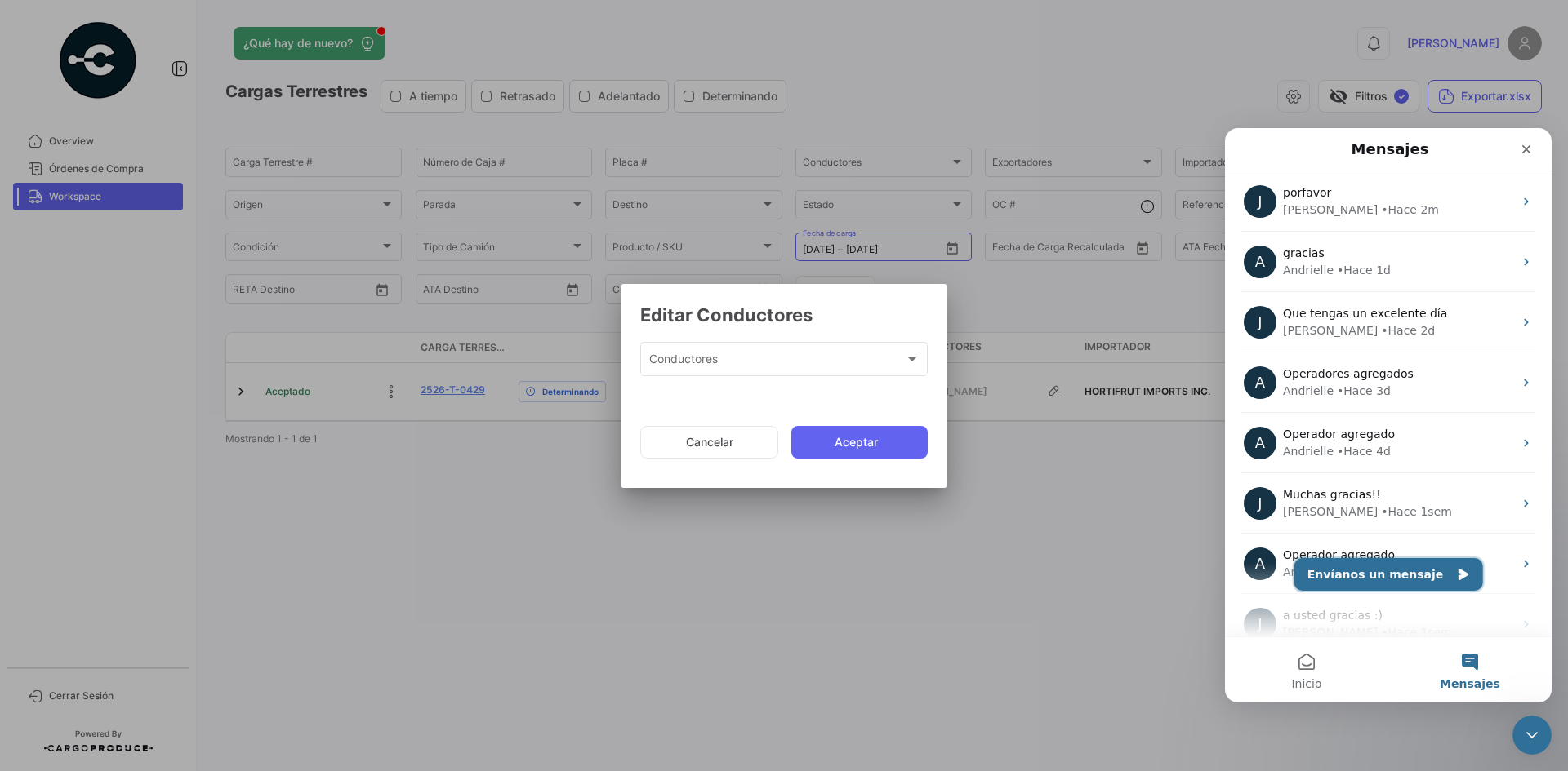
click at [1388, 565] on button "Envíanos un mensaje" at bounding box center [1388, 574] width 188 height 32
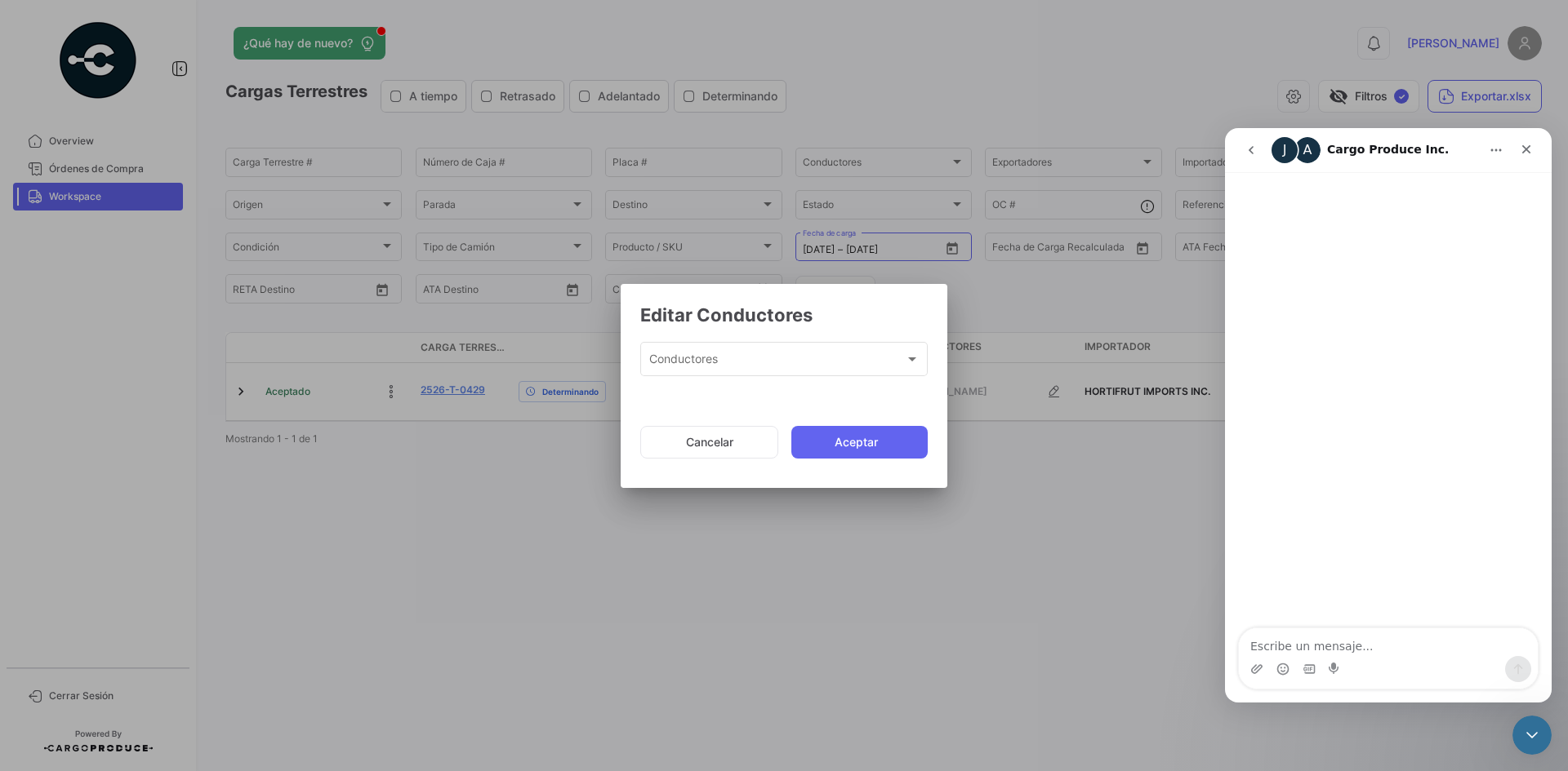
click at [1244, 151] on icon "go back" at bounding box center [1251, 150] width 13 height 13
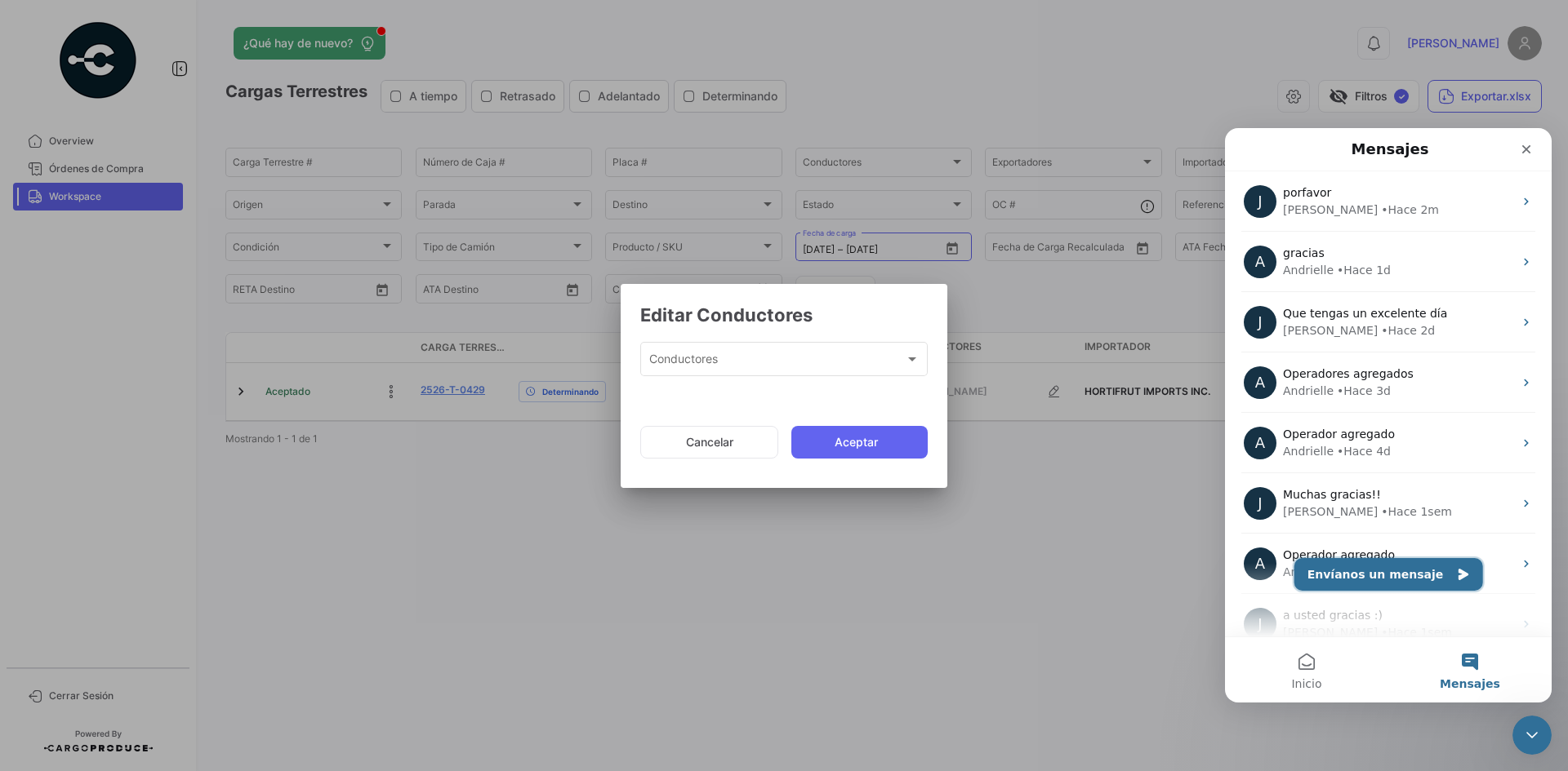
click at [1405, 571] on button "Envíanos un mensaje" at bounding box center [1388, 574] width 188 height 32
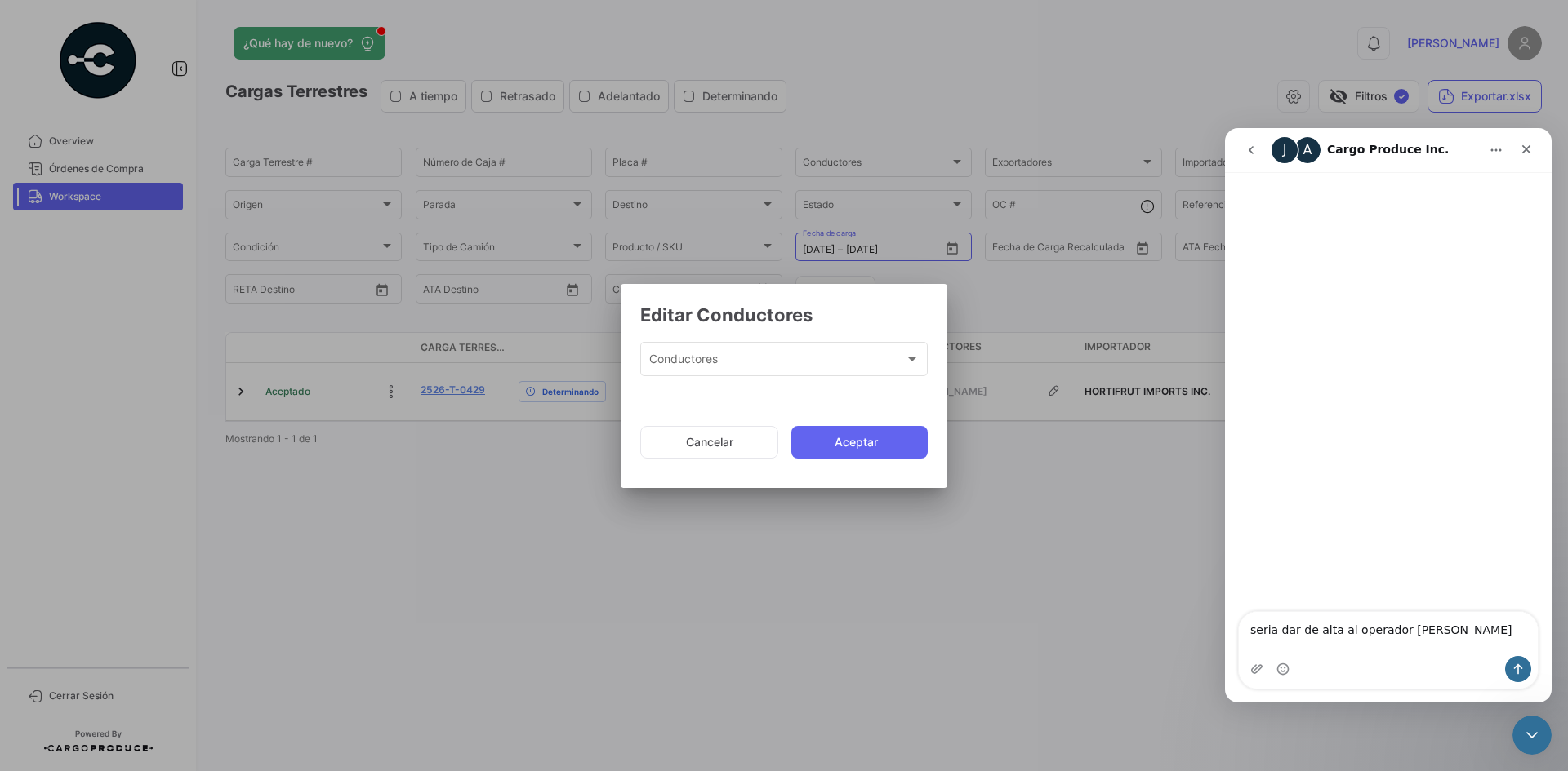
type textarea "seria dar de alta al operador [PERSON_NAME]"
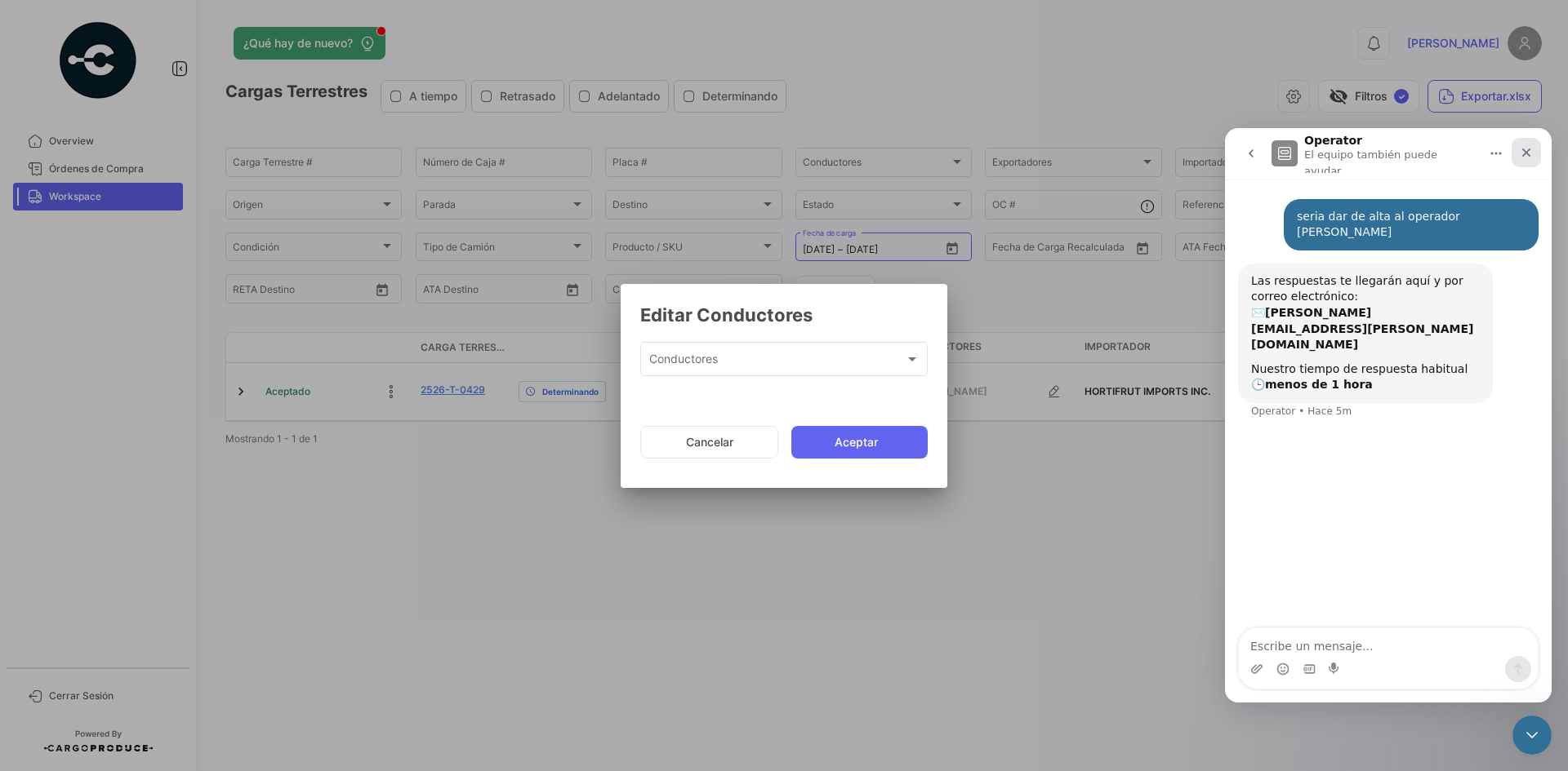
click at [1527, 160] on div "Cerrar" at bounding box center [1526, 153] width 30 height 30
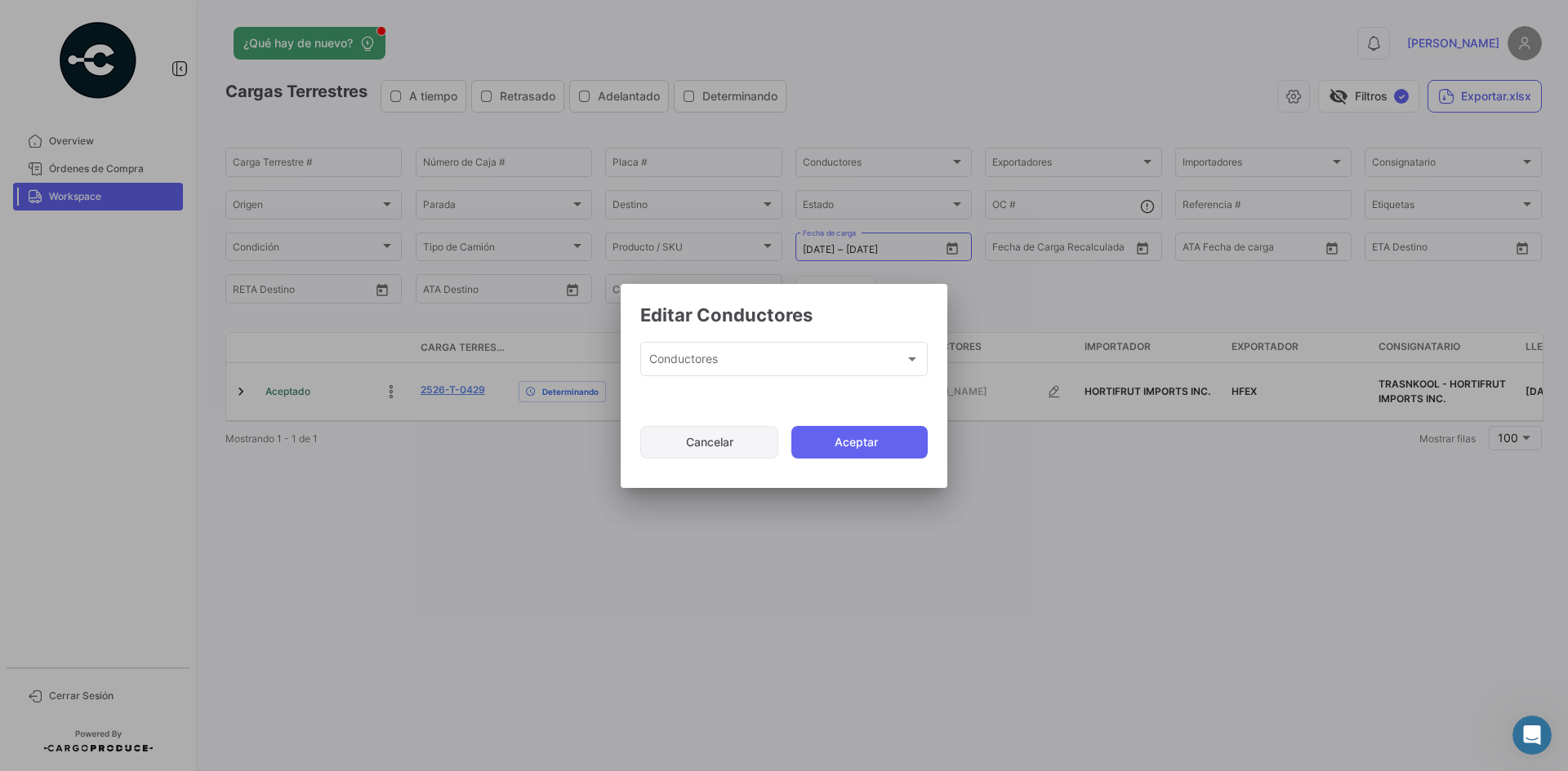
click at [718, 445] on button "Cancelar" at bounding box center [709, 442] width 138 height 32
